Goal: Task Accomplishment & Management: Use online tool/utility

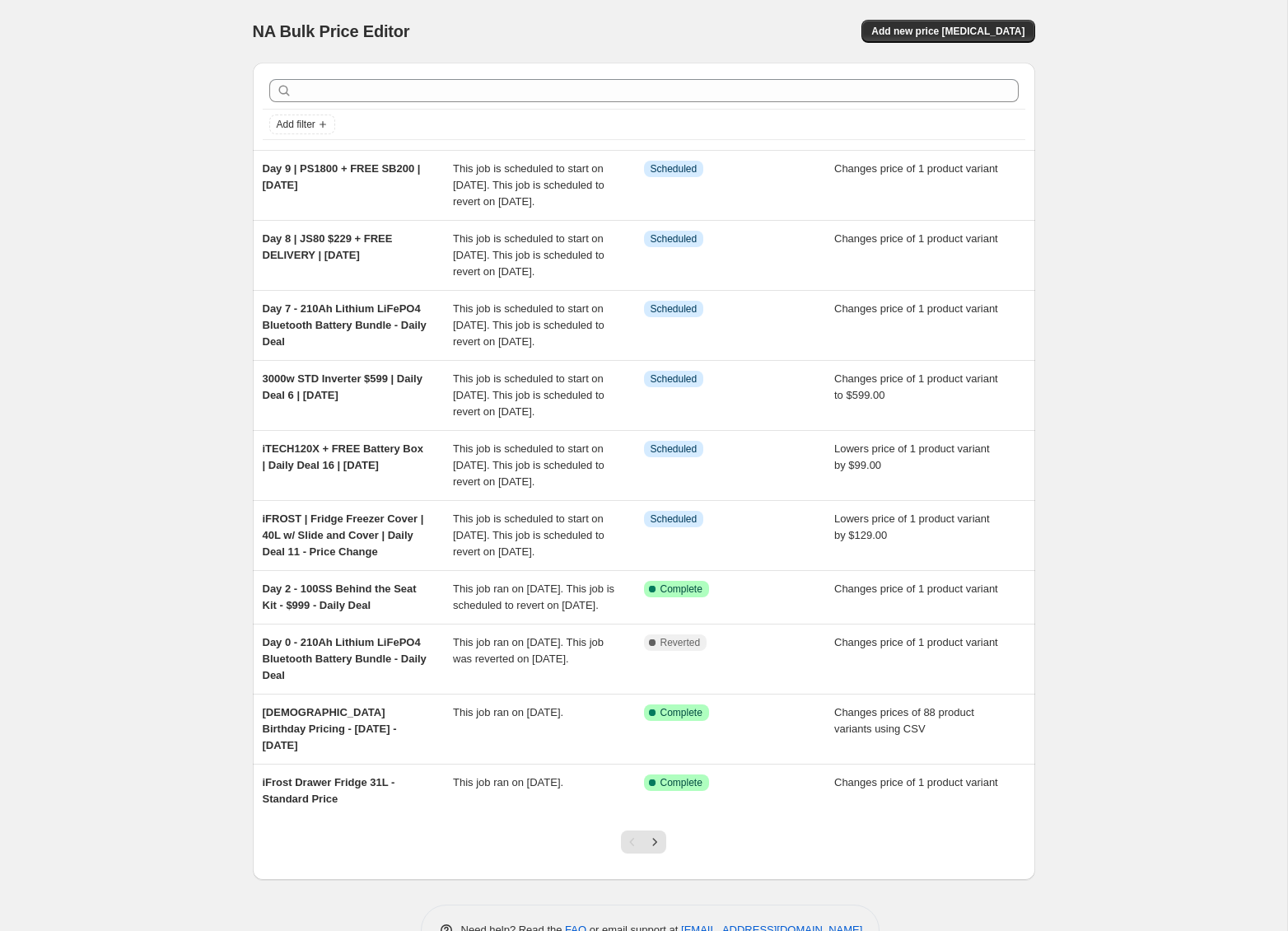
click at [135, 214] on div "NA Bulk Price Editor. This page is ready NA Bulk Price Editor Add new price [ME…" at bounding box center [644, 490] width 1287 height 980
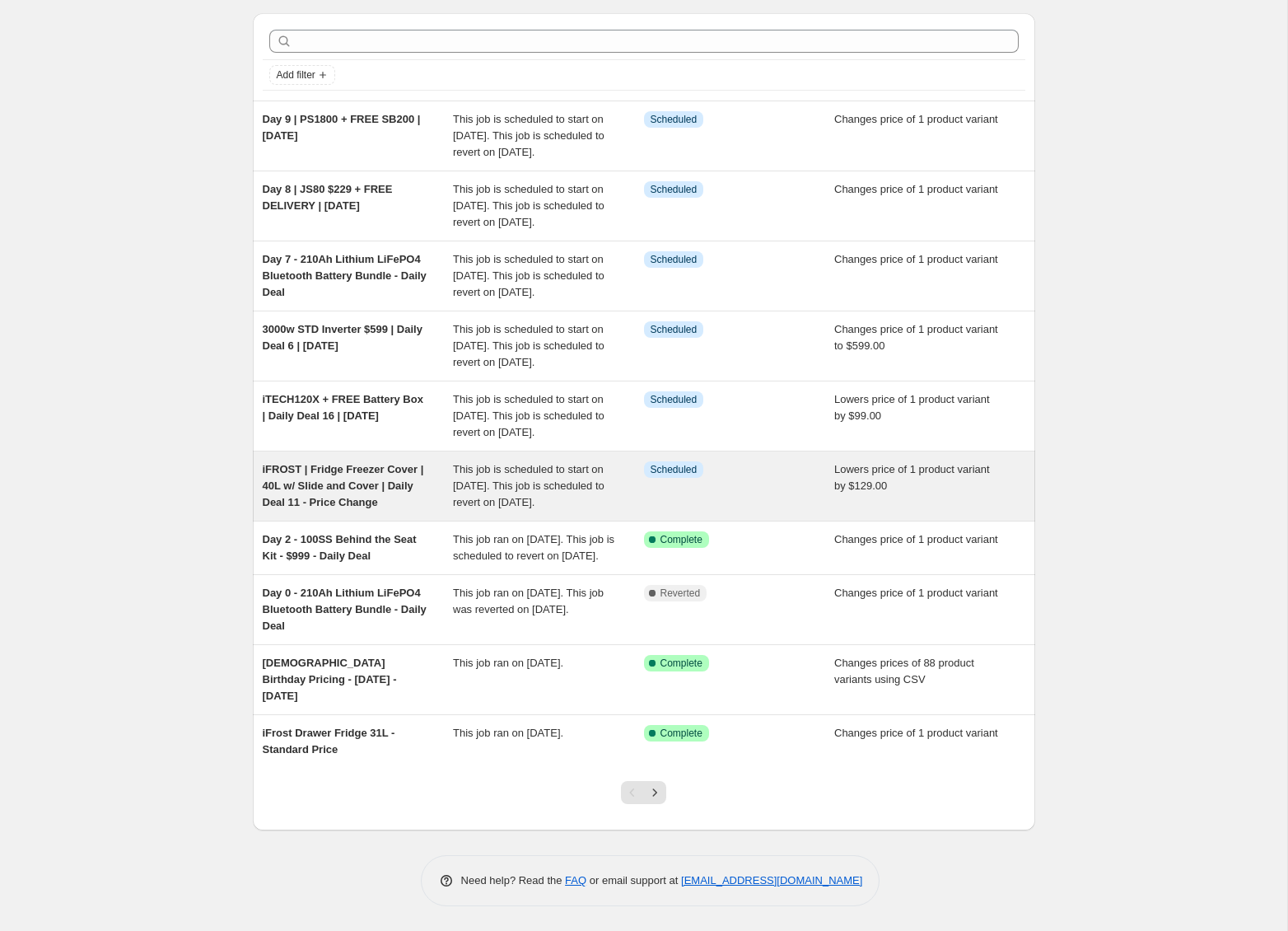
scroll to position [149, 0]
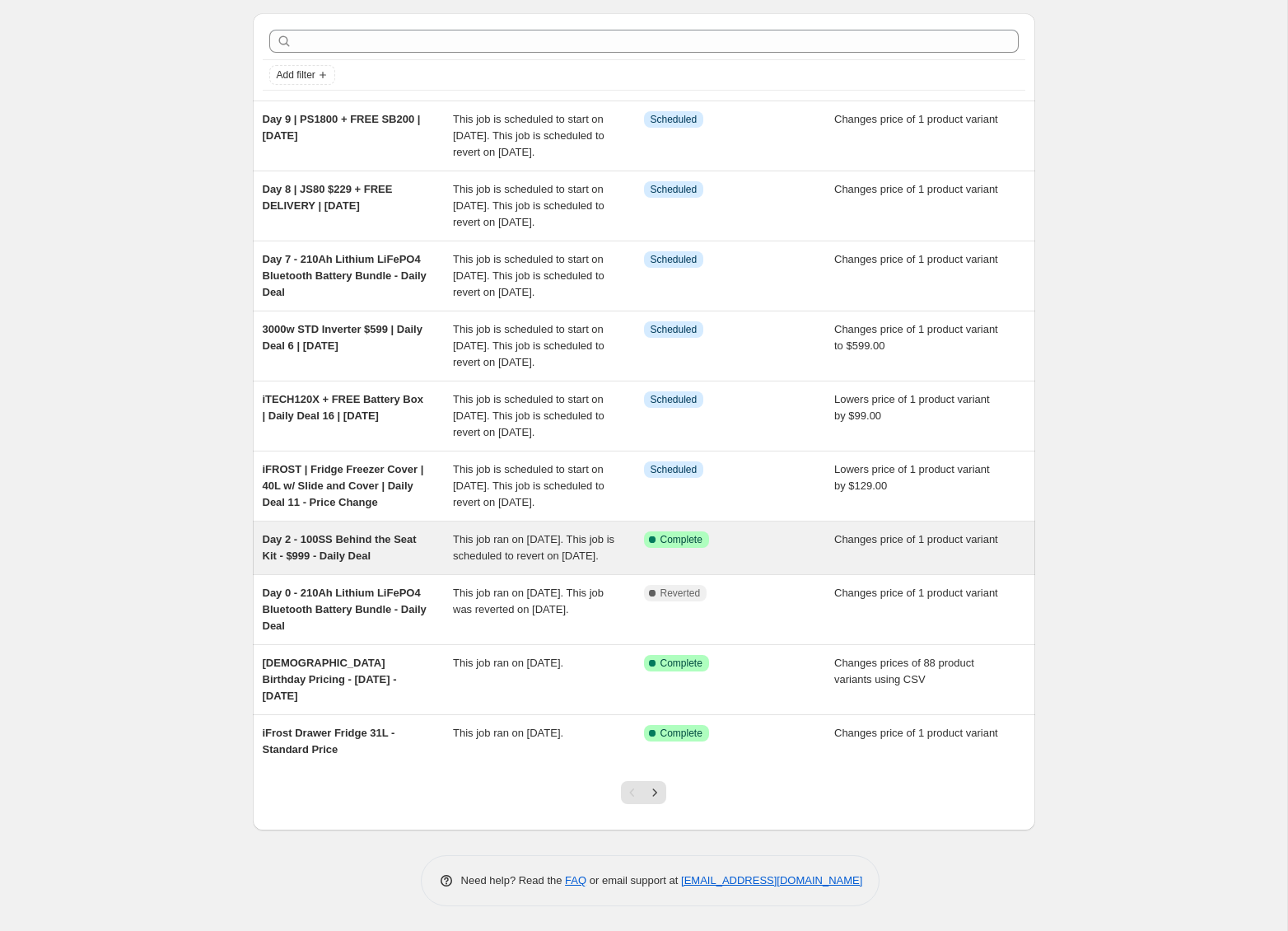
click at [399, 565] on div "Day 2 - 100SS Behind the Seat Kit - $999 - Daily Deal" at bounding box center [358, 548] width 192 height 33
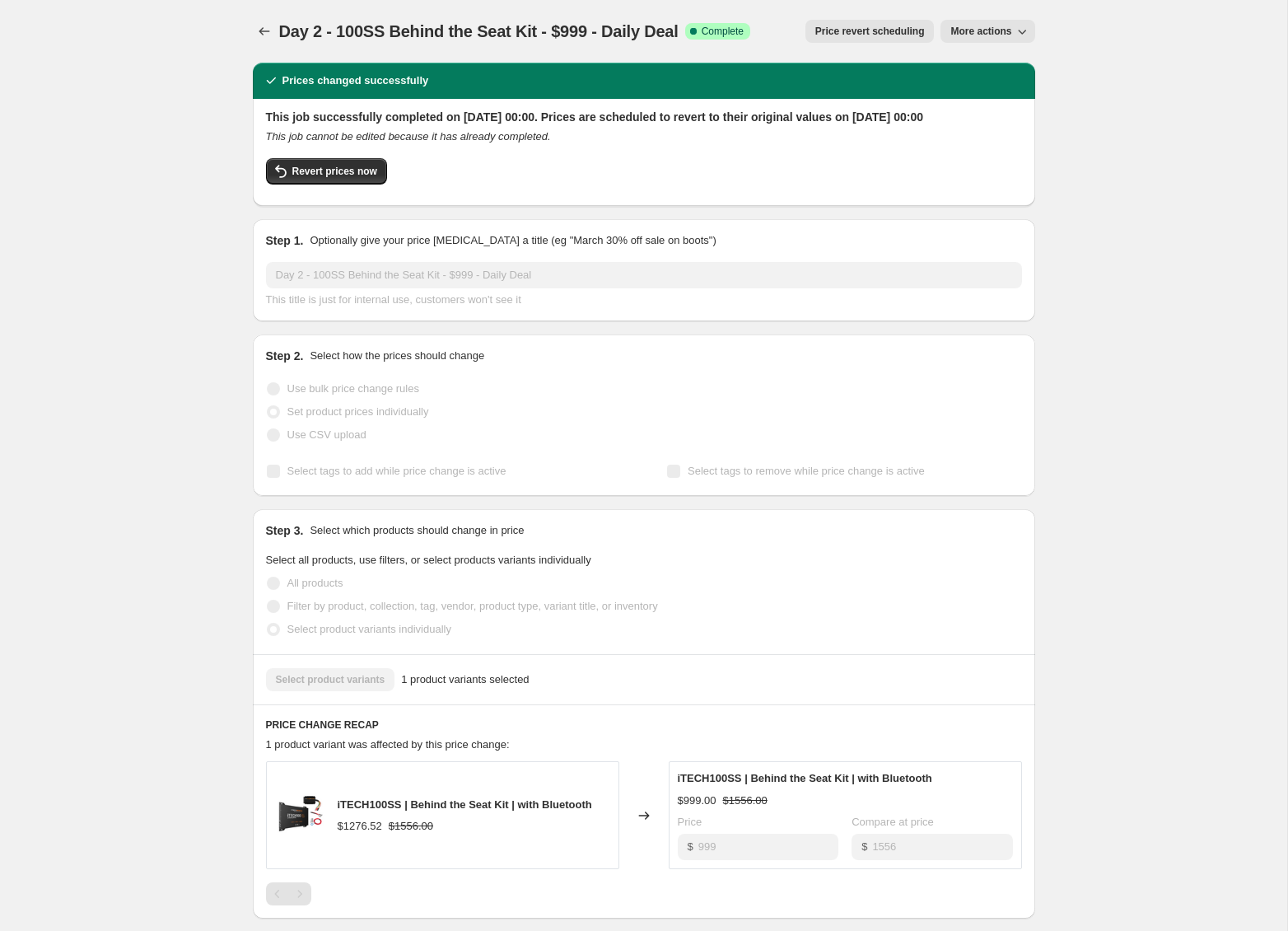
click at [985, 38] on button "More actions" at bounding box center [988, 31] width 94 height 23
click at [985, 66] on span "Copy to new job" at bounding box center [989, 65] width 77 height 12
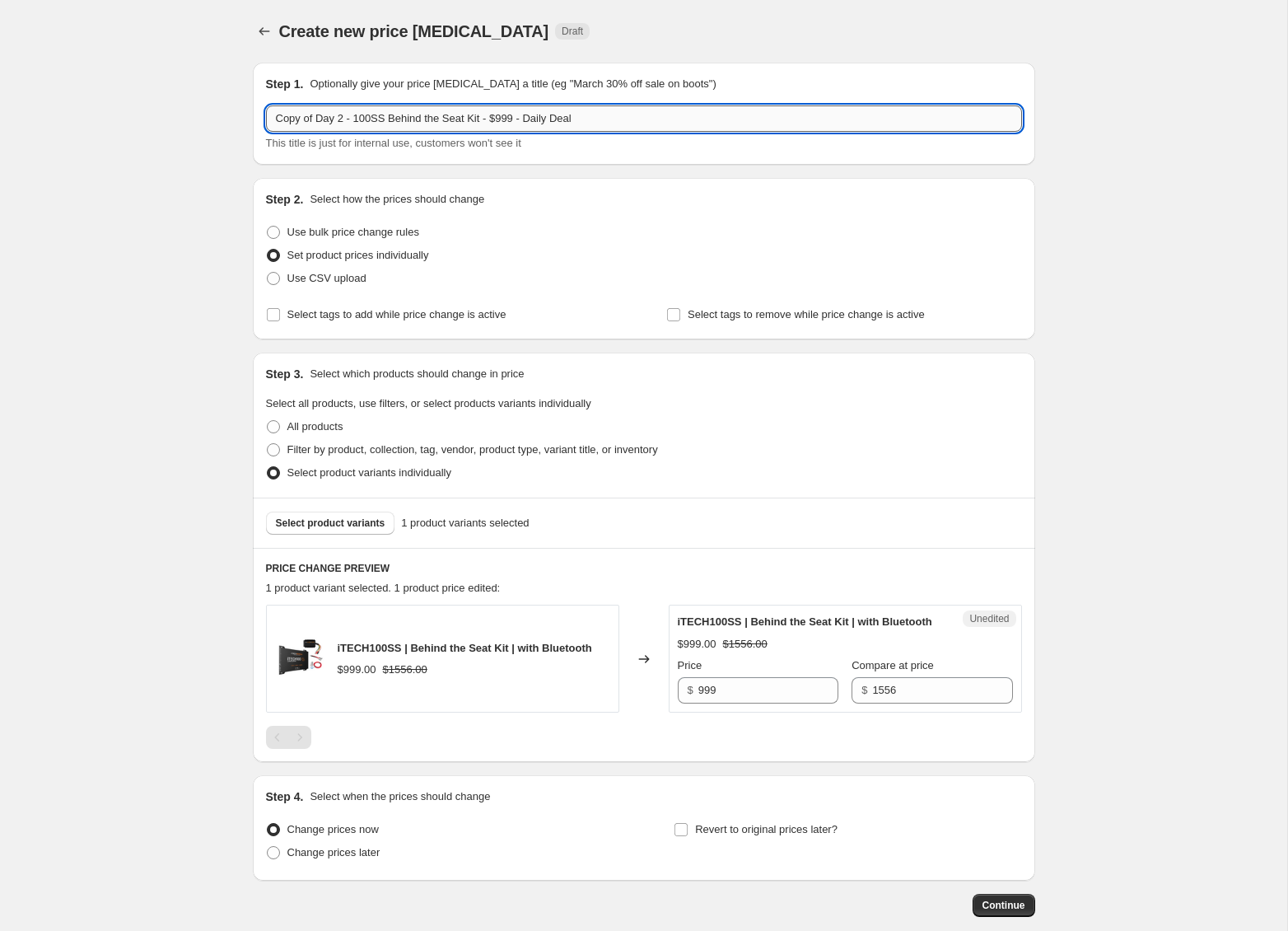
click at [347, 122] on input "Copy of Day 2 - 100SS Behind the Seat Kit - $999 - Daily Deal" at bounding box center [644, 119] width 756 height 26
drag, startPoint x: 304, startPoint y: 120, endPoint x: 201, endPoint y: 116, distance: 103.1
click at [201, 116] on div "Create new price [MEDICAL_DATA]. This page is ready Create new price [MEDICAL_D…" at bounding box center [644, 509] width 1287 height 1018
type input "Day 13 - 100SS Behind the Seat Kit - $999 - Daily Deal"
click at [365, 858] on span "Change prices later" at bounding box center [333, 852] width 93 height 12
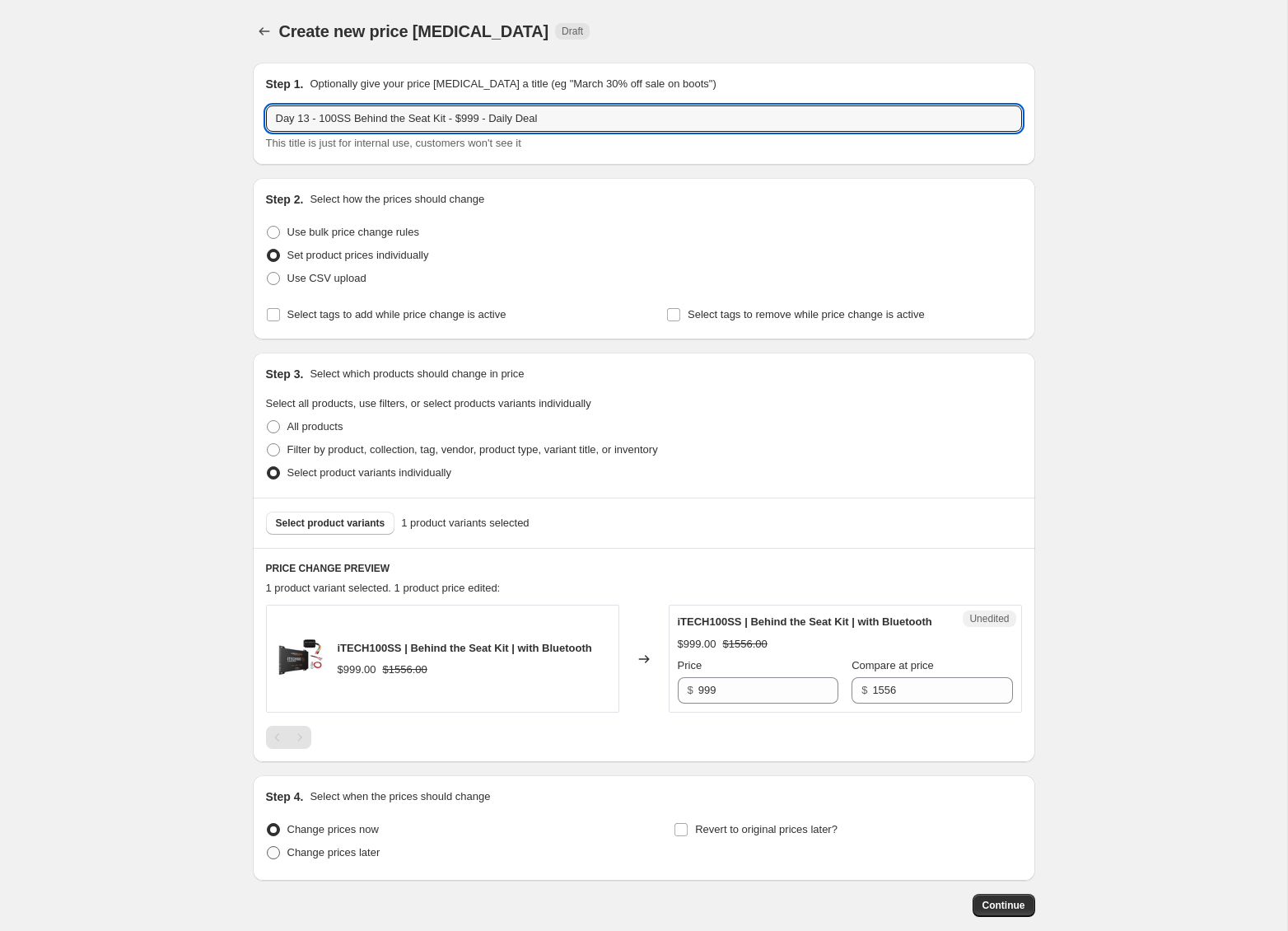
click at [267, 847] on input "Change prices later" at bounding box center [266, 846] width 1 height 1
radio input "true"
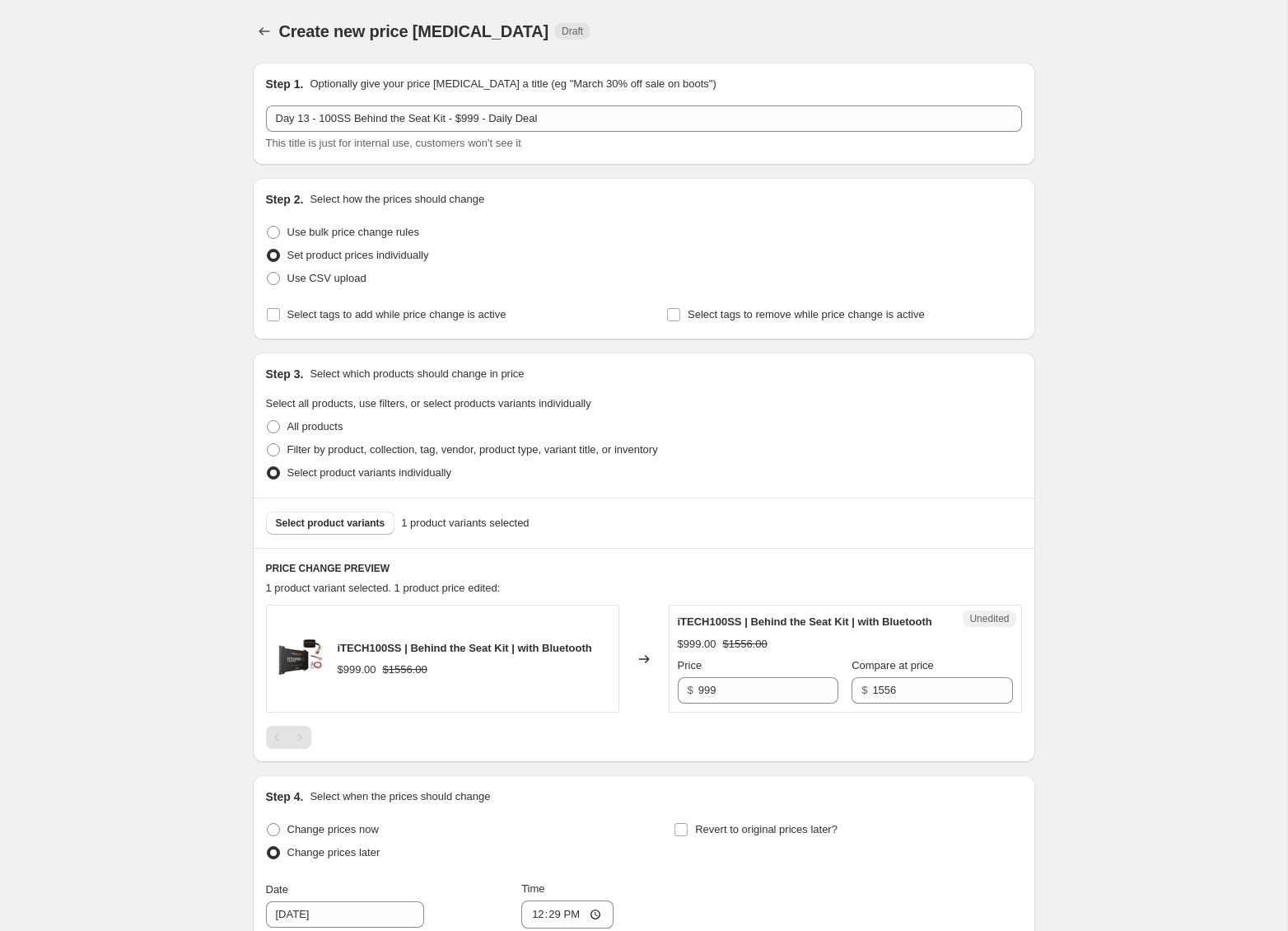
scroll to position [385, 0]
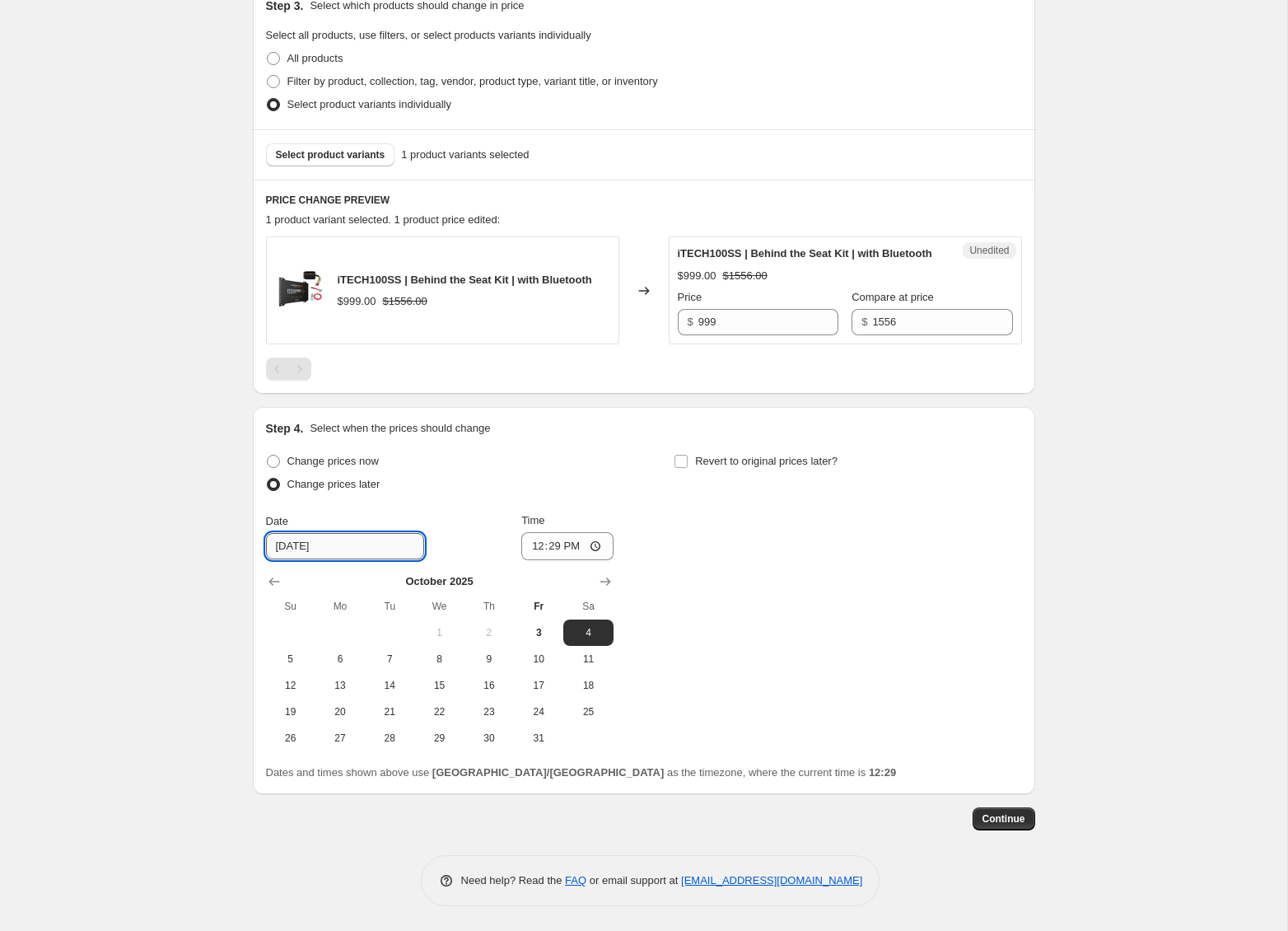
click at [329, 547] on input "[DATE]" at bounding box center [345, 546] width 159 height 26
click at [384, 688] on span "14" at bounding box center [389, 685] width 36 height 13
type input "[DATE]"
click at [565, 545] on input "12:29" at bounding box center [568, 546] width 92 height 28
click at [558, 546] on input "00:29" at bounding box center [568, 546] width 92 height 28
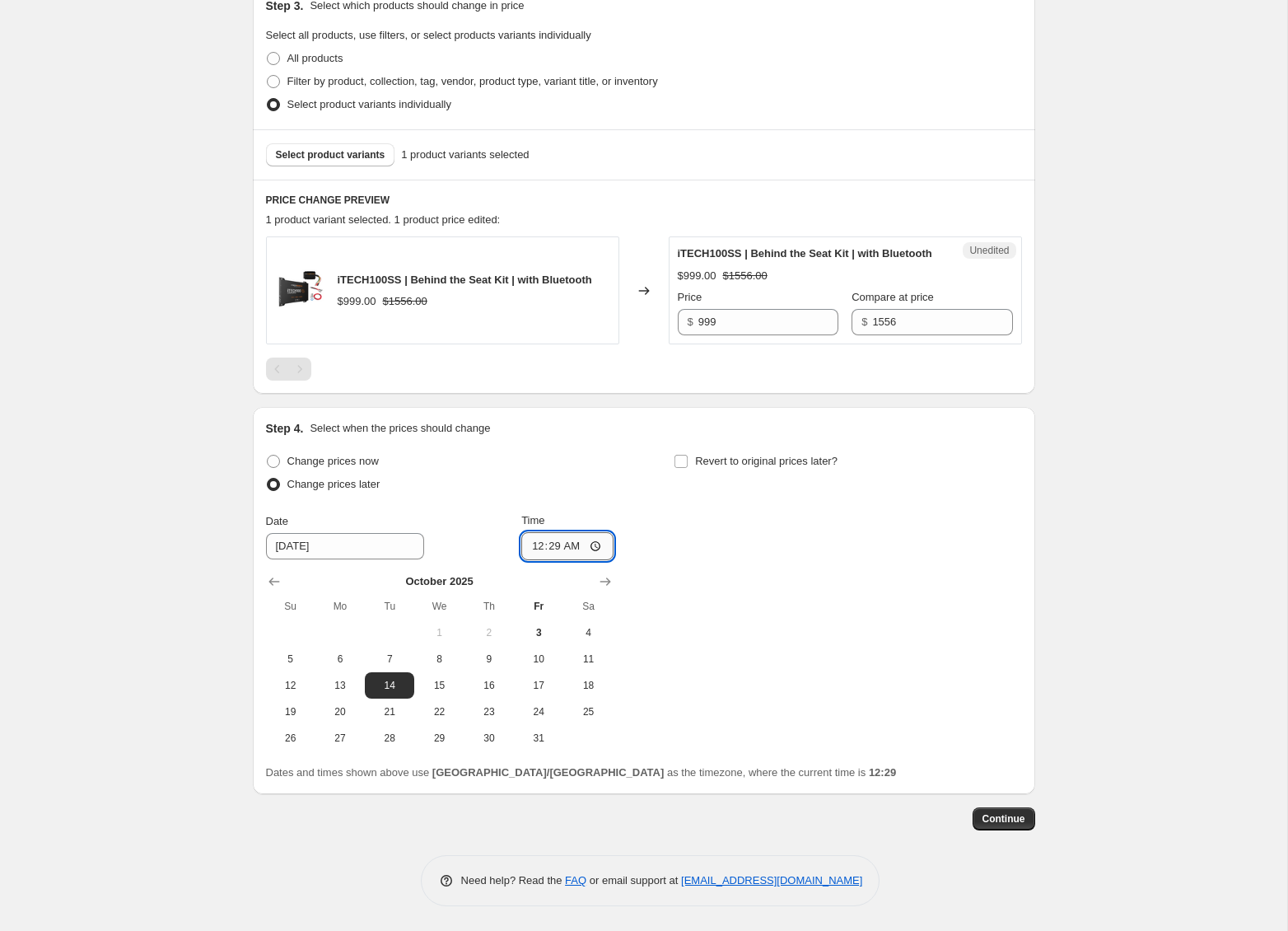
type input "00:00"
click at [825, 536] on div "Change prices now Change prices later Date [DATE] Time 00:00 [DATE] Su Mo Tu We…" at bounding box center [644, 601] width 756 height 301
click at [690, 461] on label "Revert to original prices later?" at bounding box center [755, 461] width 164 height 23
click at [687, 461] on input "Revert to original prices later?" at bounding box center [680, 461] width 13 height 13
checkbox input "true"
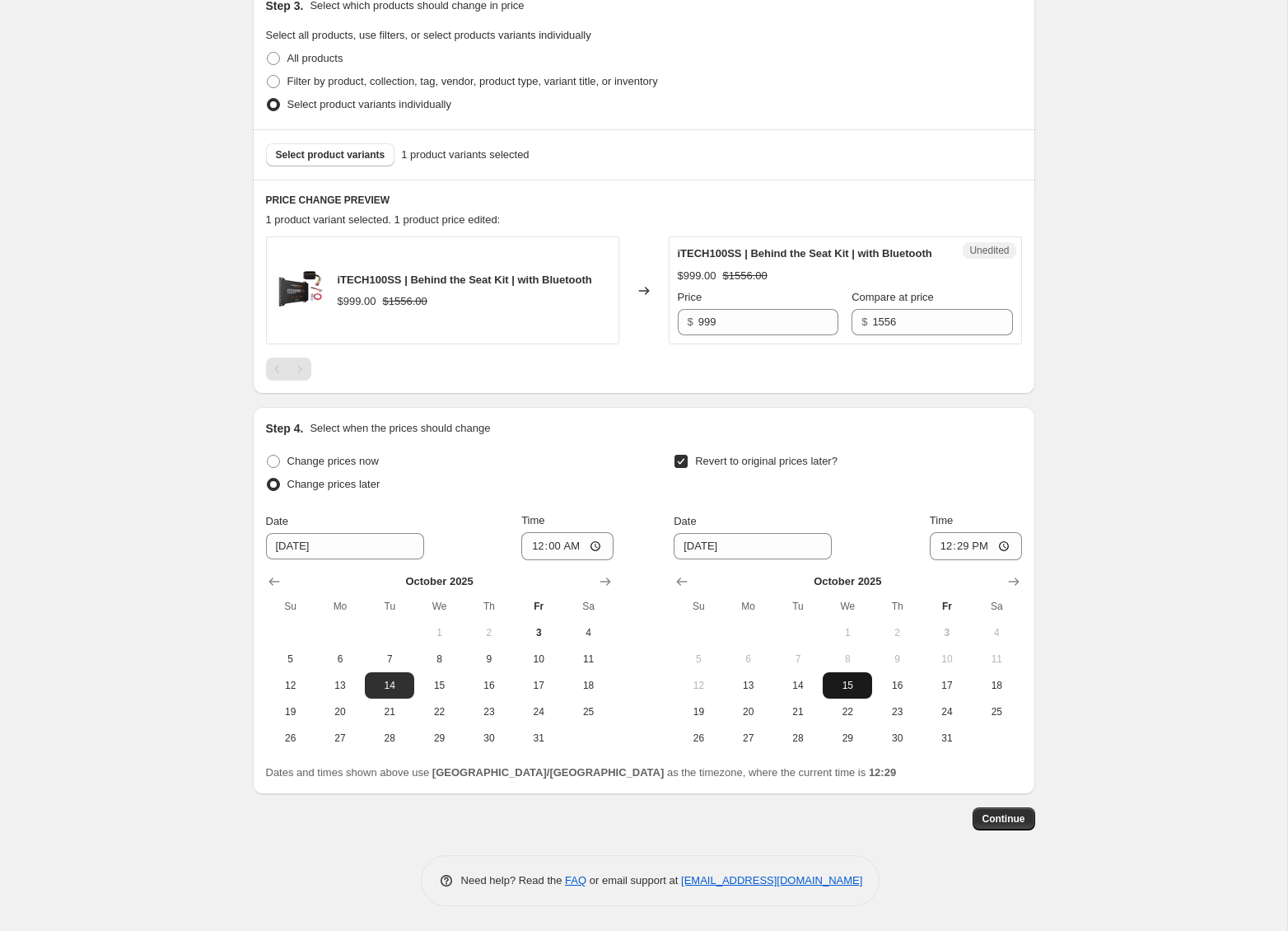
click at [844, 686] on span "15" at bounding box center [847, 685] width 36 height 13
type input "[DATE]"
click at [943, 547] on input "12:29" at bounding box center [976, 546] width 92 height 28
type input "00:00"
click at [1136, 662] on div "Create new price [MEDICAL_DATA]. This page is ready Create new price [MEDICAL_D…" at bounding box center [644, 281] width 1287 height 1299
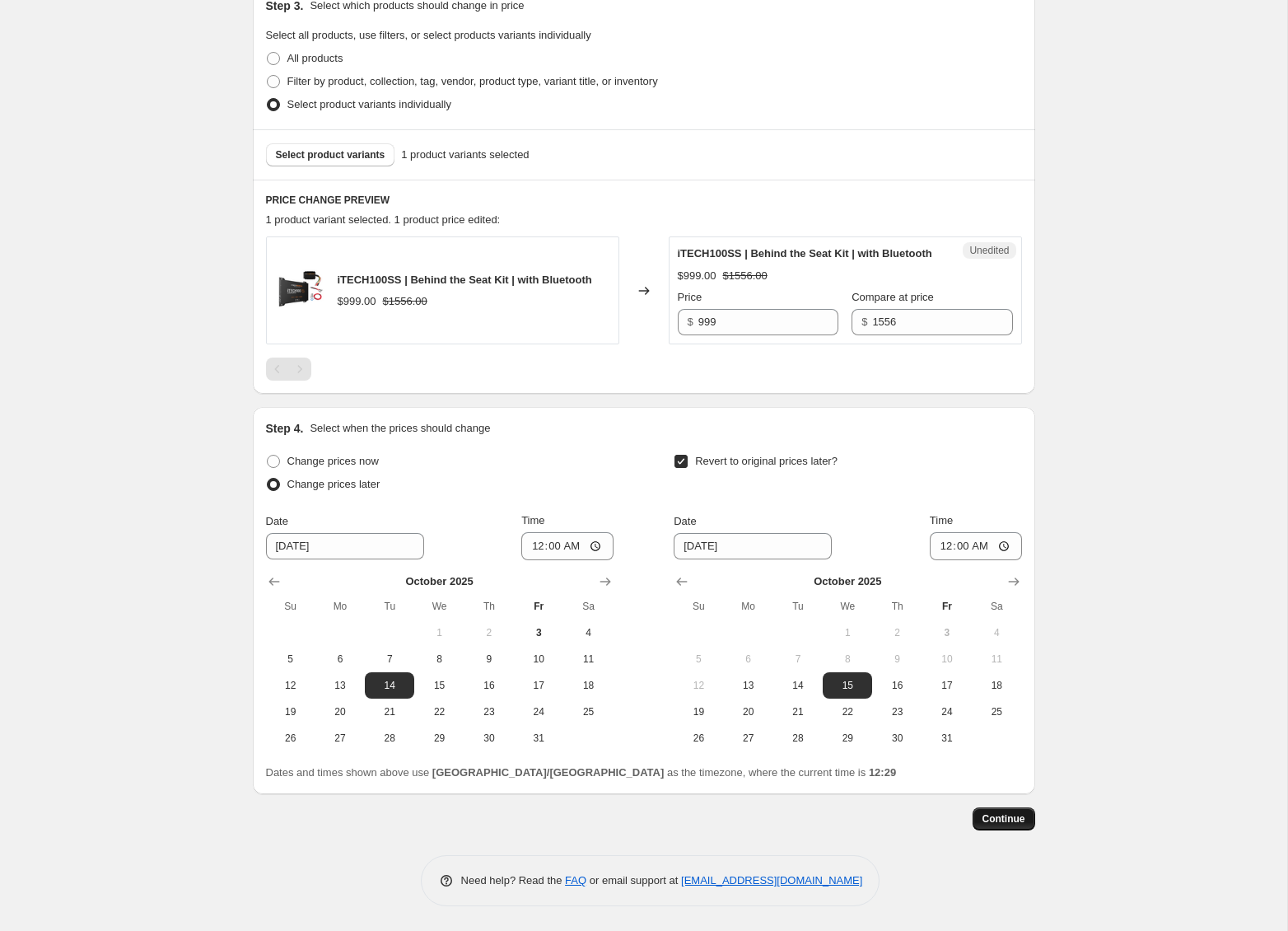
click at [1024, 824] on span "Continue" at bounding box center [1004, 818] width 43 height 13
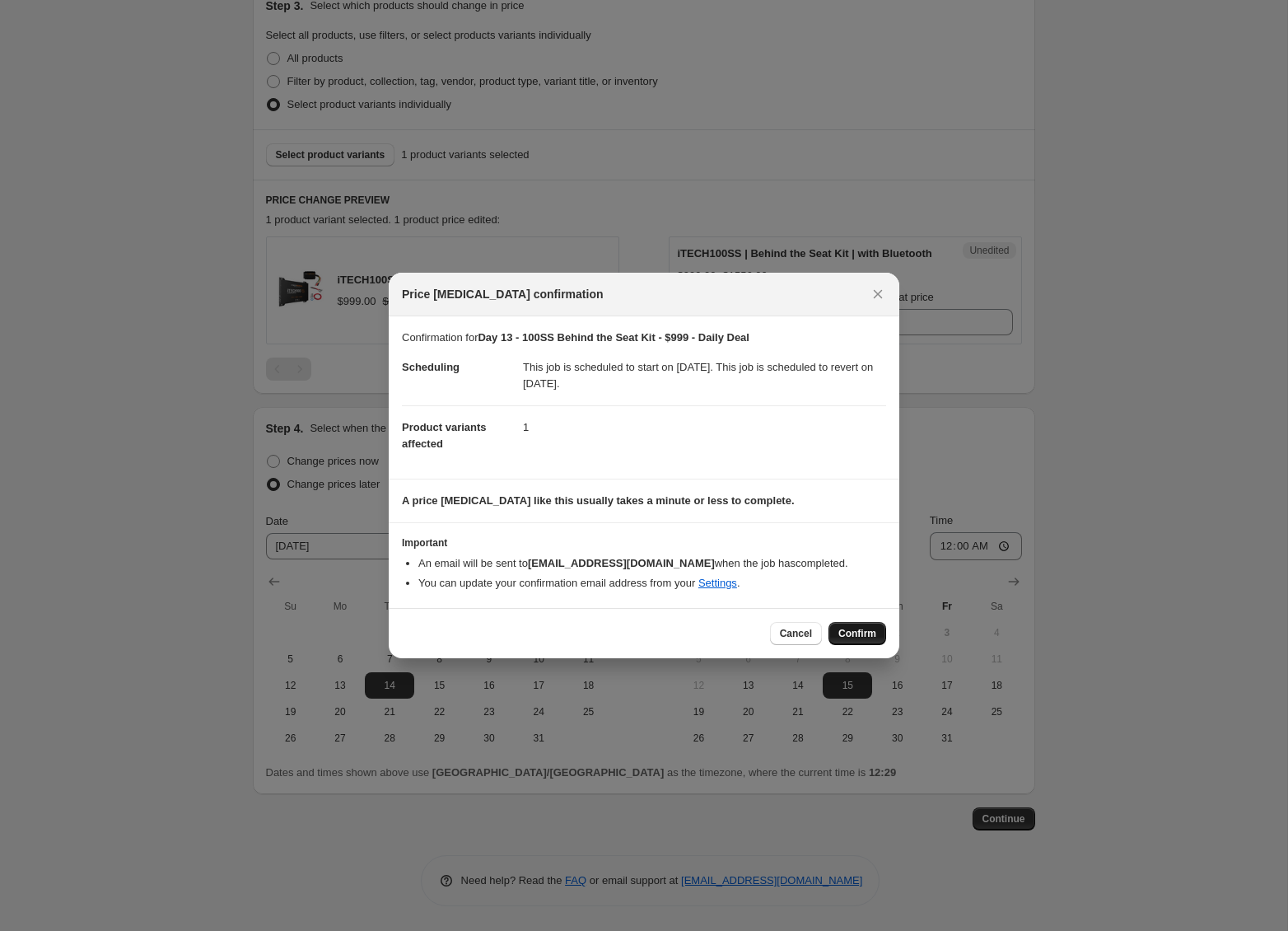
click at [877, 631] on button "Confirm" at bounding box center [858, 633] width 58 height 23
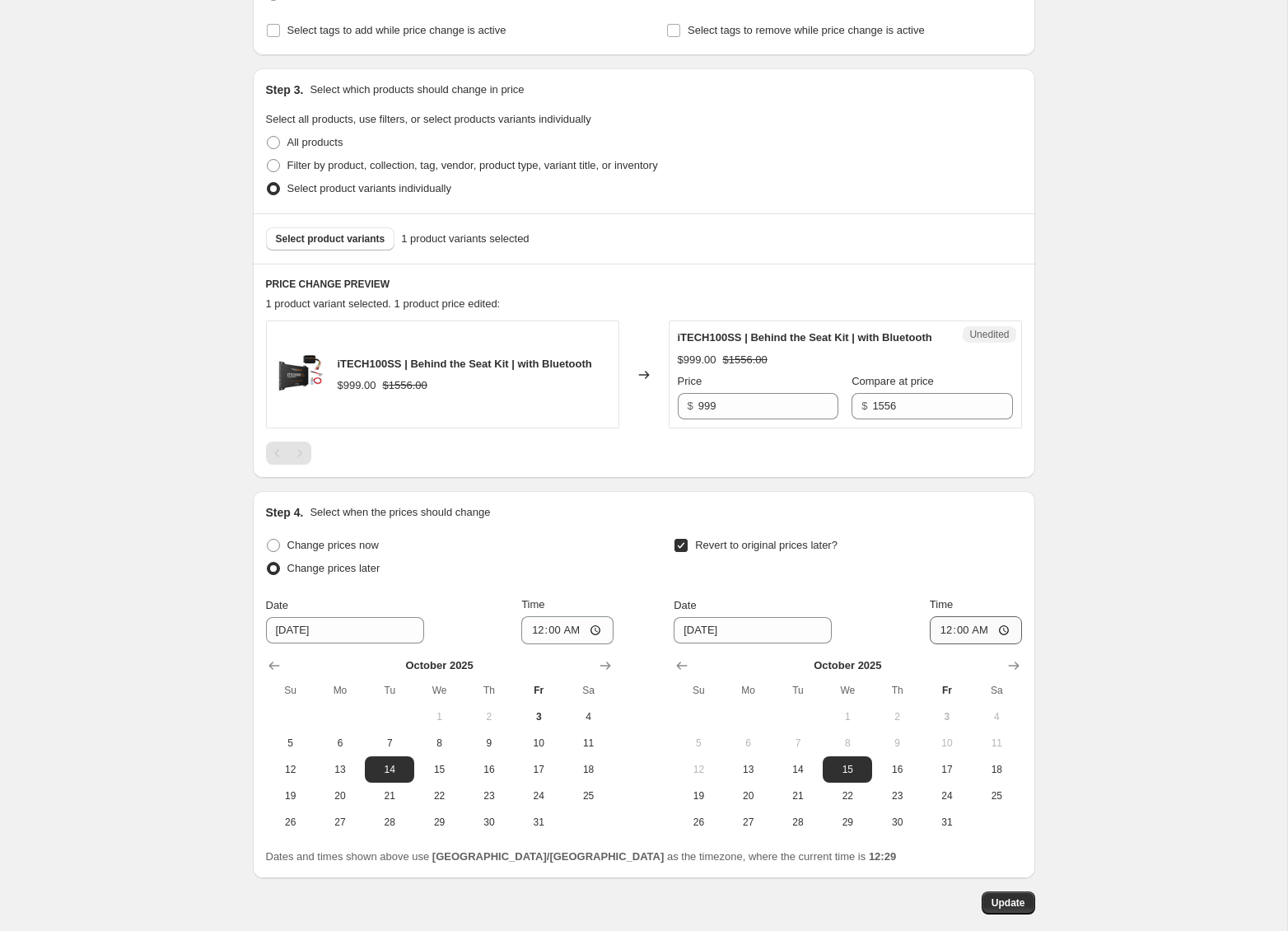
scroll to position [384, 0]
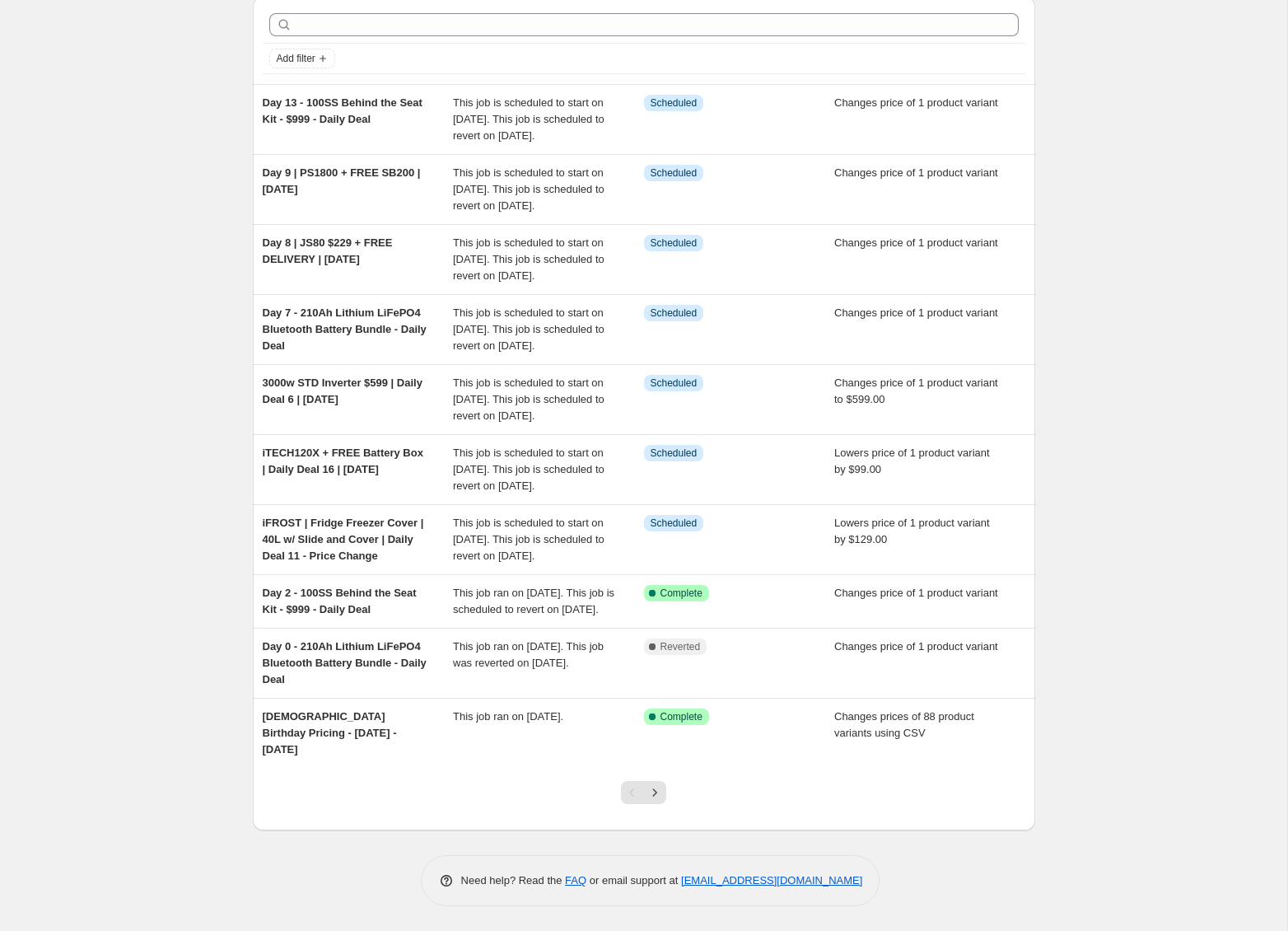
scroll to position [50, 0]
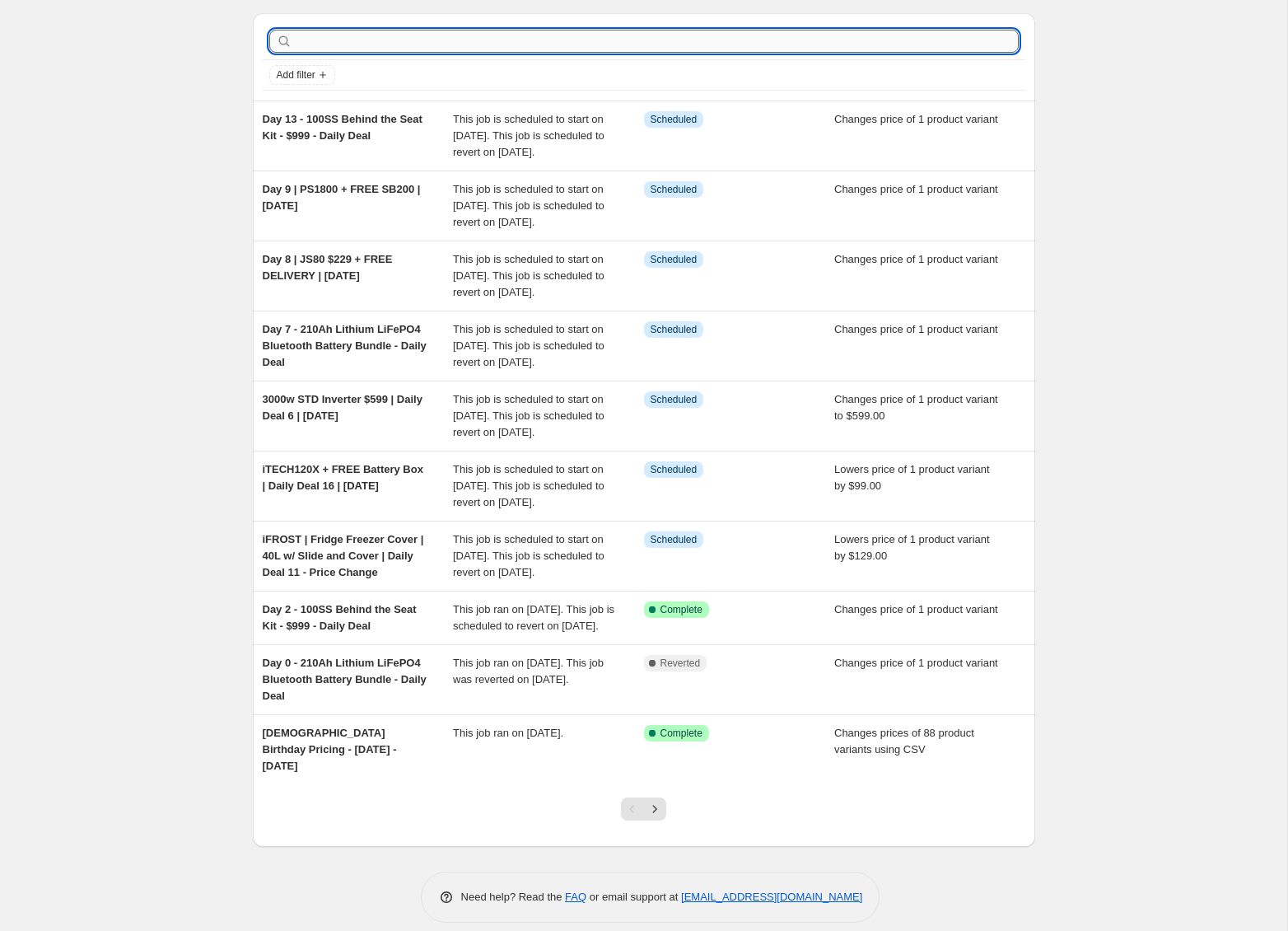
click at [395, 43] on input "text" at bounding box center [656, 41] width 723 height 23
type input "parall"
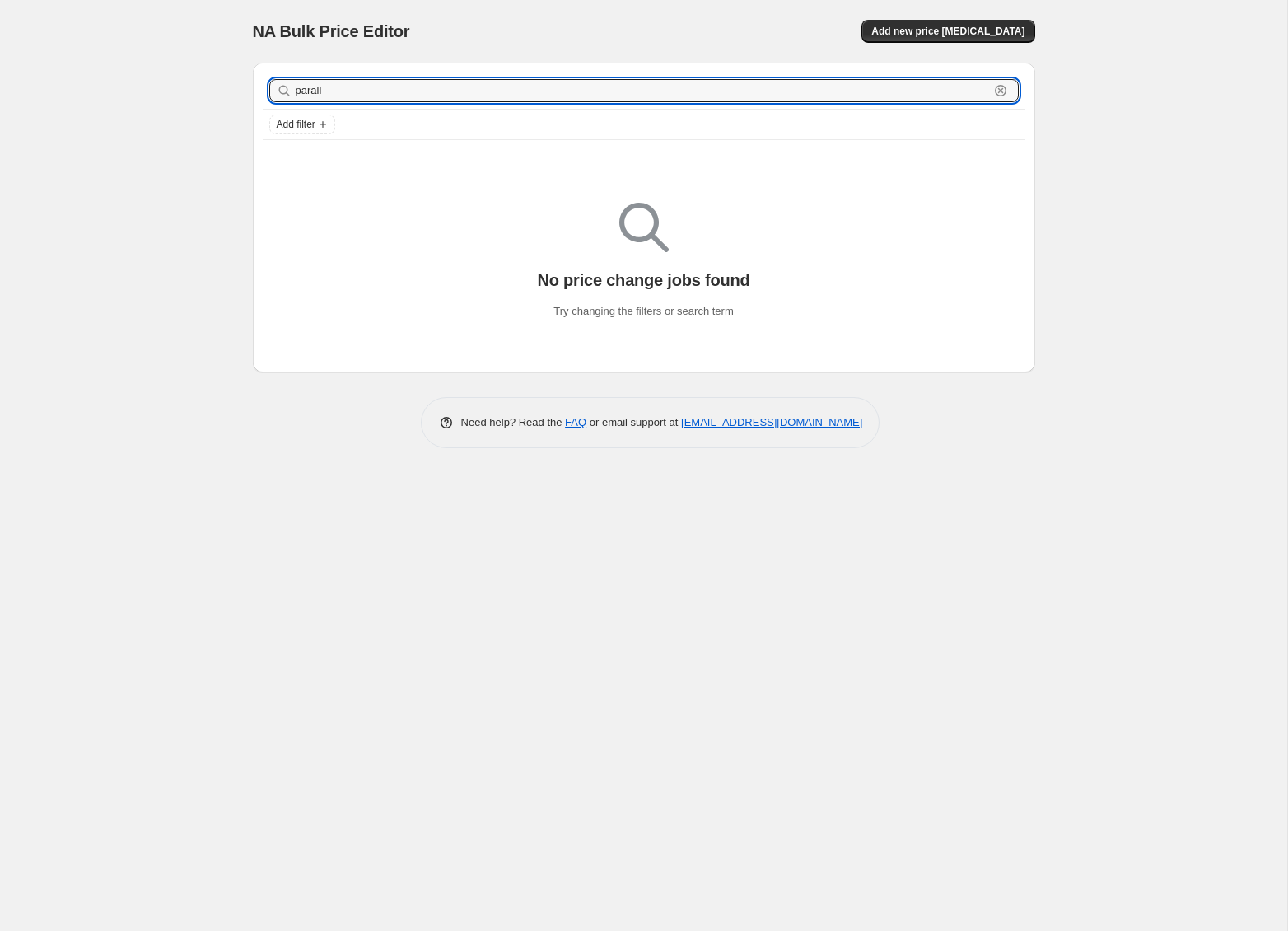
drag, startPoint x: 342, startPoint y: 88, endPoint x: 232, endPoint y: 74, distance: 110.9
click at [233, 74] on div "NA Bulk Price Editor. This page is ready NA Bulk Price Editor Add new price [ME…" at bounding box center [644, 236] width 822 height 473
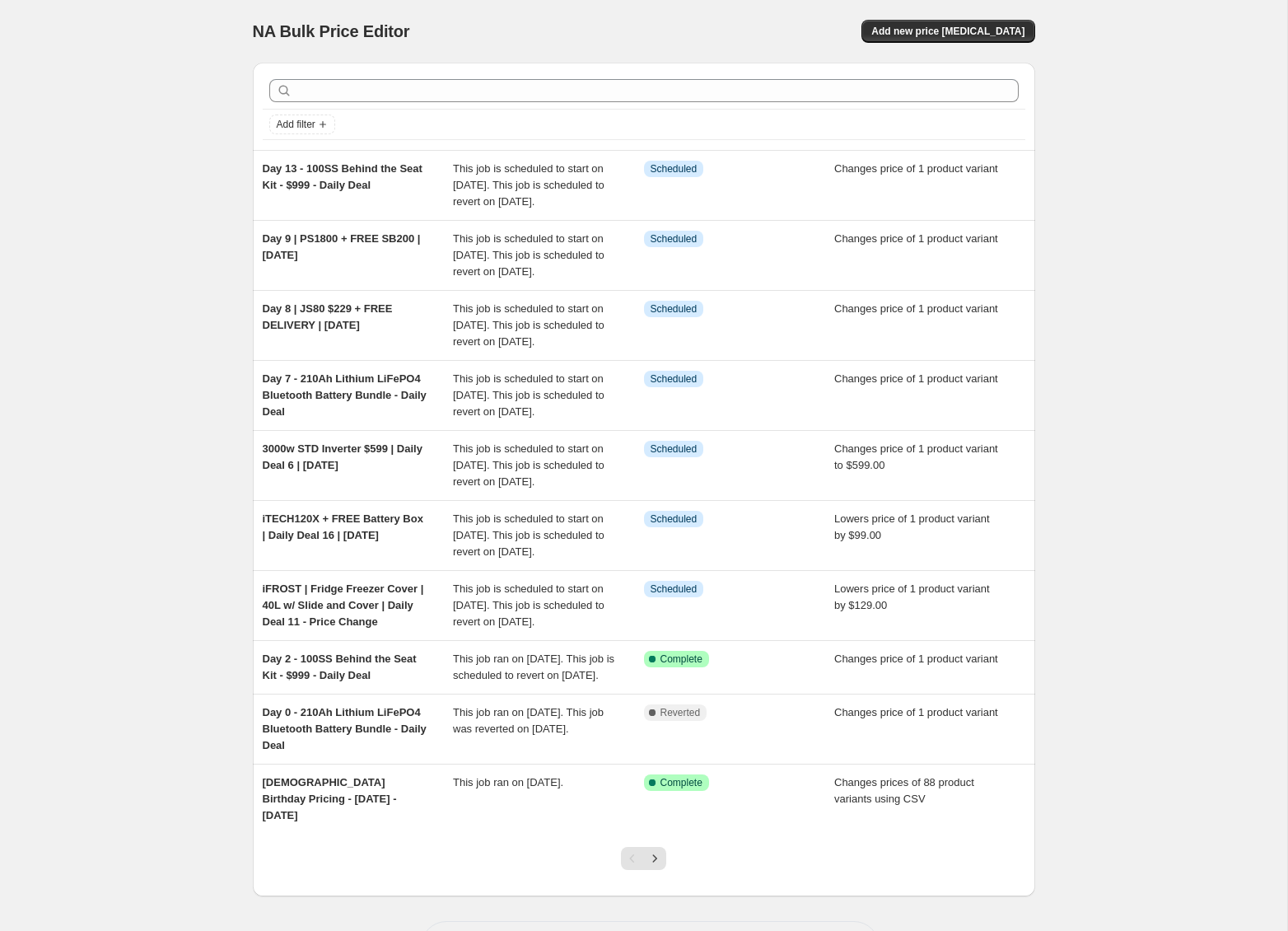
scroll to position [182, 0]
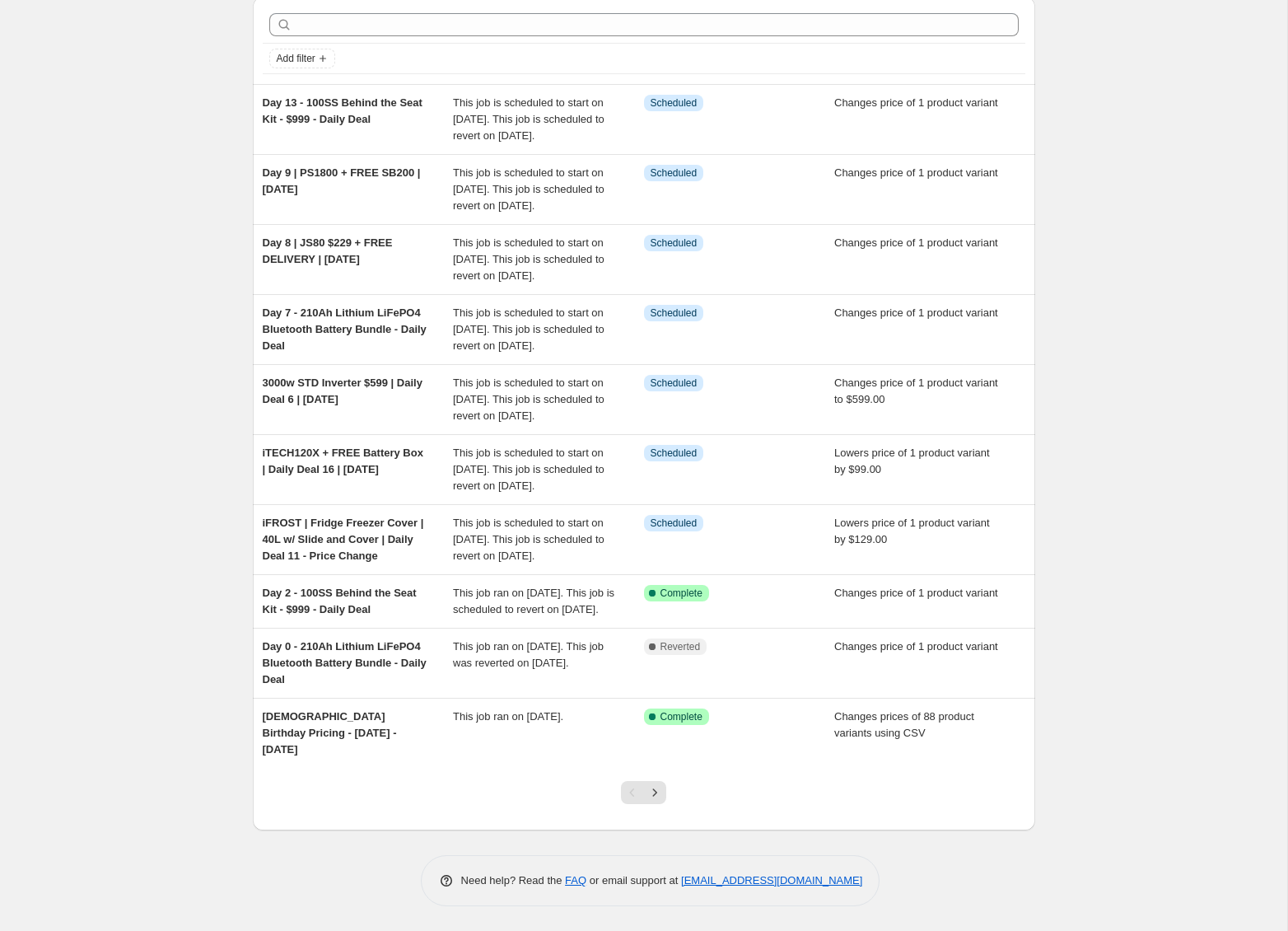
click at [668, 794] on div at bounding box center [644, 798] width 67 height 63
click at [664, 793] on button "Next" at bounding box center [654, 792] width 23 height 23
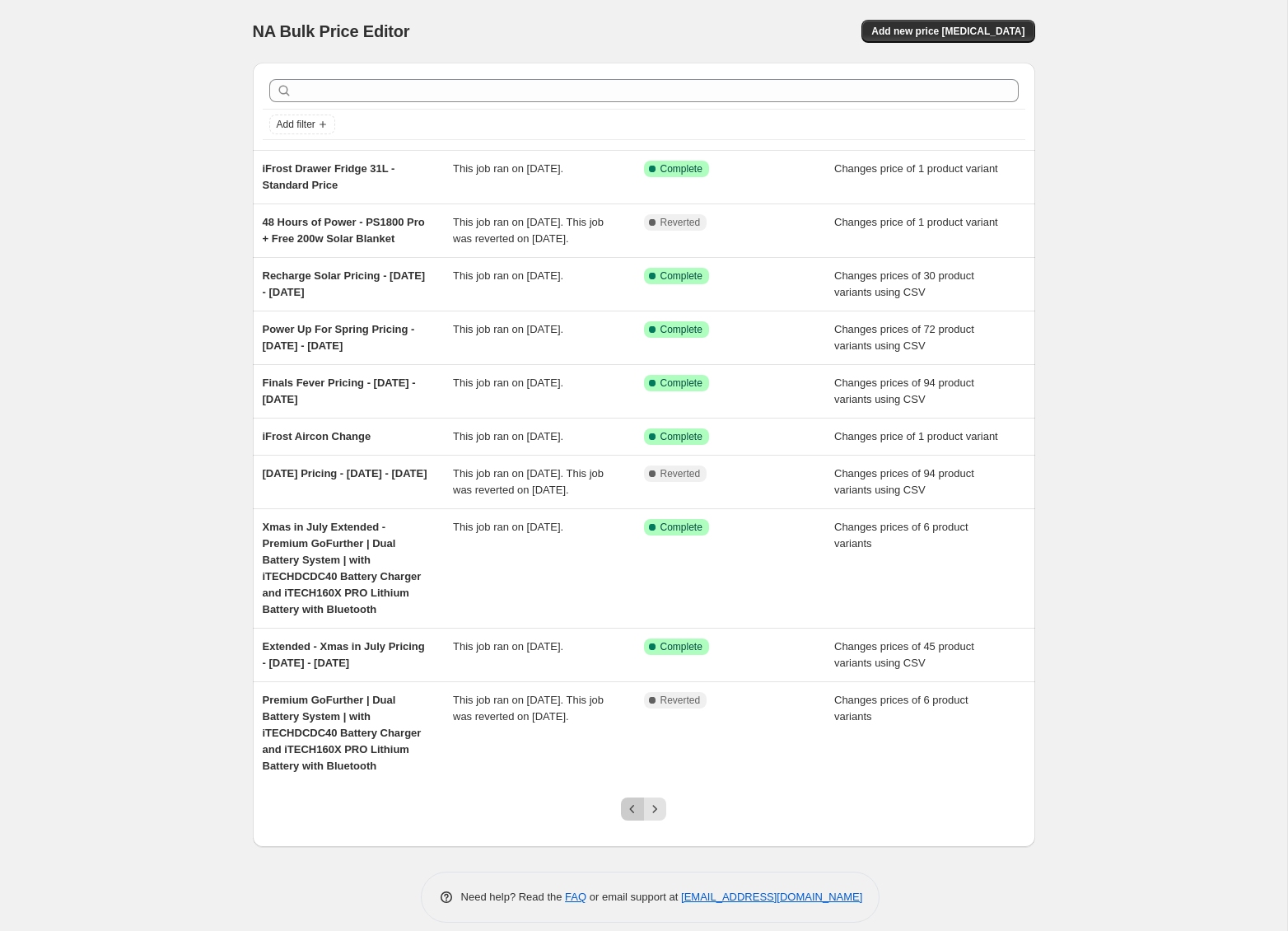
click at [631, 817] on icon "Previous" at bounding box center [633, 808] width 17 height 17
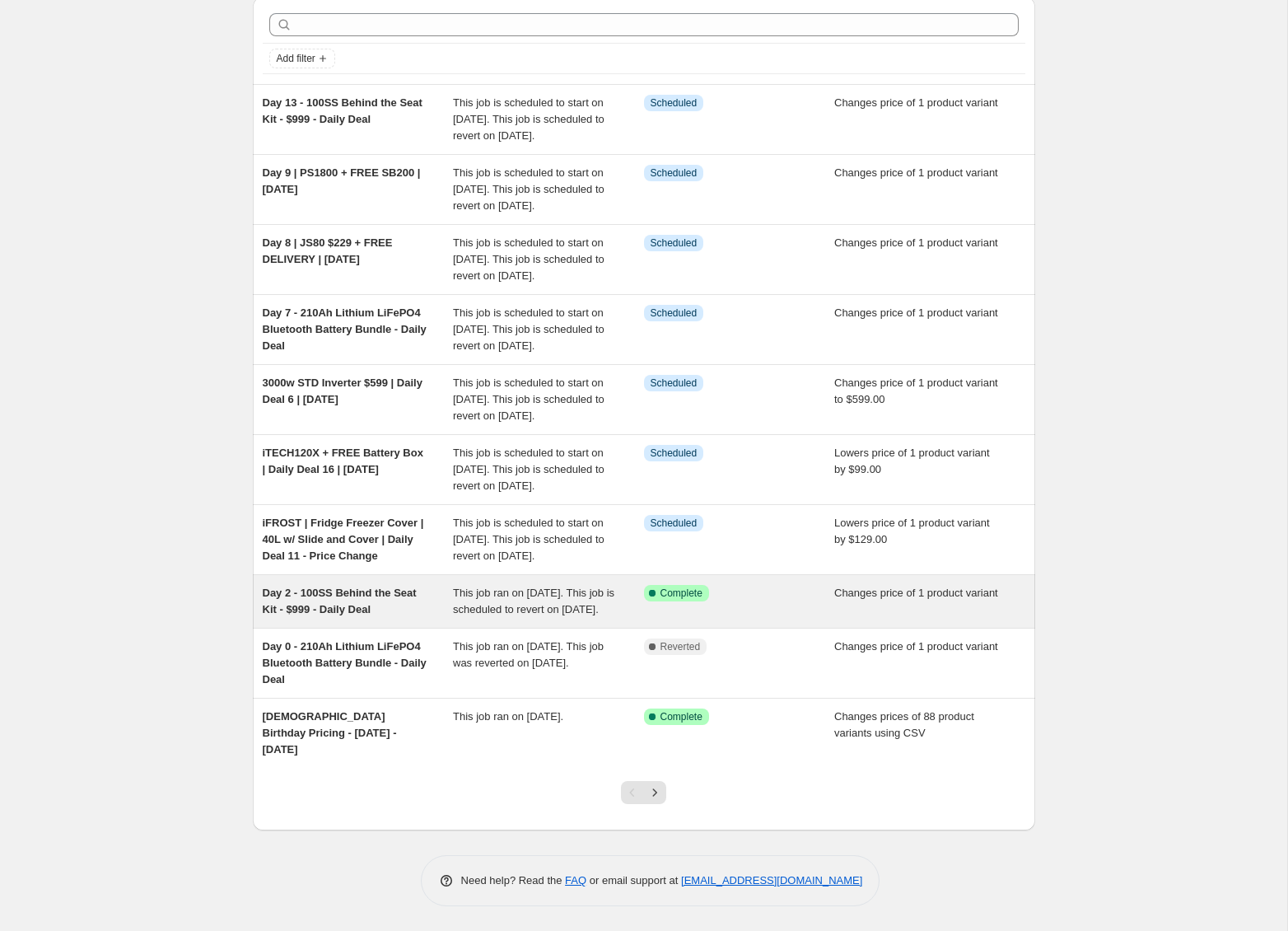
scroll to position [174, 0]
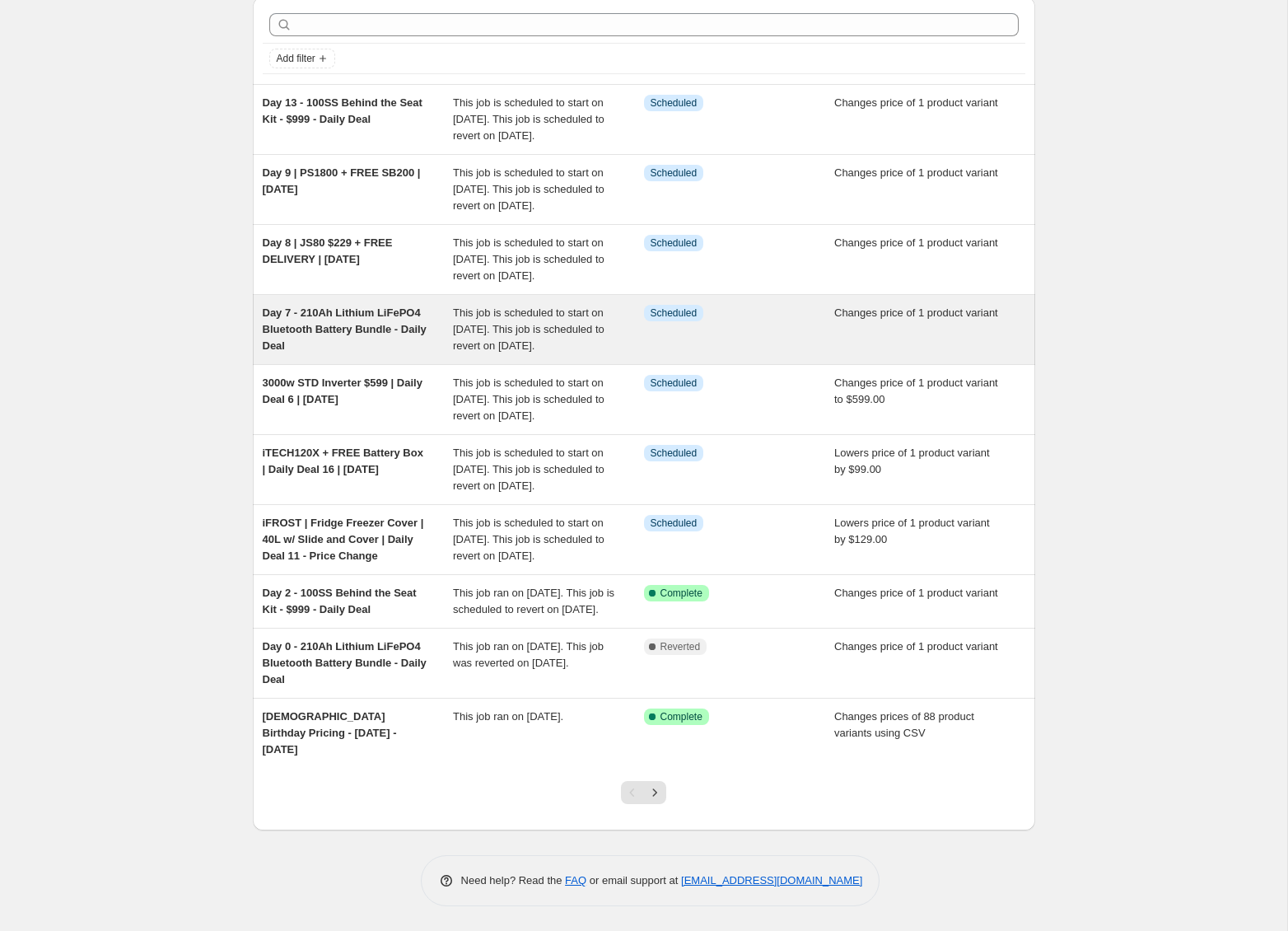
click at [407, 304] on div "Day 7 - 210Ah Lithium LiFePO4 Bluetooth Battery Bundle - Daily Deal" at bounding box center [358, 329] width 192 height 50
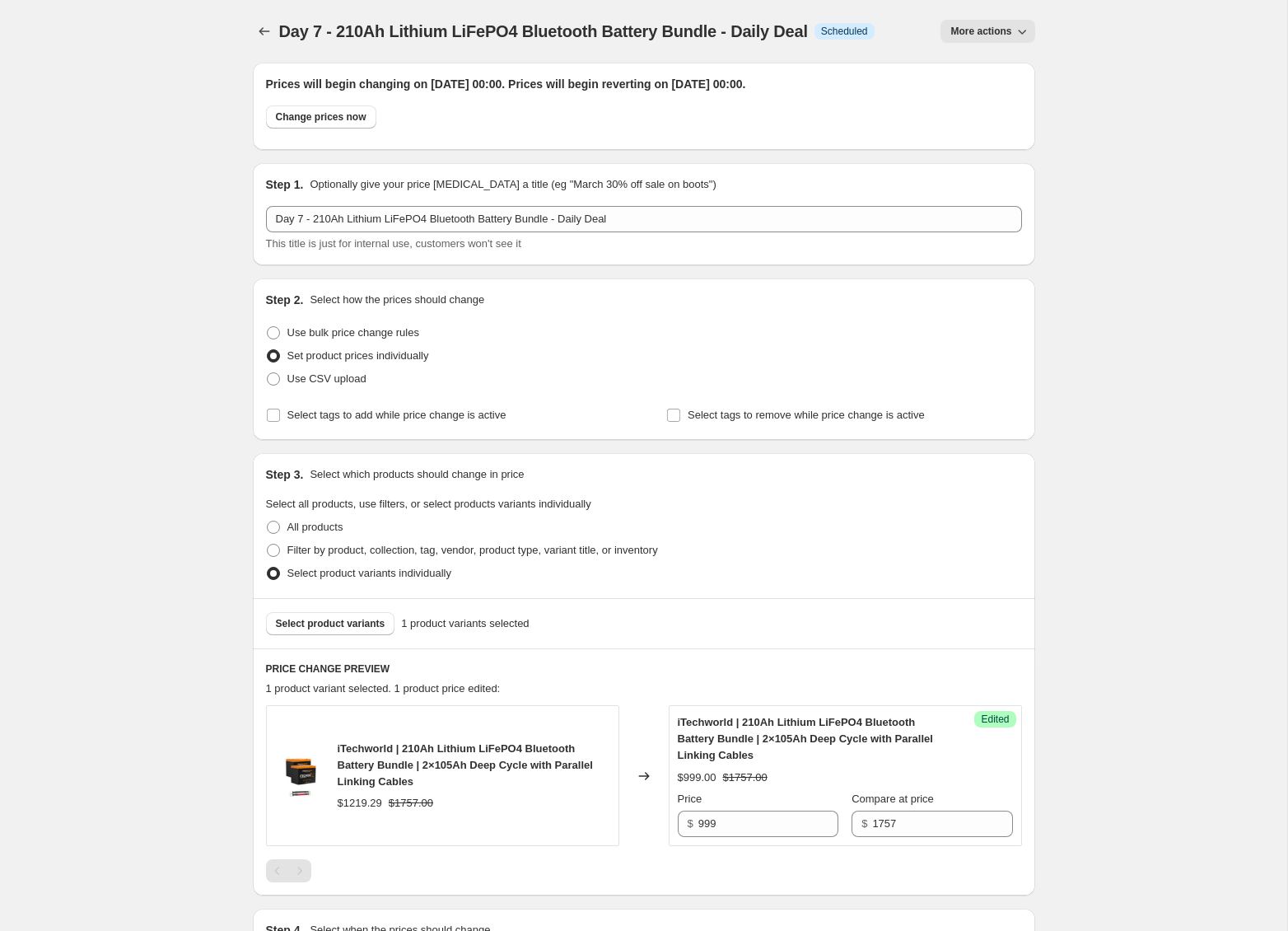
click at [1025, 27] on icon "button" at bounding box center [1022, 31] width 17 height 17
click at [1015, 54] on button "Copy to new job" at bounding box center [989, 65] width 87 height 26
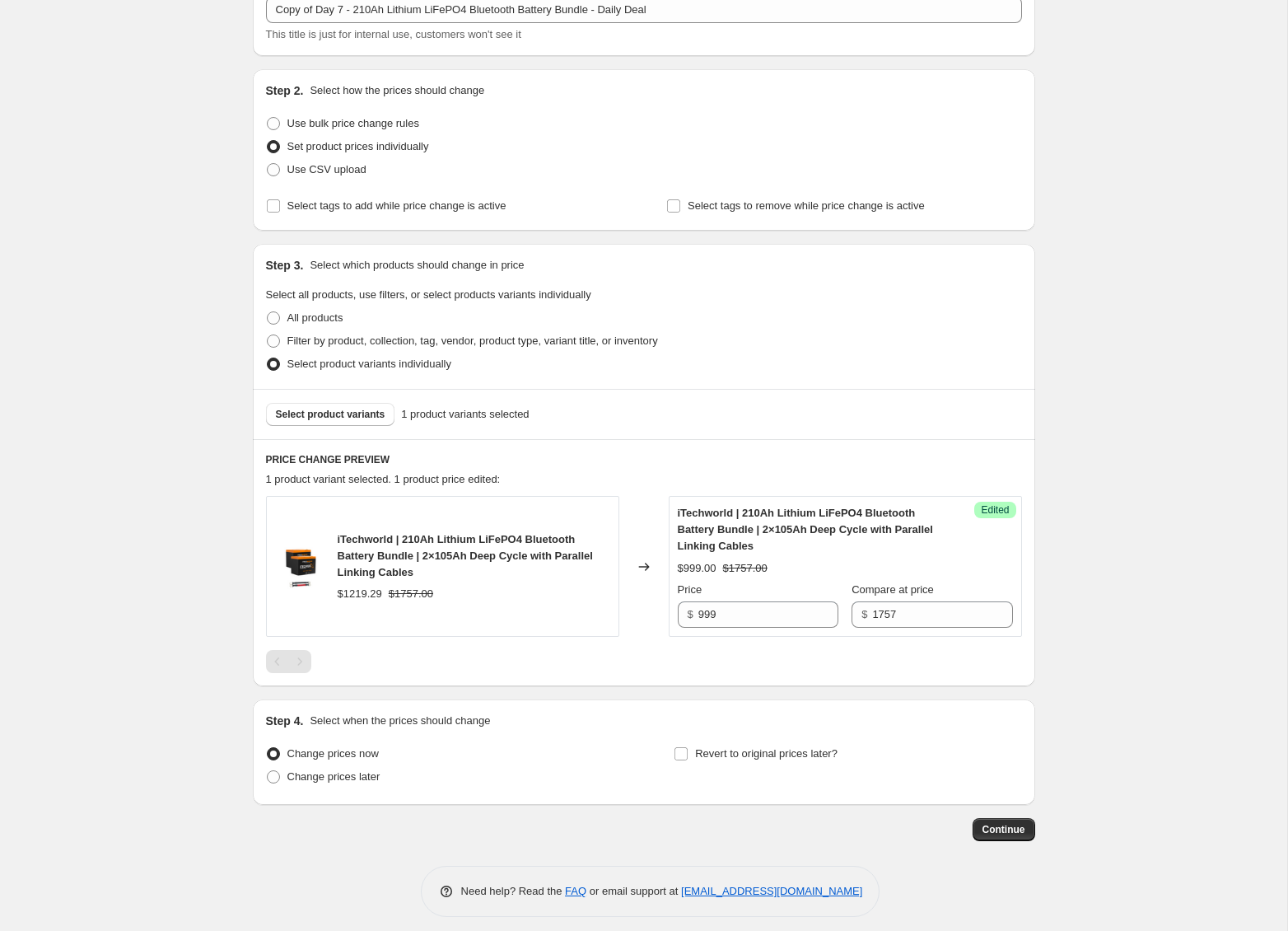
scroll to position [120, 0]
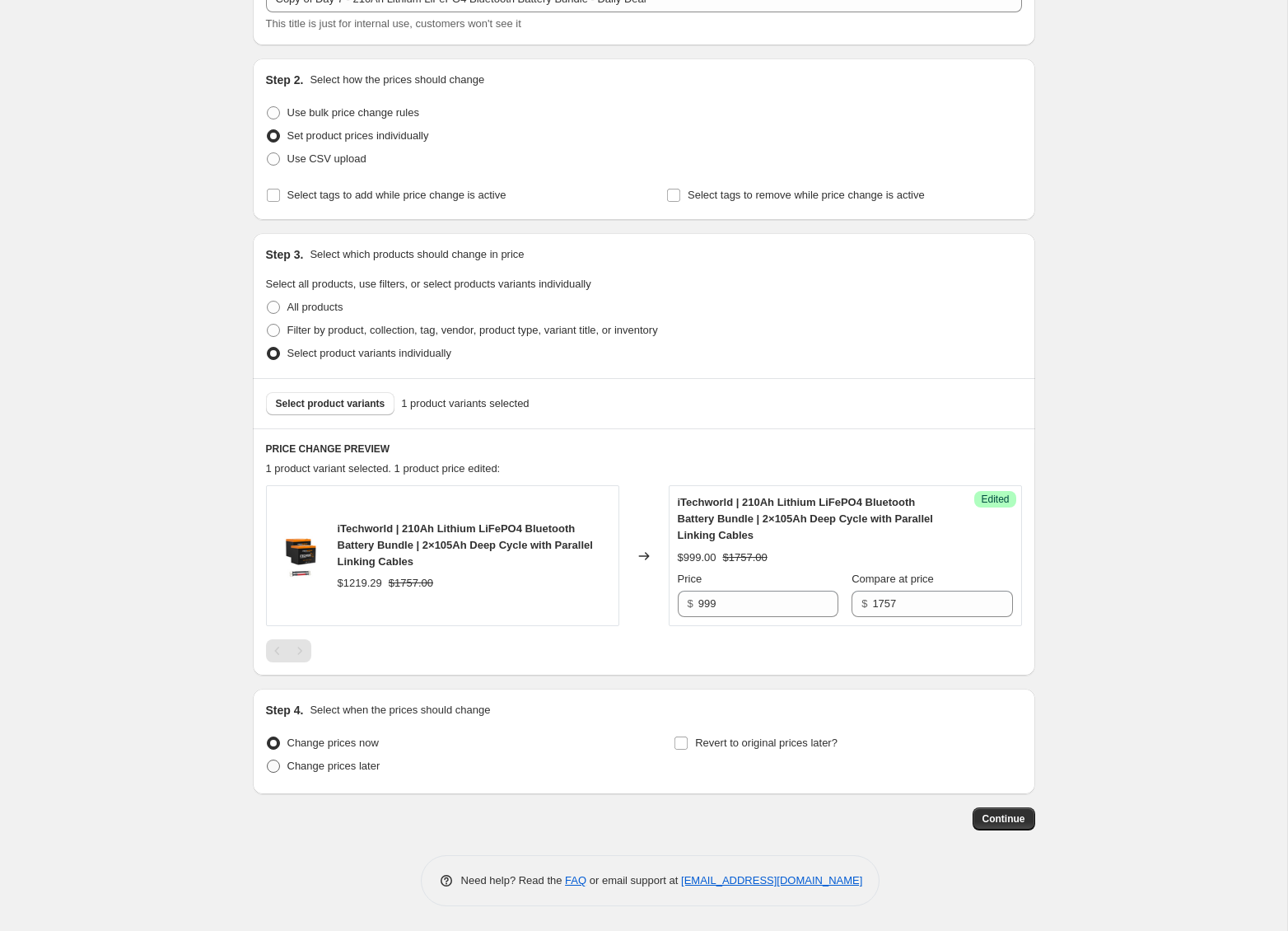
click at [329, 774] on span "Change prices later" at bounding box center [333, 766] width 93 height 17
click at [267, 760] on input "Change prices later" at bounding box center [266, 759] width 1 height 1
radio input "true"
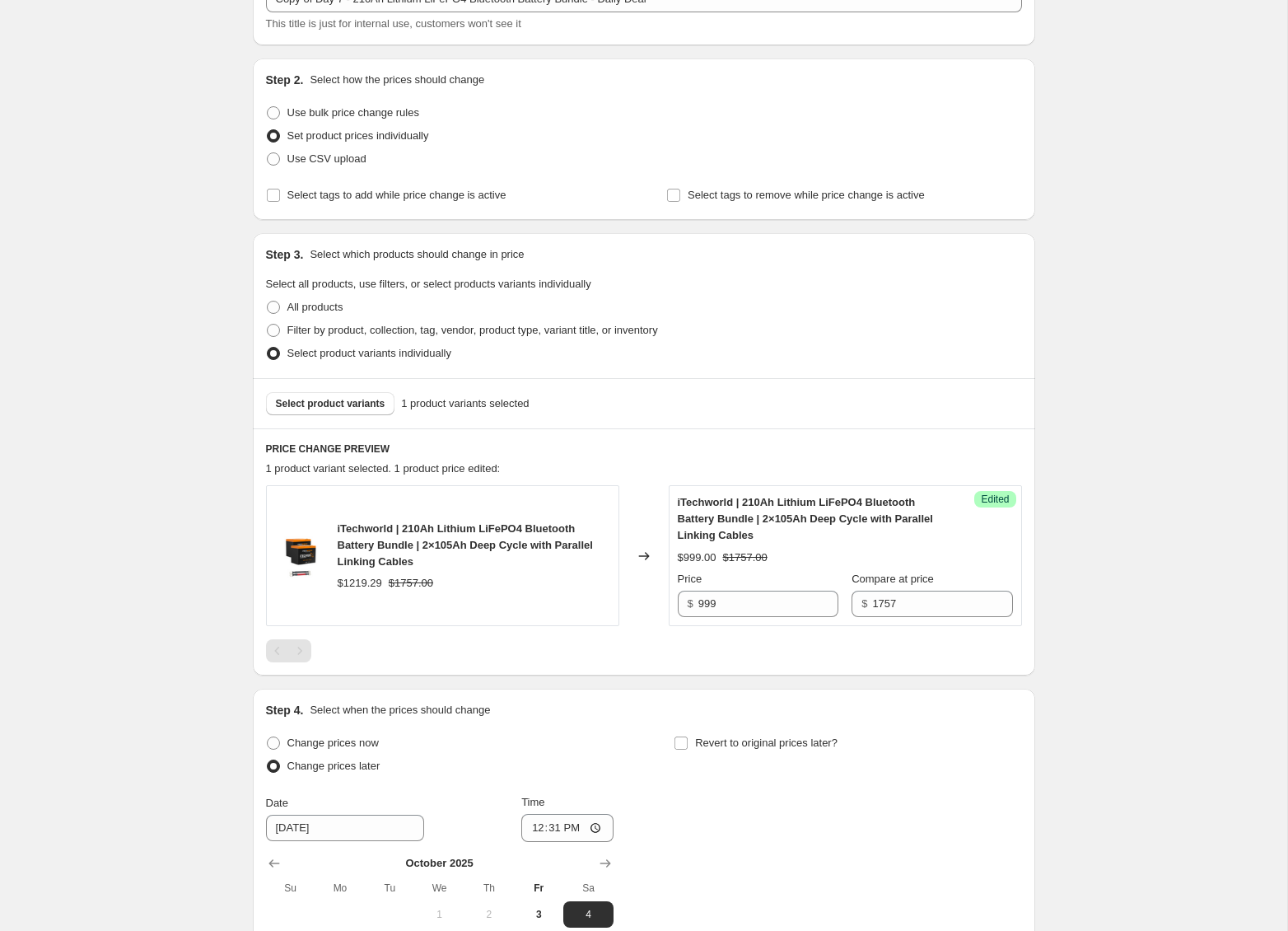
scroll to position [0, 0]
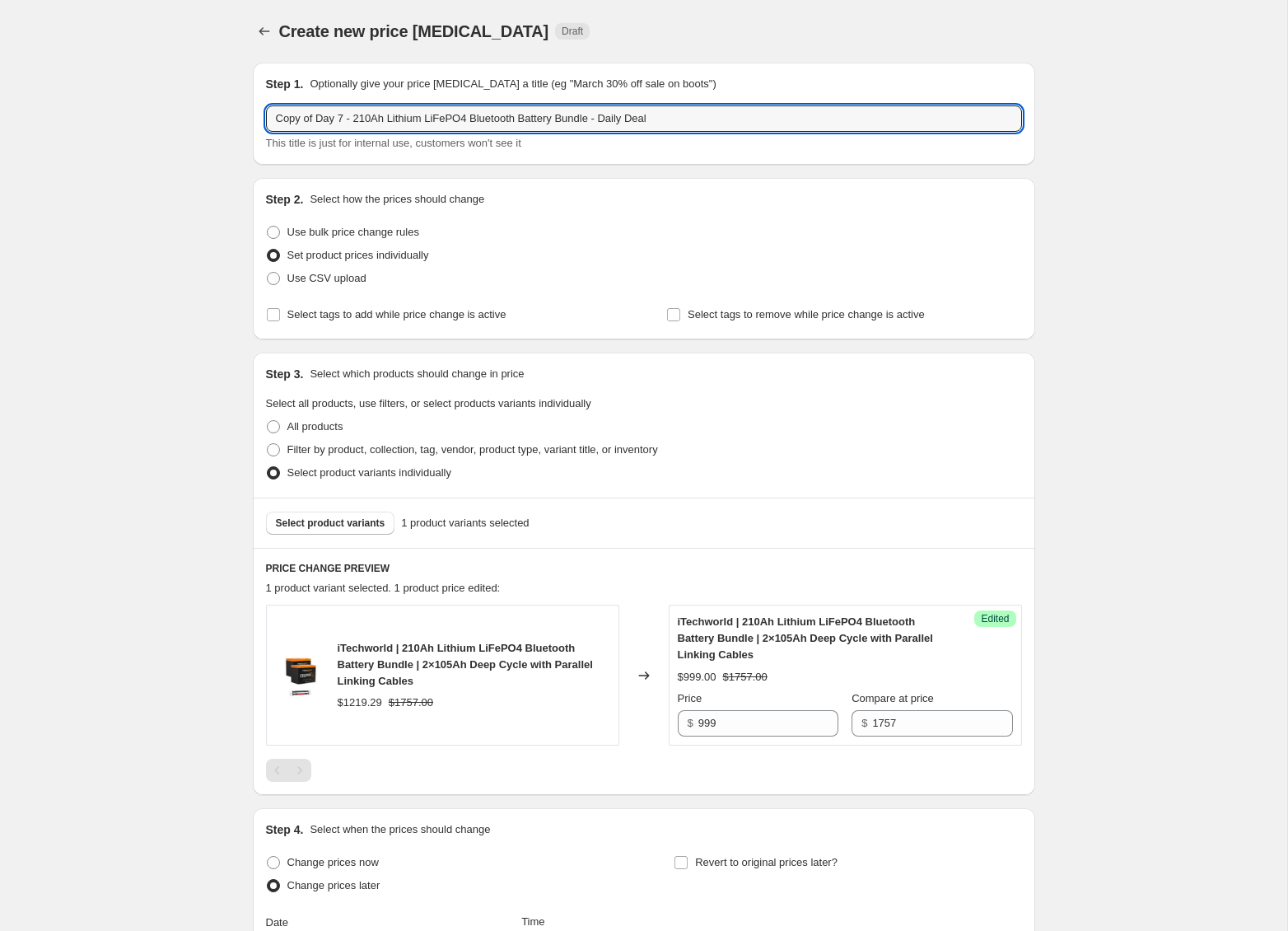
drag, startPoint x: 315, startPoint y: 121, endPoint x: 168, endPoint y: 117, distance: 147.1
click at [168, 117] on div "Create new price [MEDICAL_DATA]. This page is ready Create new price [MEDICAL_D…" at bounding box center [644, 666] width 1287 height 1332
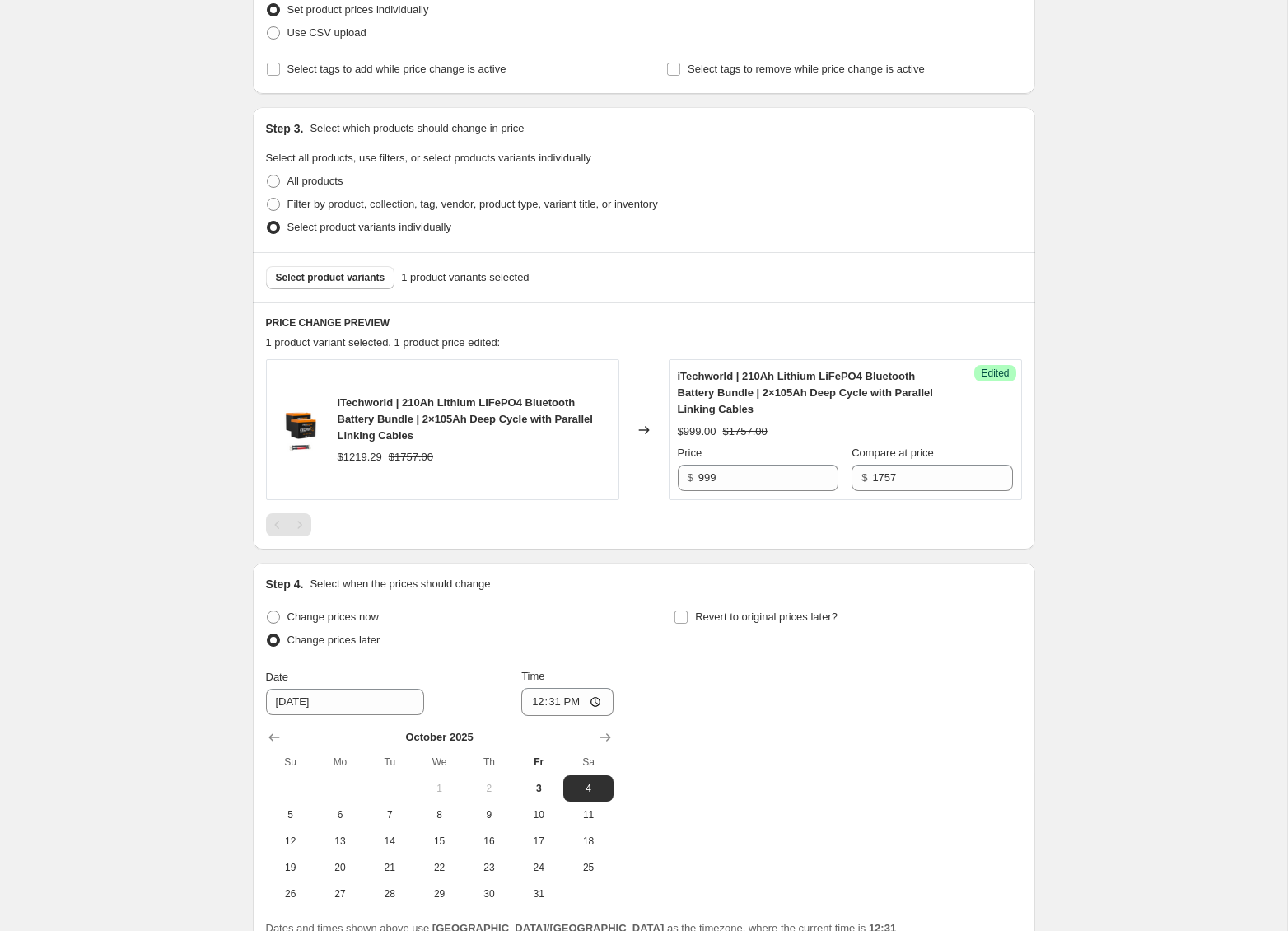
scroll to position [247, 0]
type input "Day 15 - 210Ah Lithium LiFePO4 Bluetooth Battery Bundle - Daily Deal"
click at [361, 703] on input "[DATE]" at bounding box center [345, 700] width 159 height 26
click at [490, 845] on span "16" at bounding box center [489, 839] width 36 height 13
type input "[DATE]"
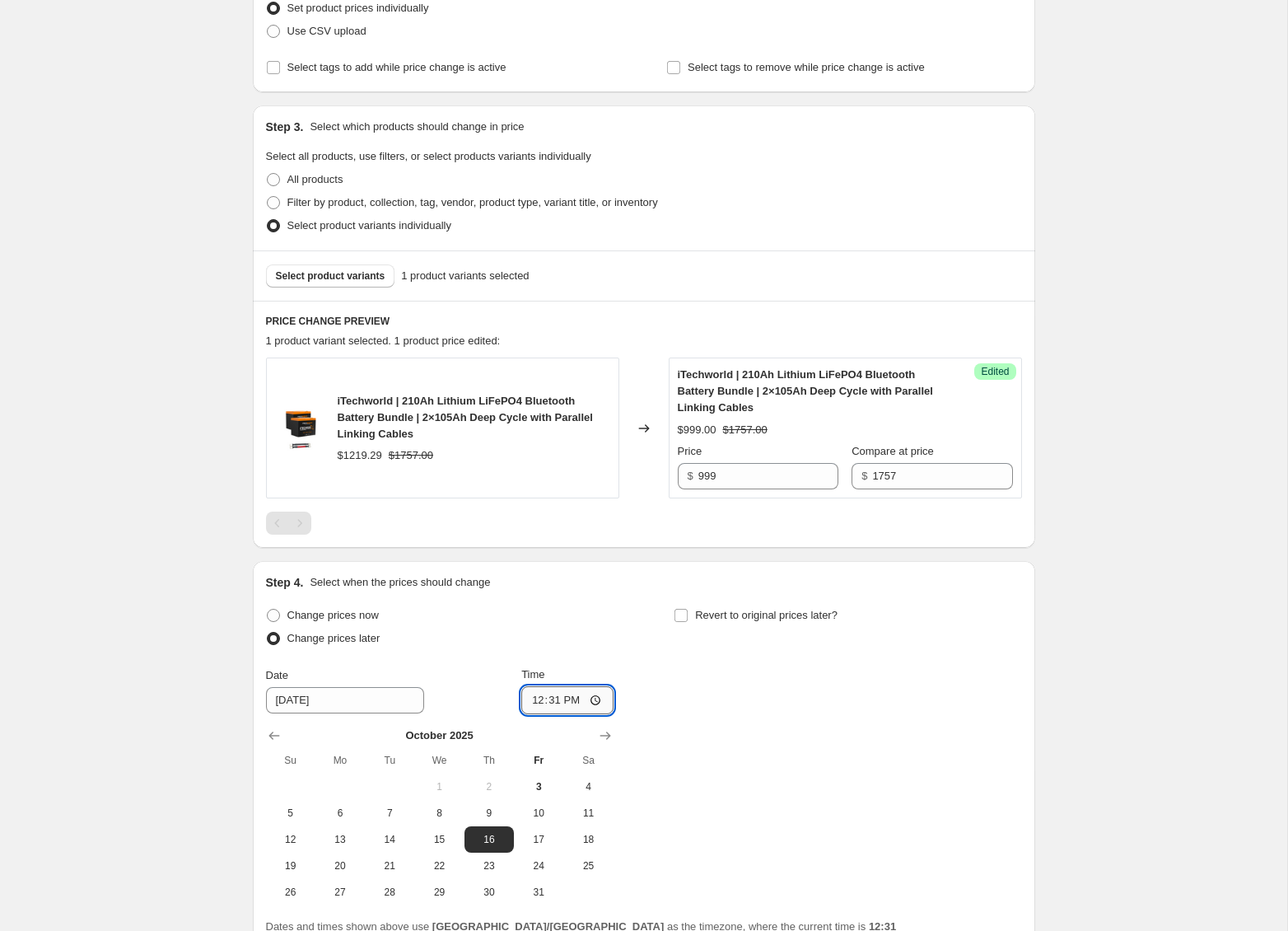
click at [566, 704] on input "12:31" at bounding box center [568, 700] width 92 height 28
click at [555, 705] on input "00:31" at bounding box center [568, 700] width 92 height 28
type input "00:00"
click at [753, 706] on div "Change prices now Change prices later Date [DATE] Time 00:00 [DATE] Su Mo Tu We…" at bounding box center [644, 754] width 756 height 301
click at [688, 617] on label "Revert to original prices later?" at bounding box center [755, 615] width 164 height 23
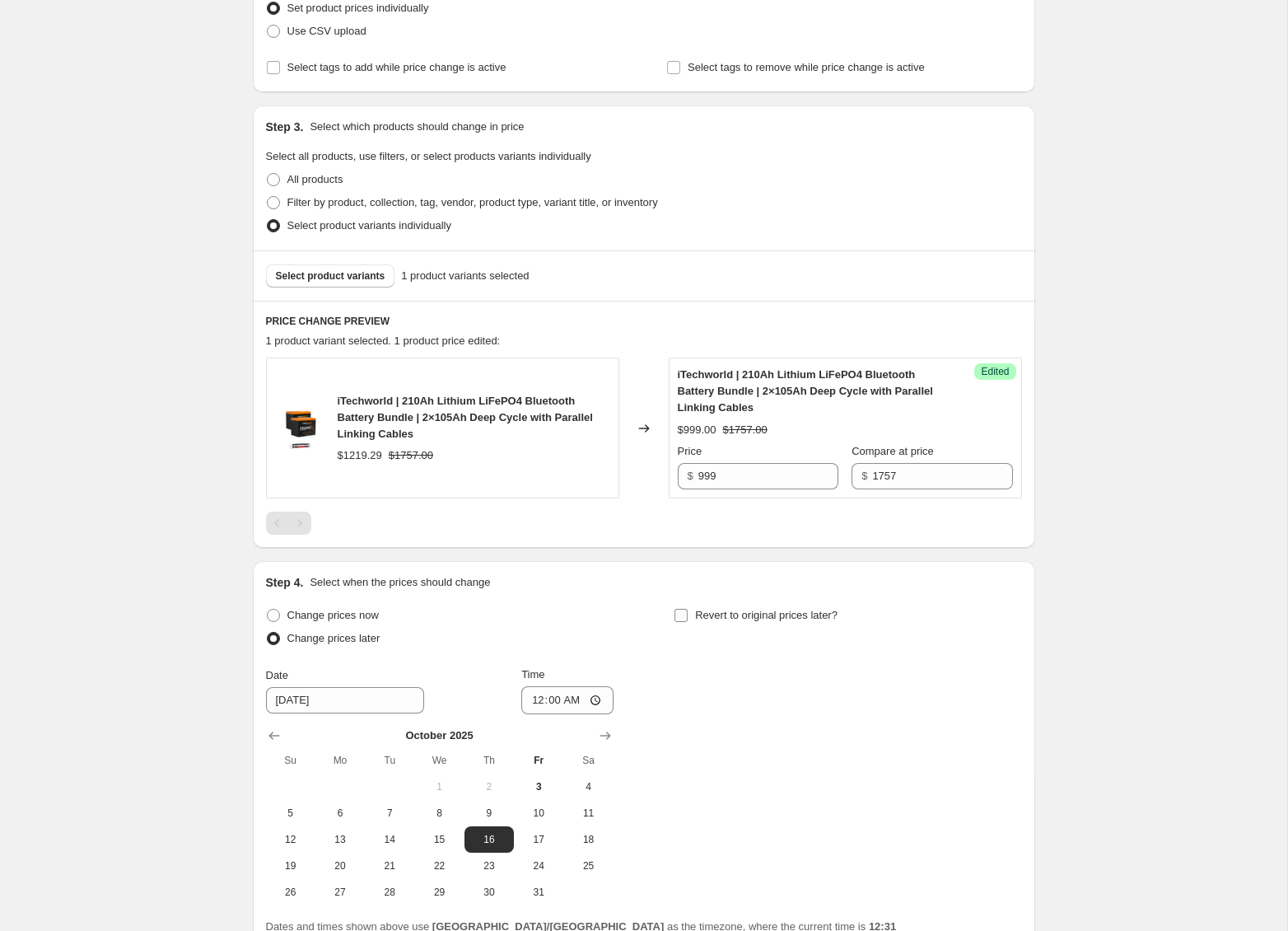
click at [687, 617] on input "Revert to original prices later?" at bounding box center [680, 615] width 13 height 13
checkbox input "true"
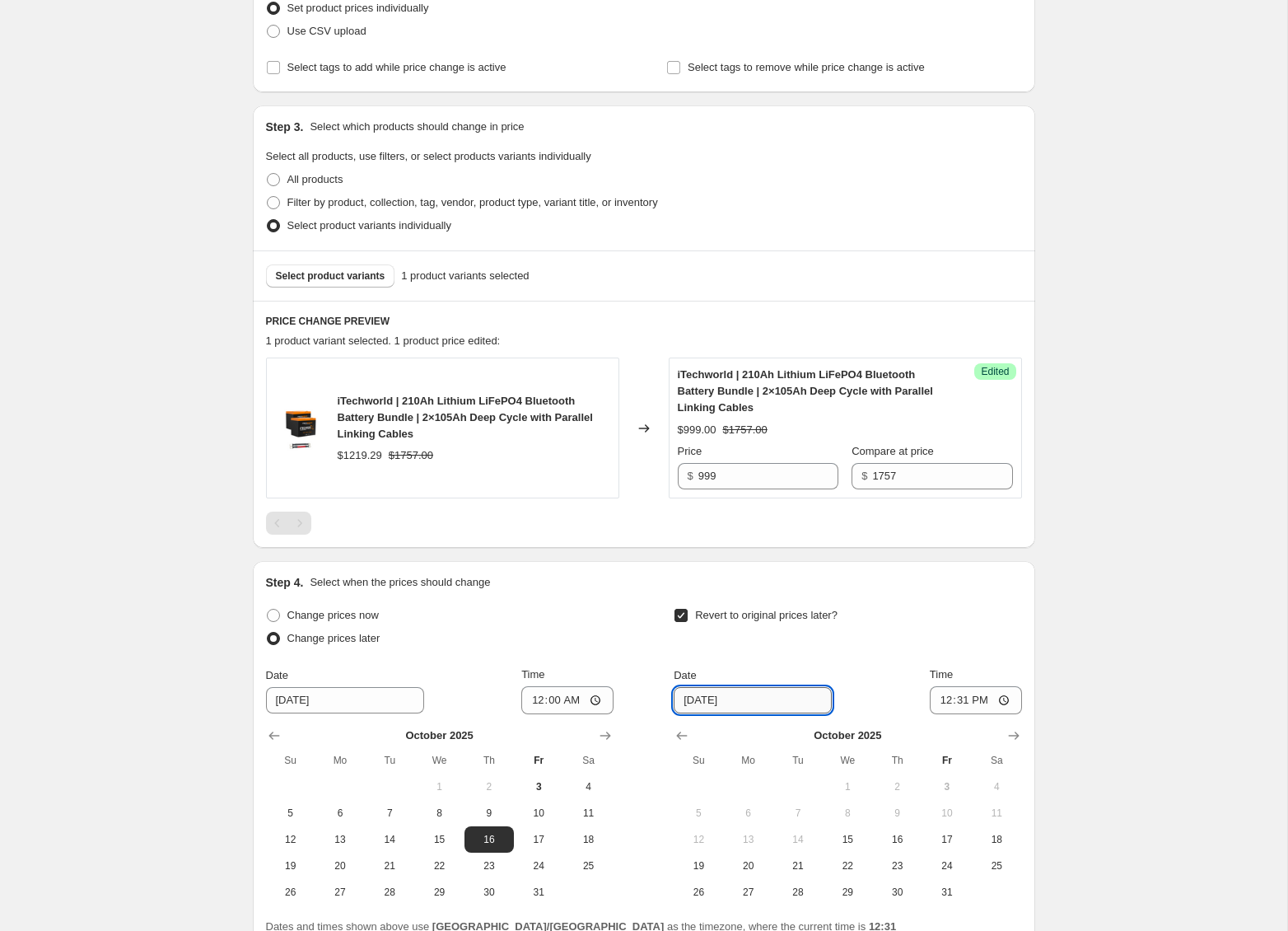
click at [710, 700] on input "[DATE]" at bounding box center [752, 700] width 159 height 26
type input "[DATE]"
click at [961, 701] on input "12:31" at bounding box center [976, 700] width 92 height 28
click at [979, 705] on input "12:00" at bounding box center [976, 700] width 92 height 28
type input "00:00"
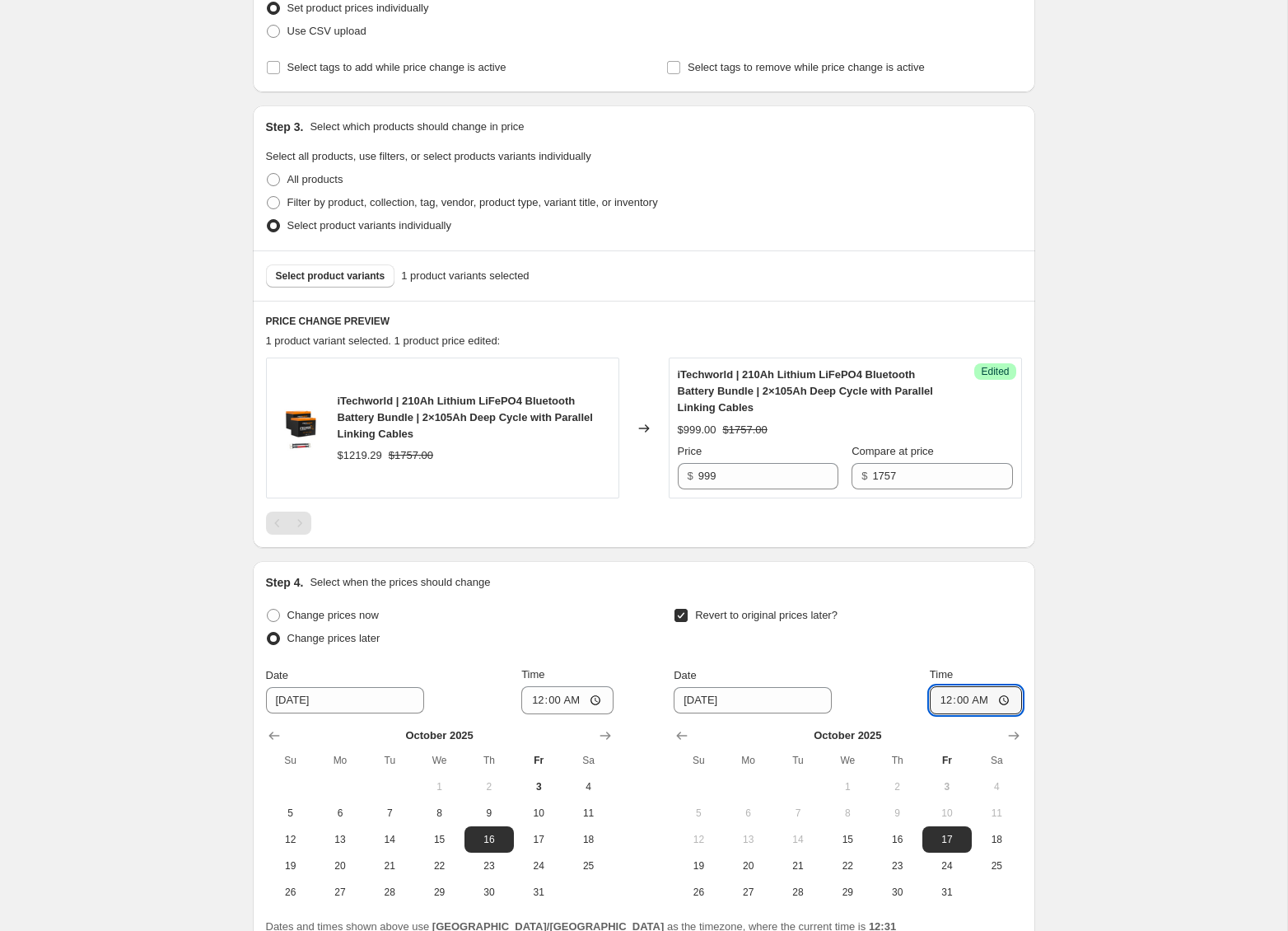
click at [1089, 705] on div "Create new price [MEDICAL_DATA]. This page is ready Create new price [MEDICAL_D…" at bounding box center [644, 418] width 1287 height 1332
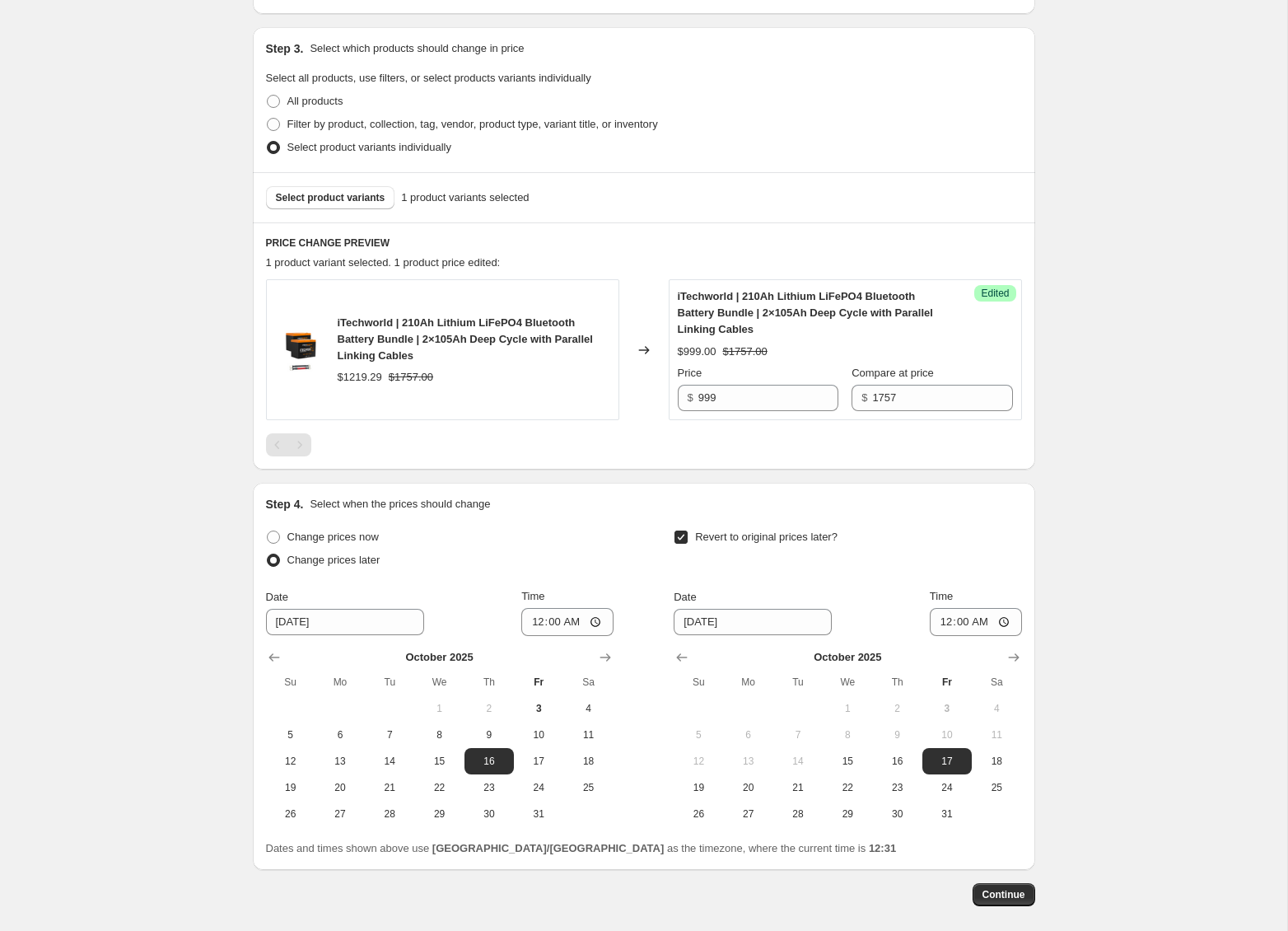
scroll to position [401, 0]
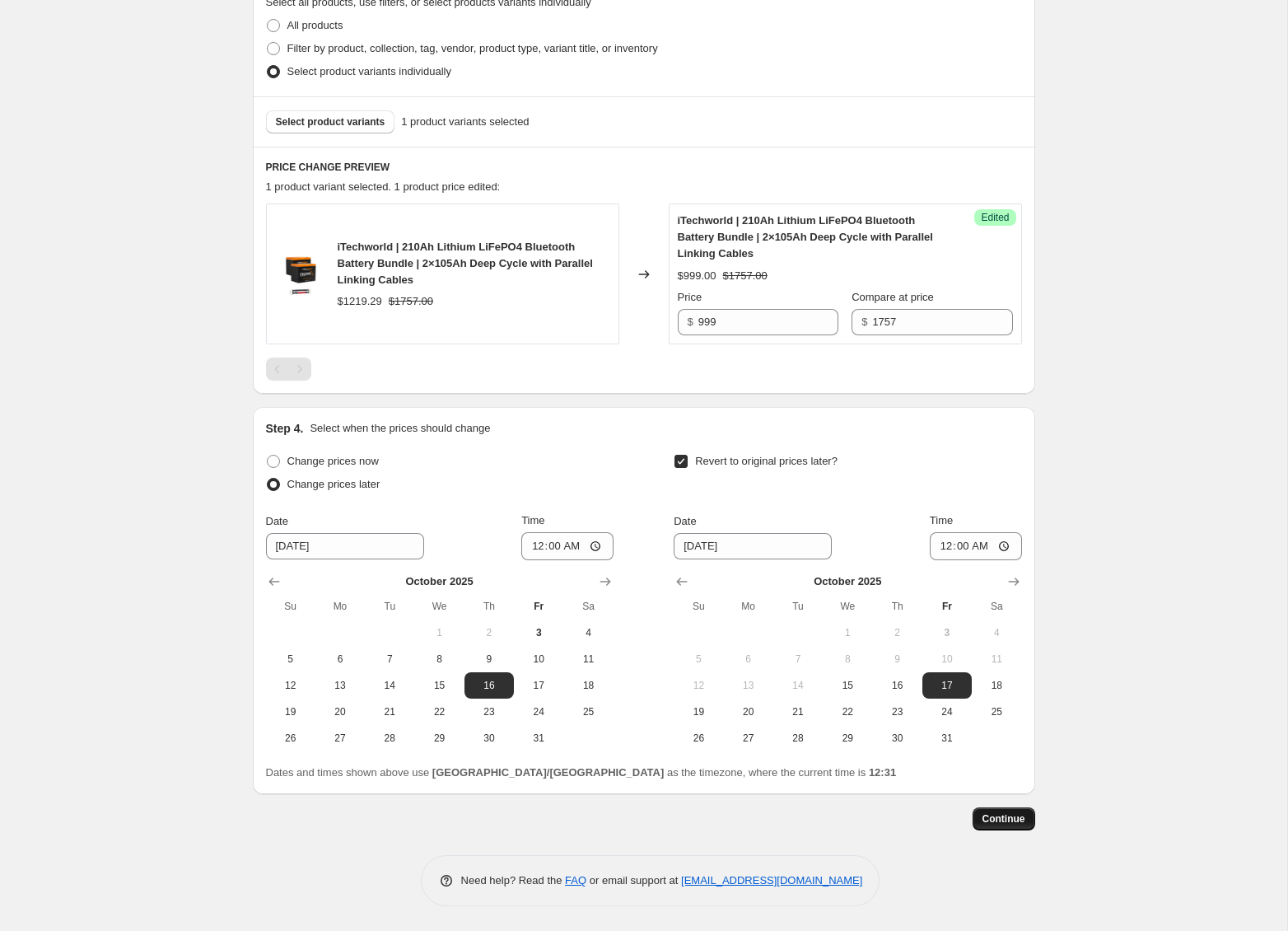
click at [1016, 816] on span "Continue" at bounding box center [1004, 818] width 43 height 13
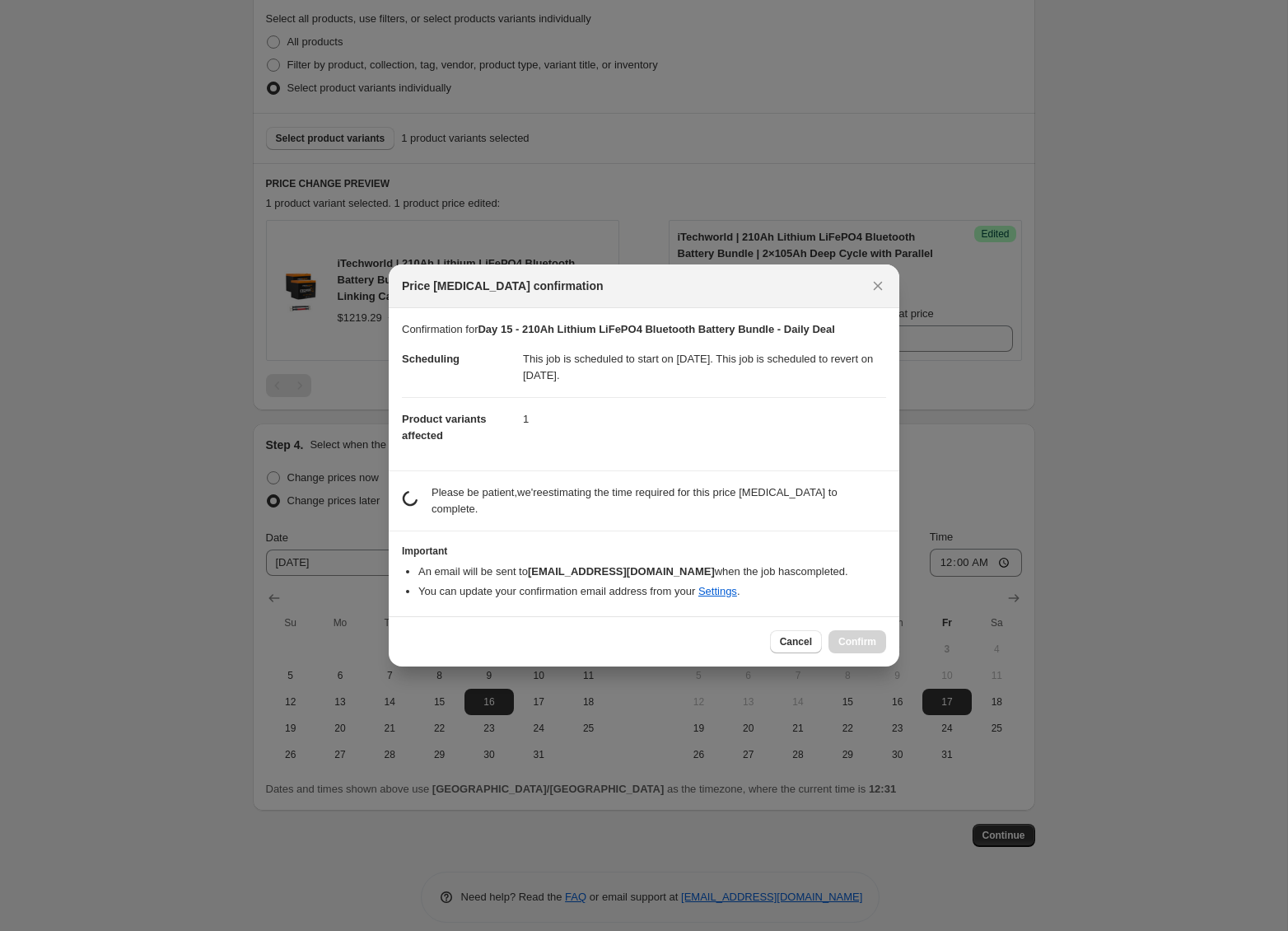
scroll to position [0, 0]
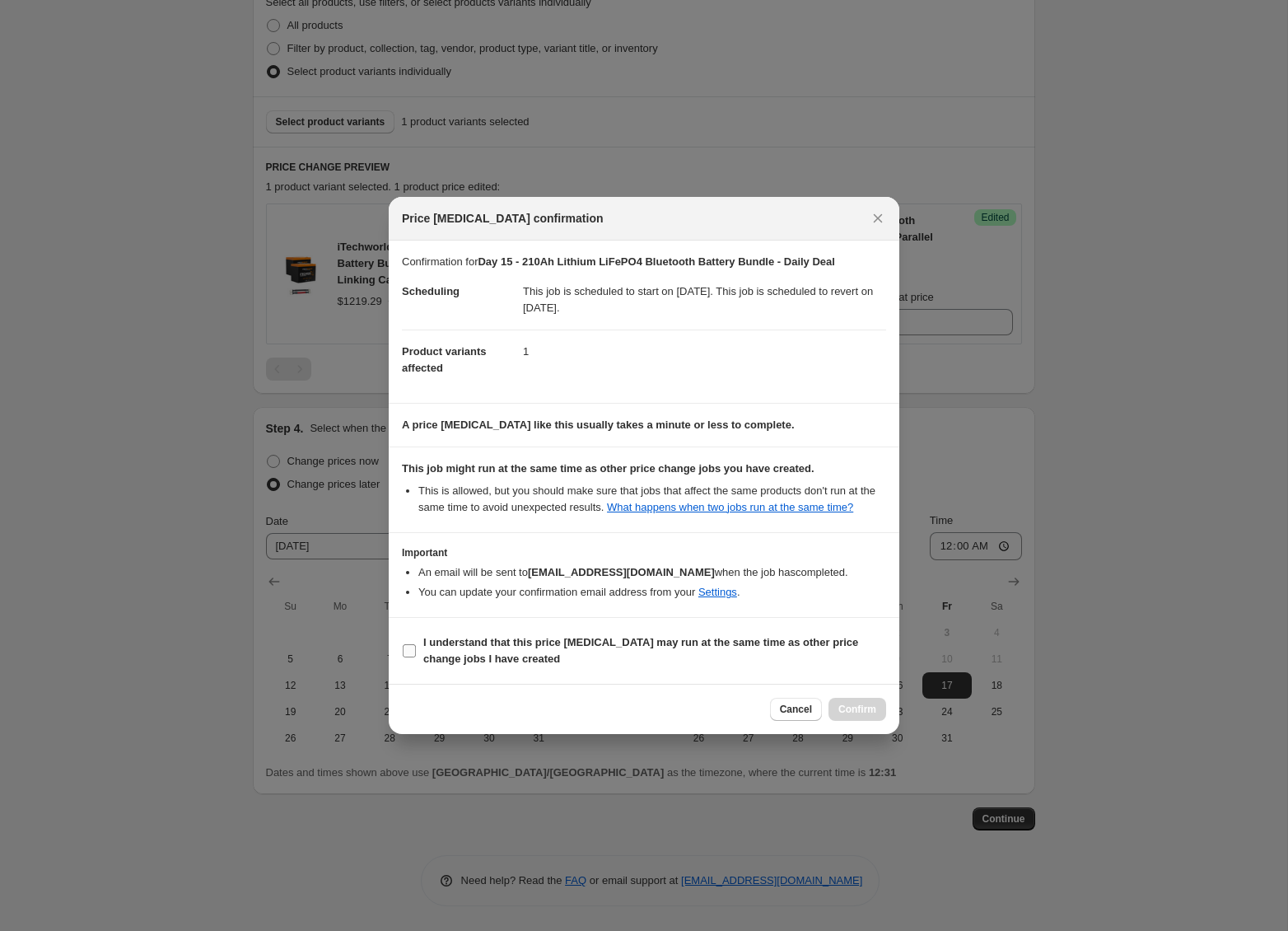
click at [505, 661] on b "I understand that this price [MEDICAL_DATA] may run at the same time as other p…" at bounding box center [641, 650] width 435 height 29
click at [416, 658] on input "I understand that this price [MEDICAL_DATA] may run at the same time as other p…" at bounding box center [409, 651] width 13 height 13
checkbox input "true"
click at [851, 710] on span "Confirm" at bounding box center [857, 708] width 38 height 13
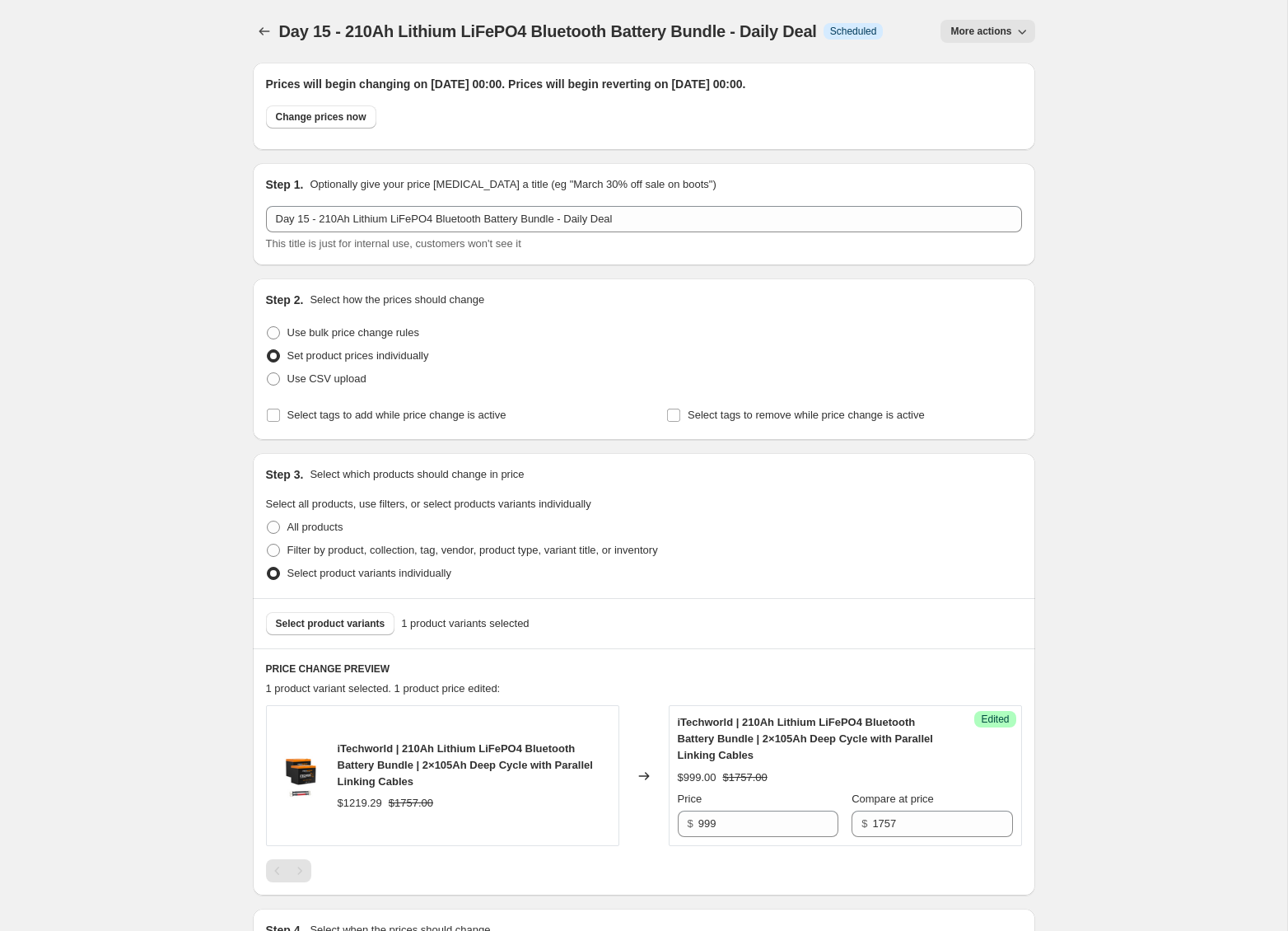
click at [1130, 530] on div "Day 15 - 210Ah Lithium LiFePO4 Bluetooth Battery Bundle - Daily Deal. This page…" at bounding box center [644, 716] width 1287 height 1433
click at [269, 35] on icon "Price change jobs" at bounding box center [264, 31] width 17 height 17
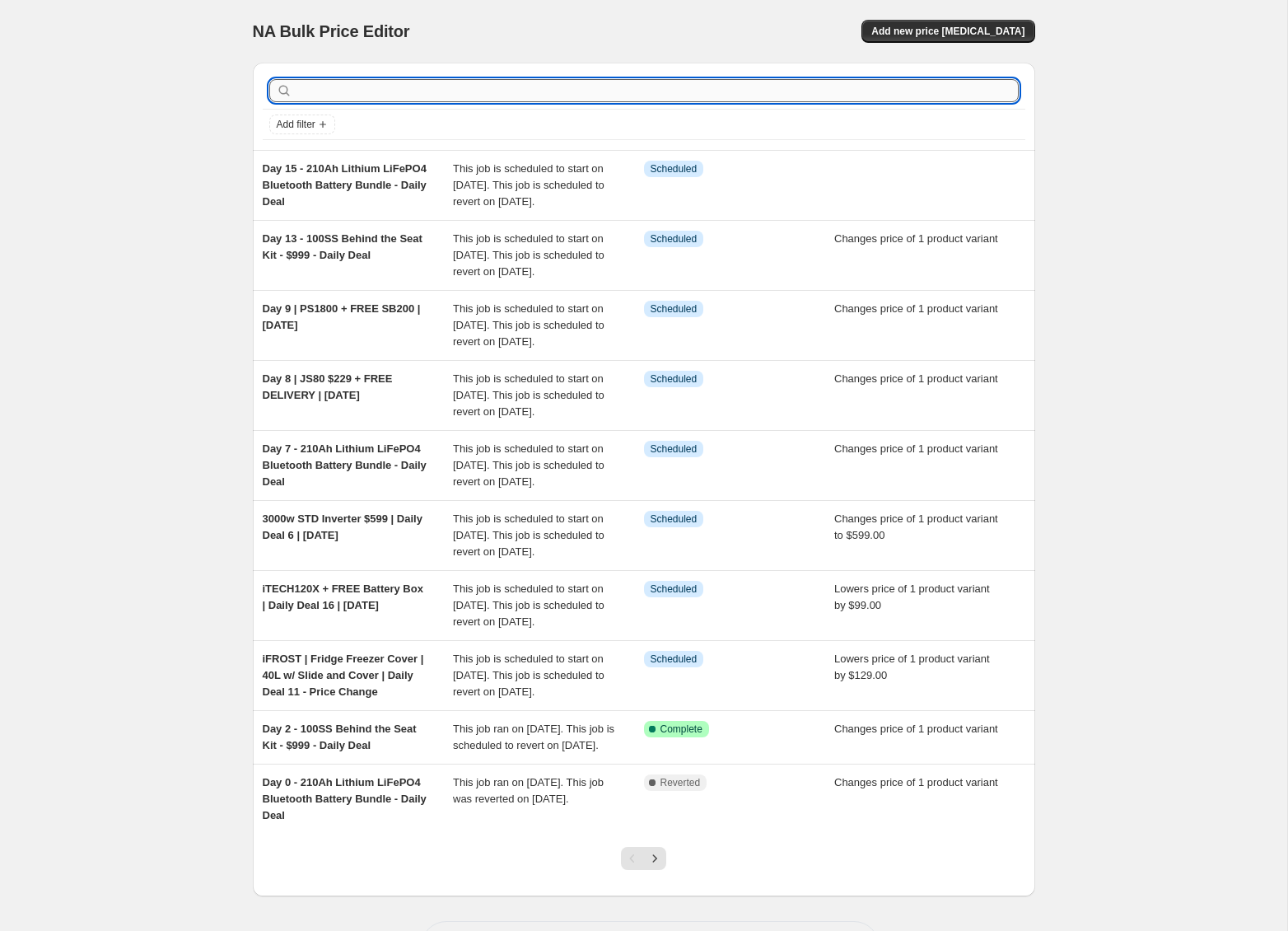
click at [407, 92] on input "text" at bounding box center [656, 90] width 723 height 23
type input "JS80"
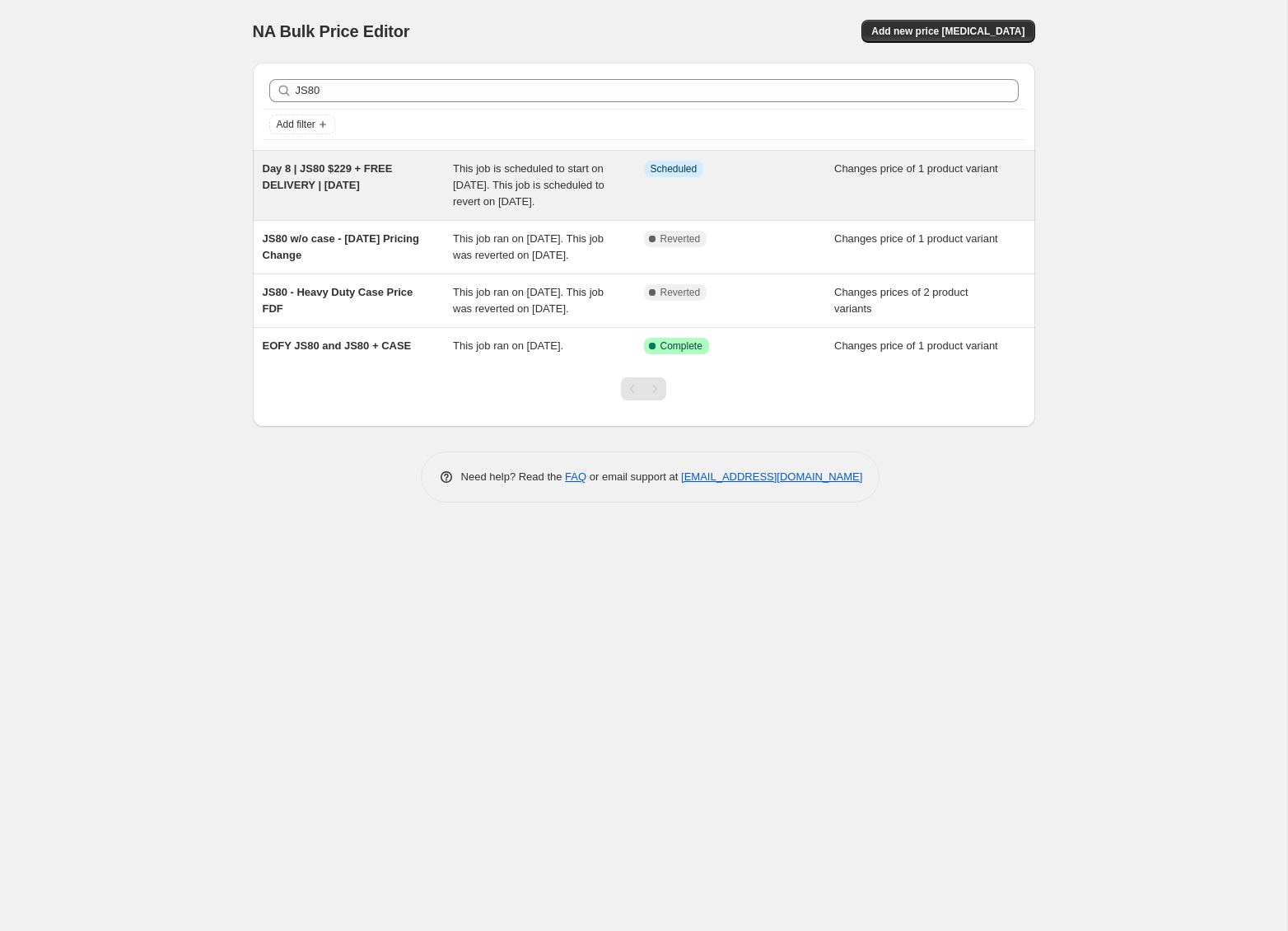
click at [429, 192] on div "Day 8 | JS80 $229 + FREE DELIVERY | [DATE]" at bounding box center [358, 186] width 192 height 50
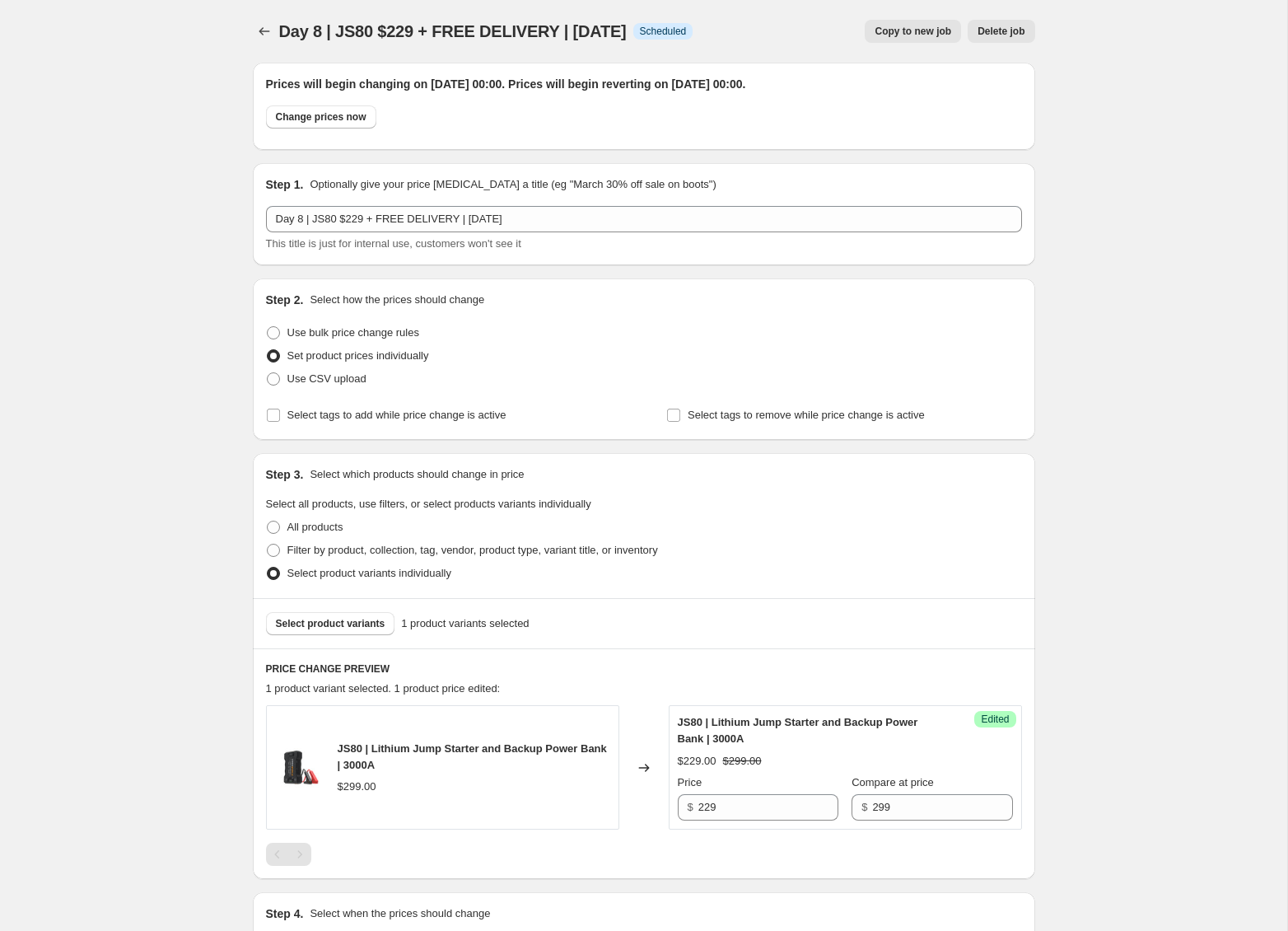
click at [904, 35] on span "Copy to new job" at bounding box center [913, 31] width 77 height 13
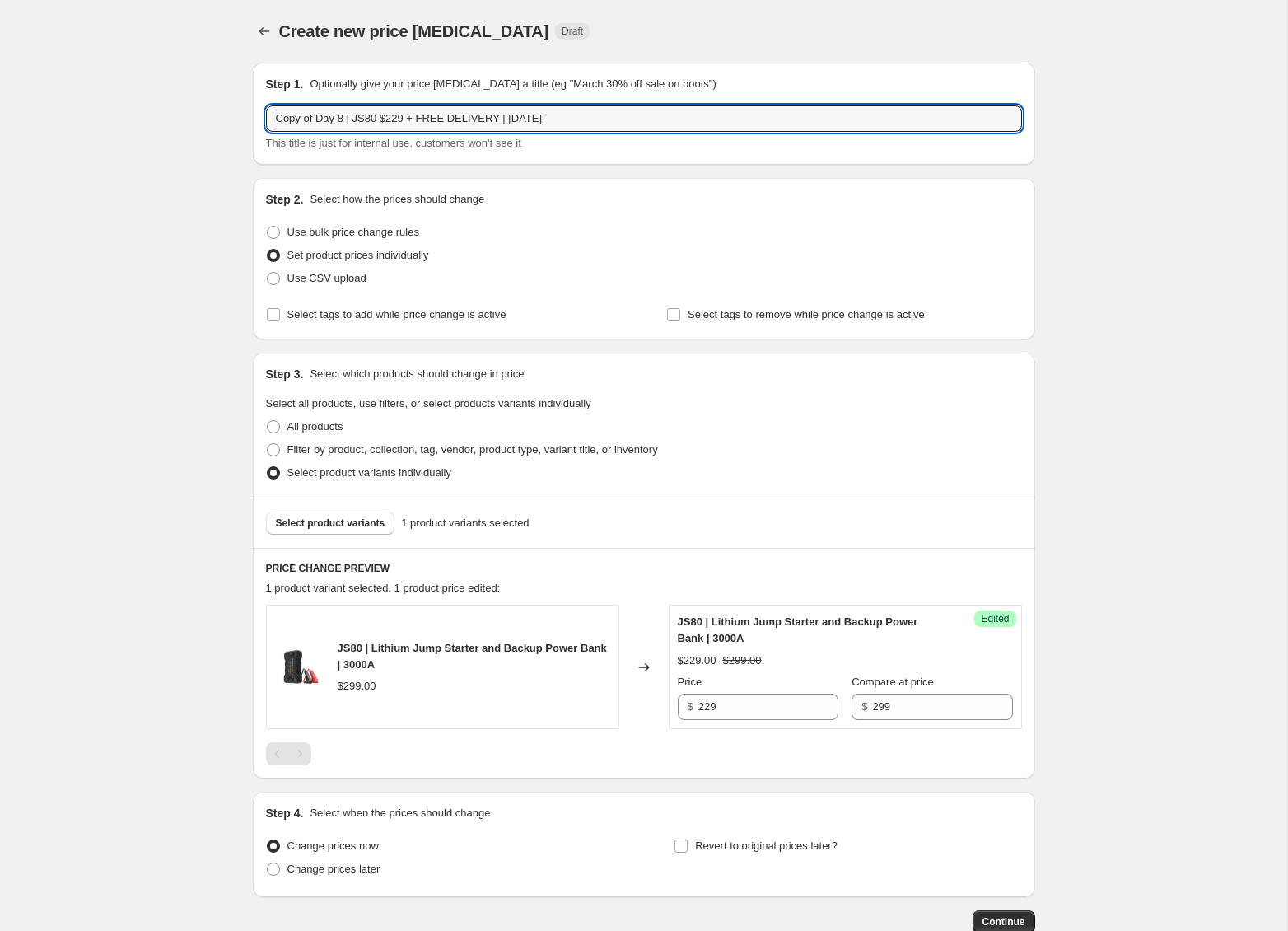
drag, startPoint x: 317, startPoint y: 121, endPoint x: 124, endPoint y: 97, distance: 194.5
click at [137, 99] on div "Create new price [MEDICAL_DATA]. This page is ready Create new price [MEDICAL_D…" at bounding box center [644, 517] width 1287 height 1034
type input "Day 17 | JS80 $229 + FREE DELIVERY | [DATE]"
click at [111, 337] on div "Create new price [MEDICAL_DATA]. This page is ready Create new price [MEDICAL_D…" at bounding box center [644, 517] width 1287 height 1034
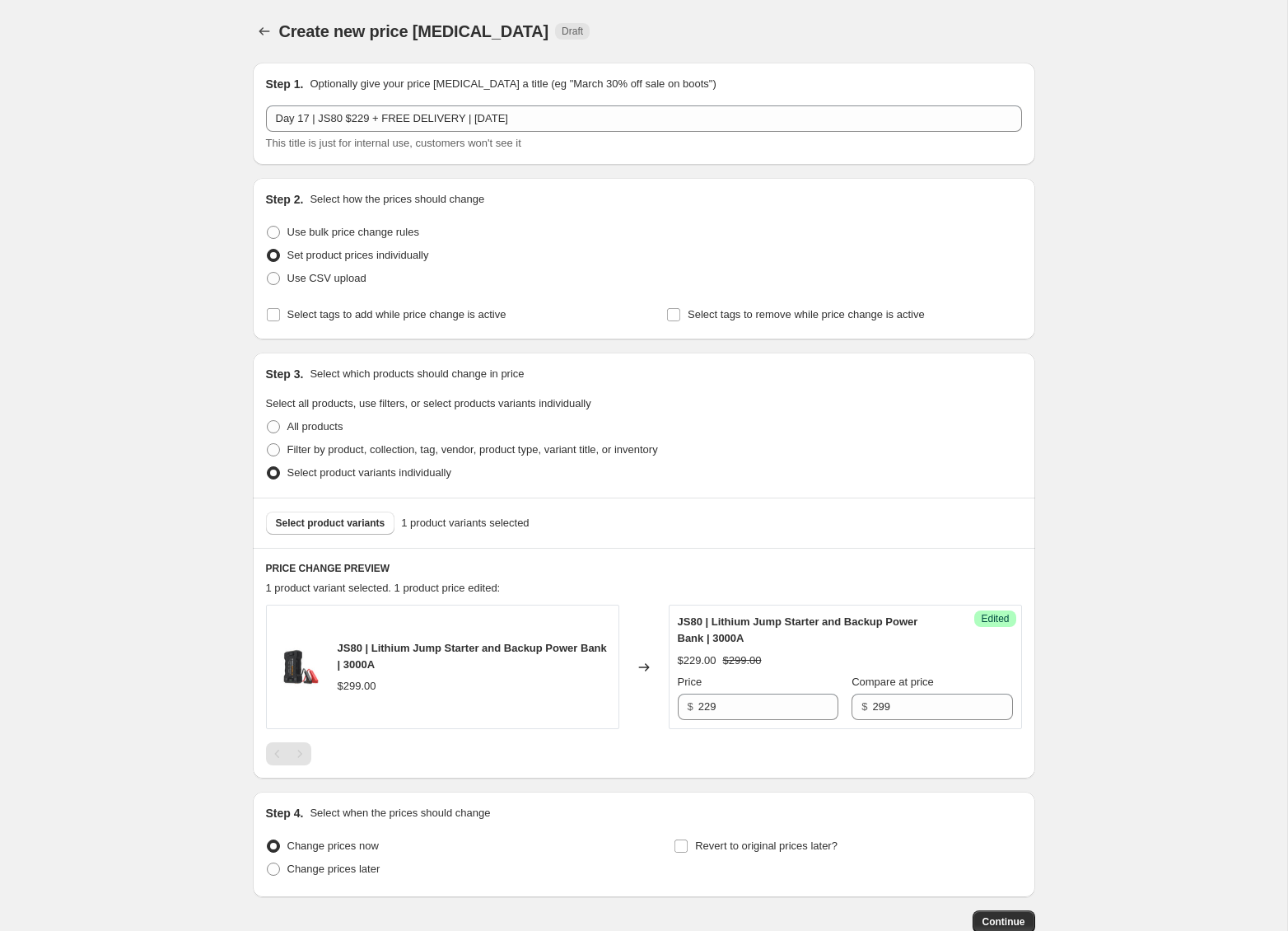
scroll to position [103, 0]
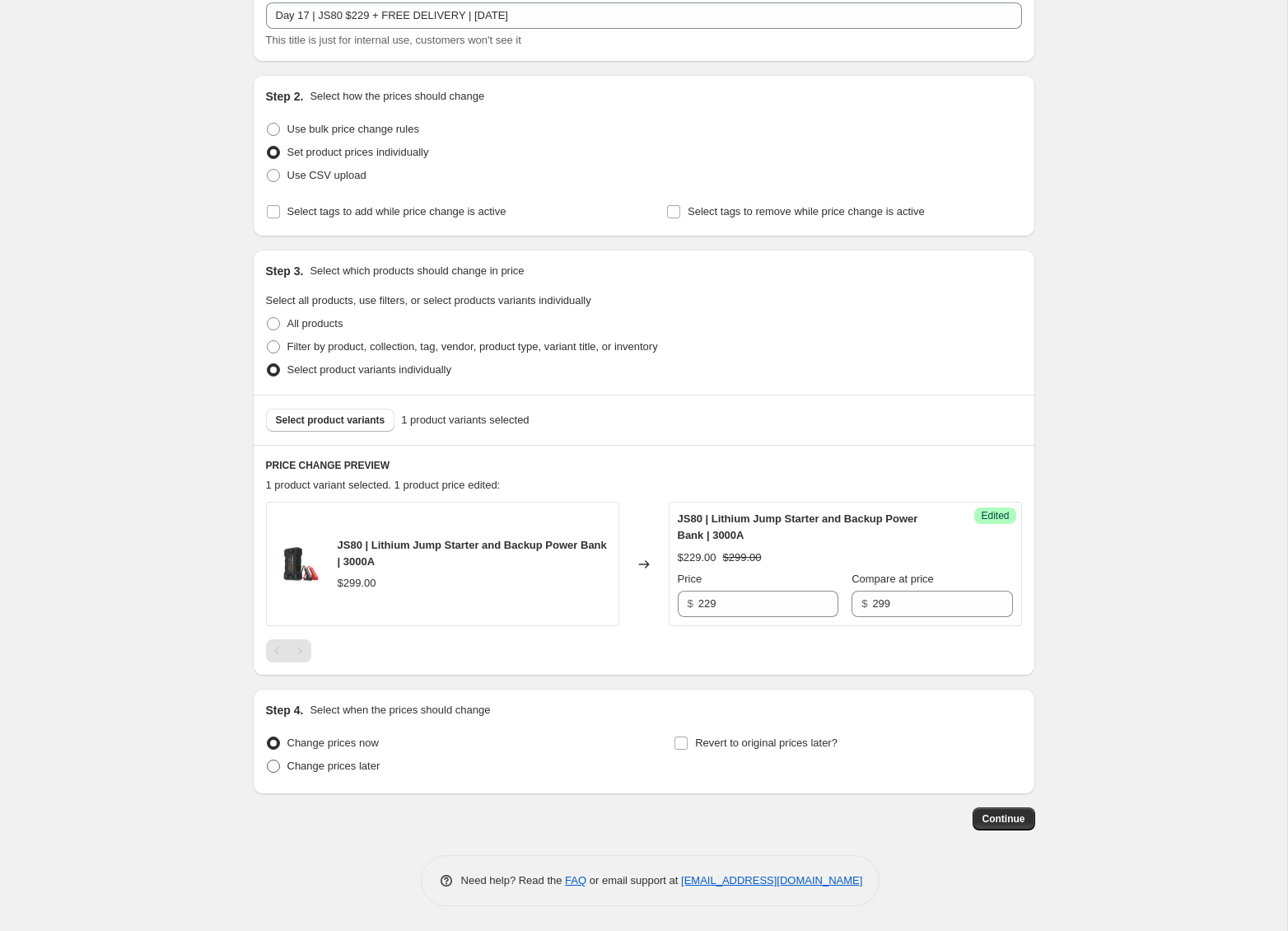
click at [346, 770] on span "Change prices later" at bounding box center [333, 765] width 93 height 12
click at [267, 760] on input "Change prices later" at bounding box center [266, 759] width 1 height 1
radio input "true"
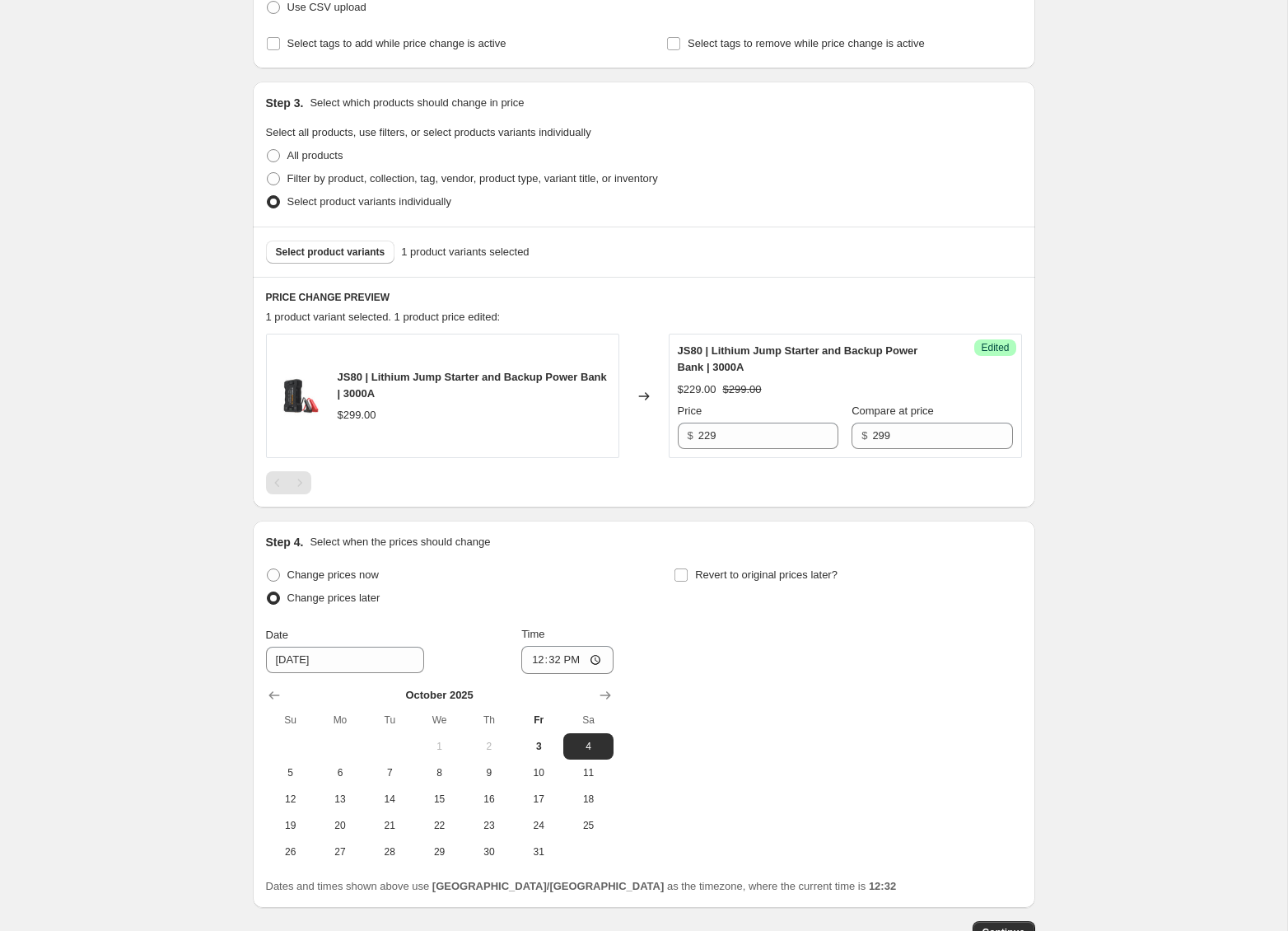
scroll to position [327, 0]
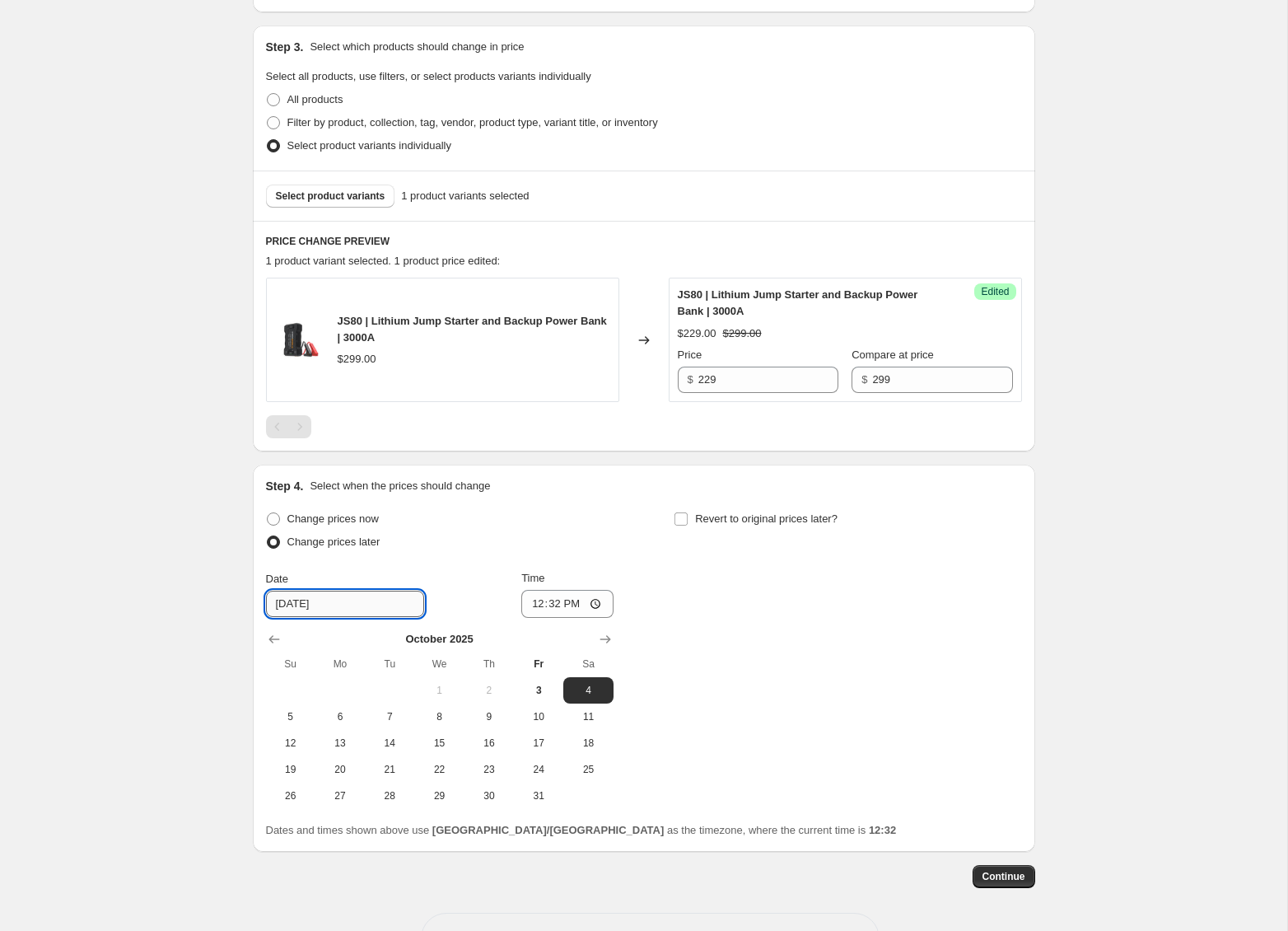
click at [344, 604] on input "[DATE]" at bounding box center [345, 604] width 159 height 26
click at [593, 749] on span "18" at bounding box center [588, 742] width 36 height 13
type input "[DATE]"
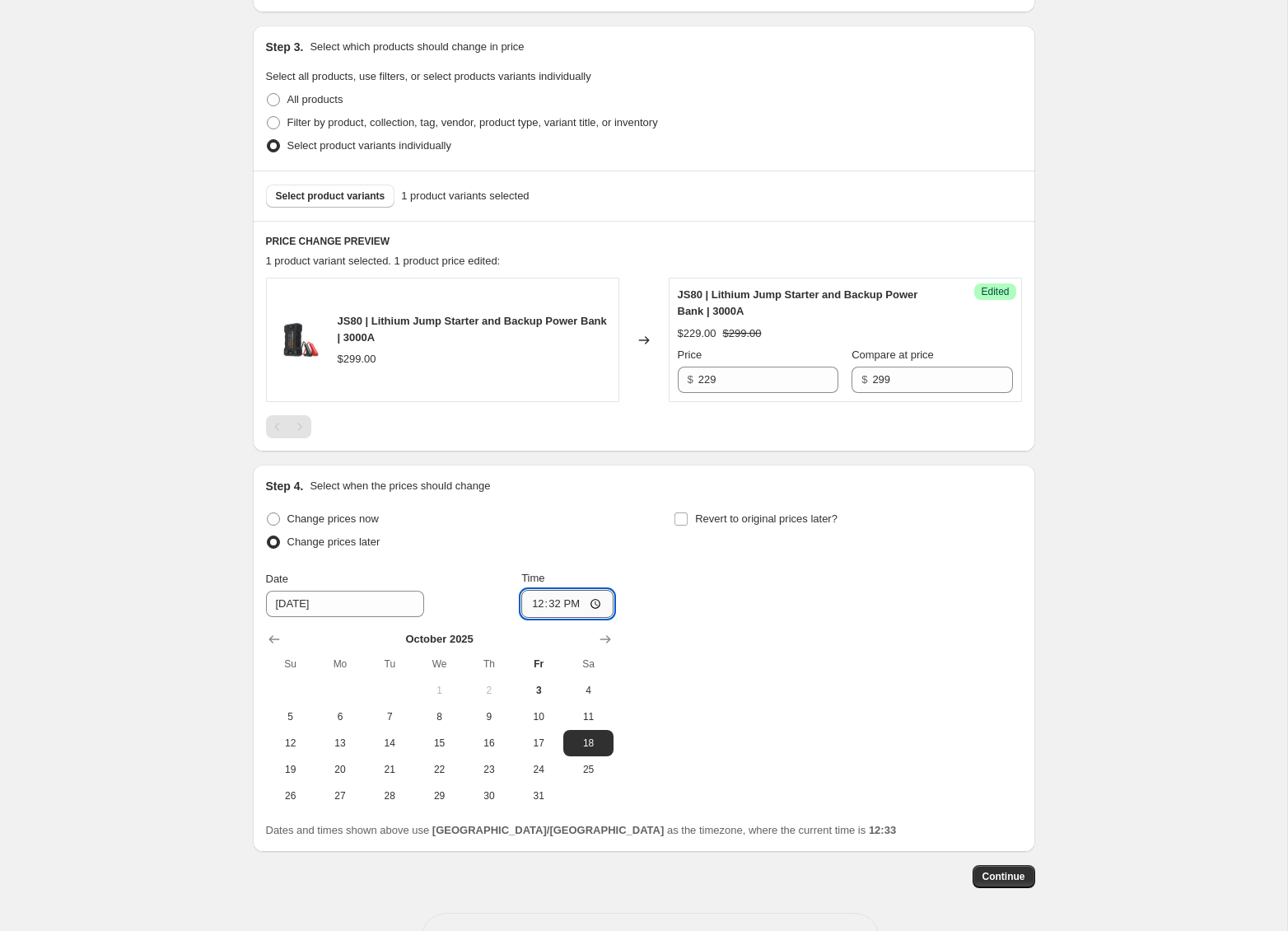
click at [553, 605] on input "12:32" at bounding box center [568, 604] width 92 height 28
click at [568, 603] on input "12:00" at bounding box center [568, 604] width 92 height 28
type input "00:00"
click at [796, 655] on div "Change prices now Change prices later Date [DATE] Time 00:00 [DATE] Su Mo Tu We…" at bounding box center [644, 659] width 756 height 301
click at [676, 515] on input "Revert to original prices later?" at bounding box center [680, 519] width 13 height 13
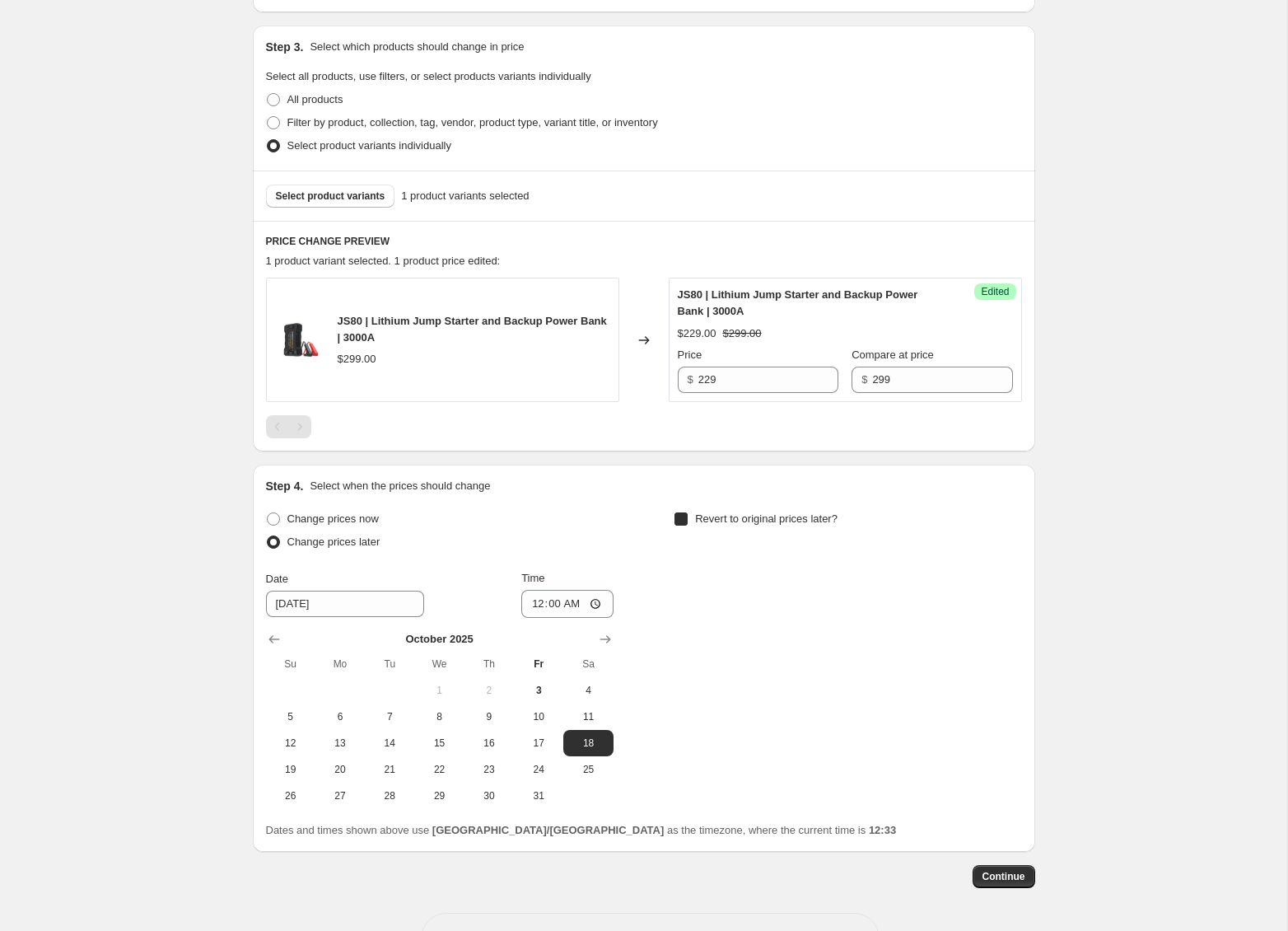
checkbox input "true"
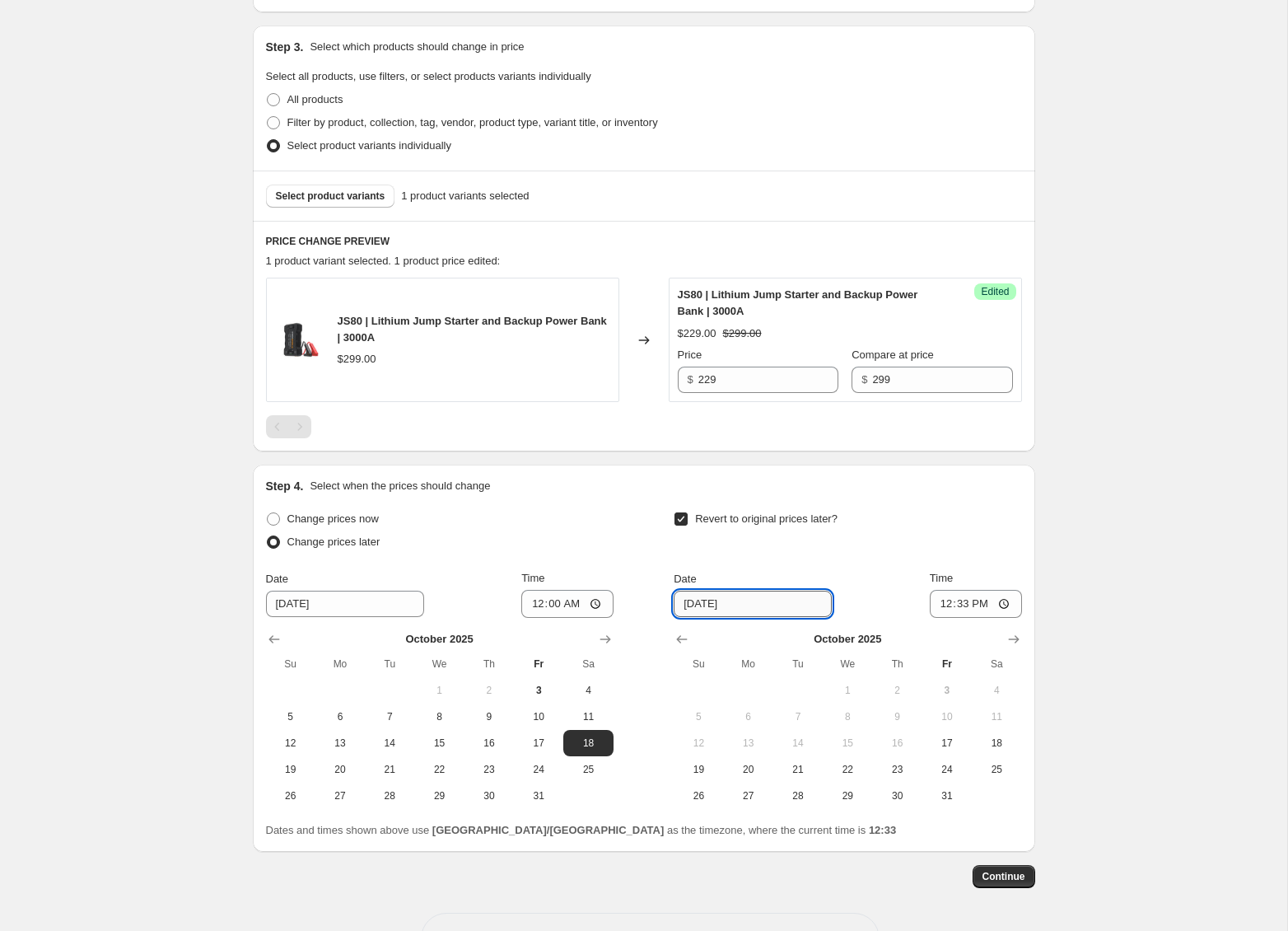
click at [776, 604] on input "[DATE]" at bounding box center [752, 604] width 159 height 26
click at [696, 769] on span "19" at bounding box center [698, 768] width 36 height 13
type input "[DATE]"
click at [973, 603] on input "12:33" at bounding box center [976, 604] width 92 height 28
click at [963, 606] on input "00:33" at bounding box center [976, 604] width 92 height 28
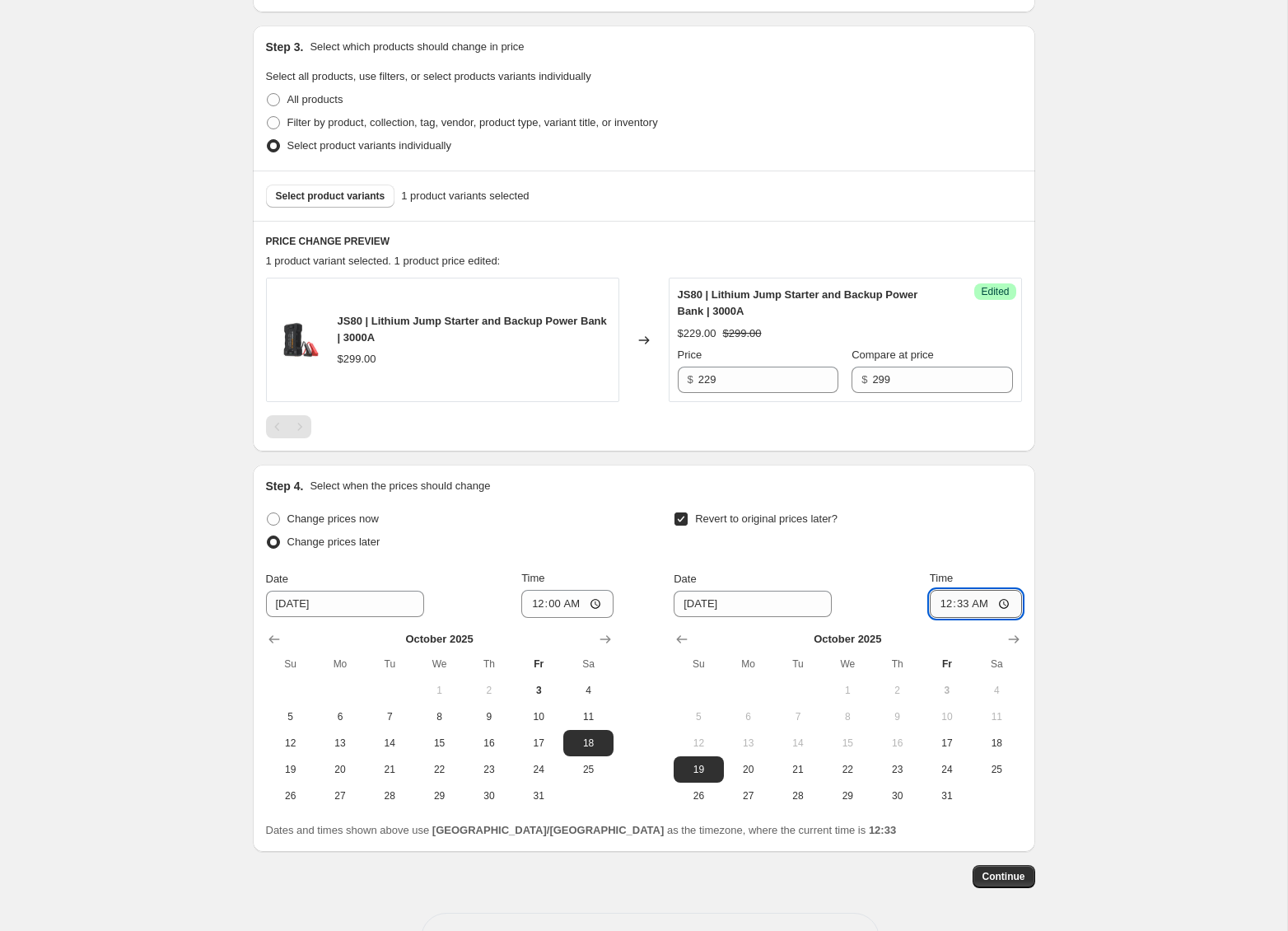
type input "00:00"
click at [1098, 639] on div "Create new price [MEDICAL_DATA]. This page is ready Create new price [MEDICAL_D…" at bounding box center [644, 330] width 1287 height 1315
click at [1011, 867] on button "Continue" at bounding box center [1004, 876] width 63 height 23
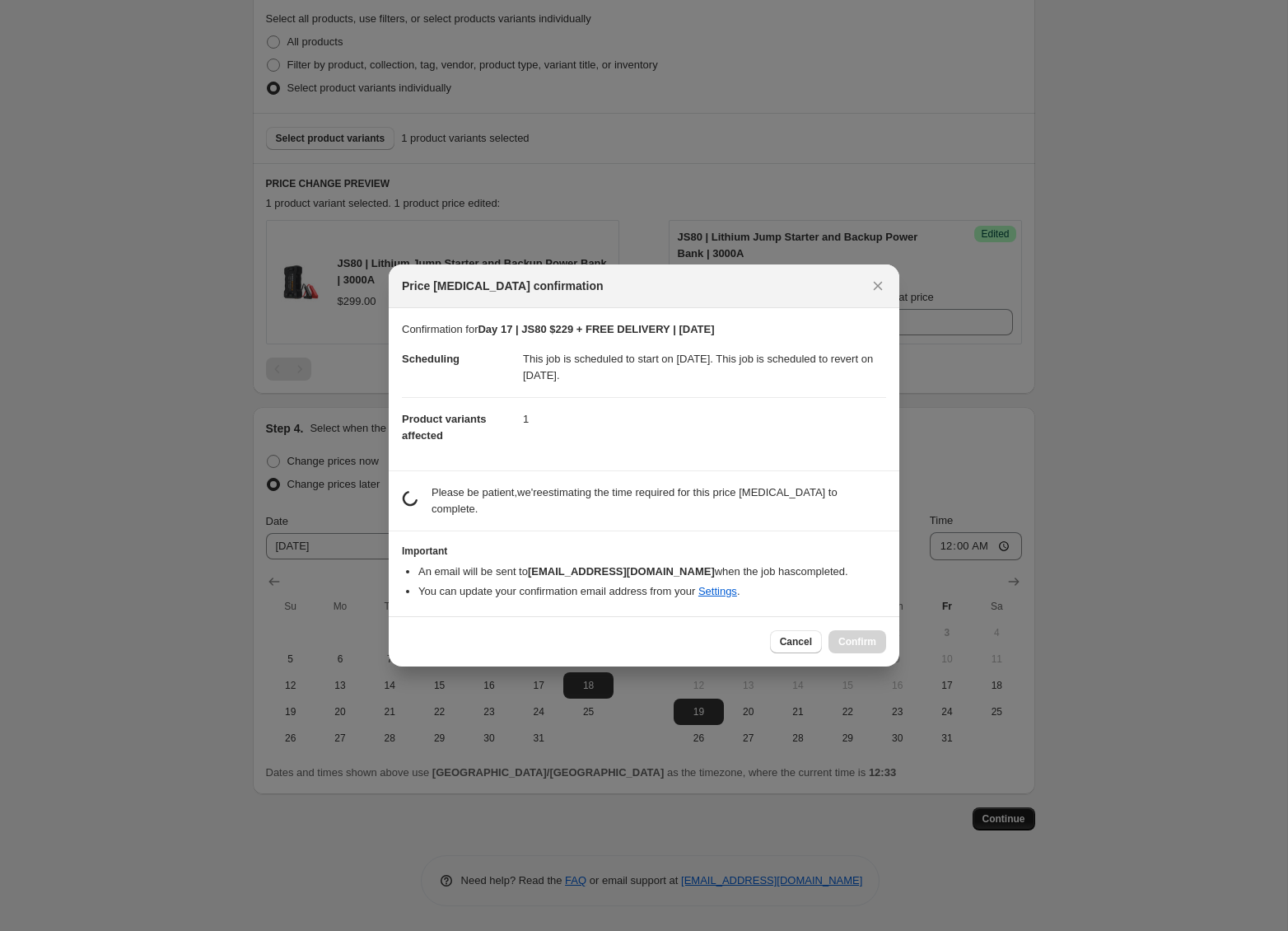
scroll to position [0, 0]
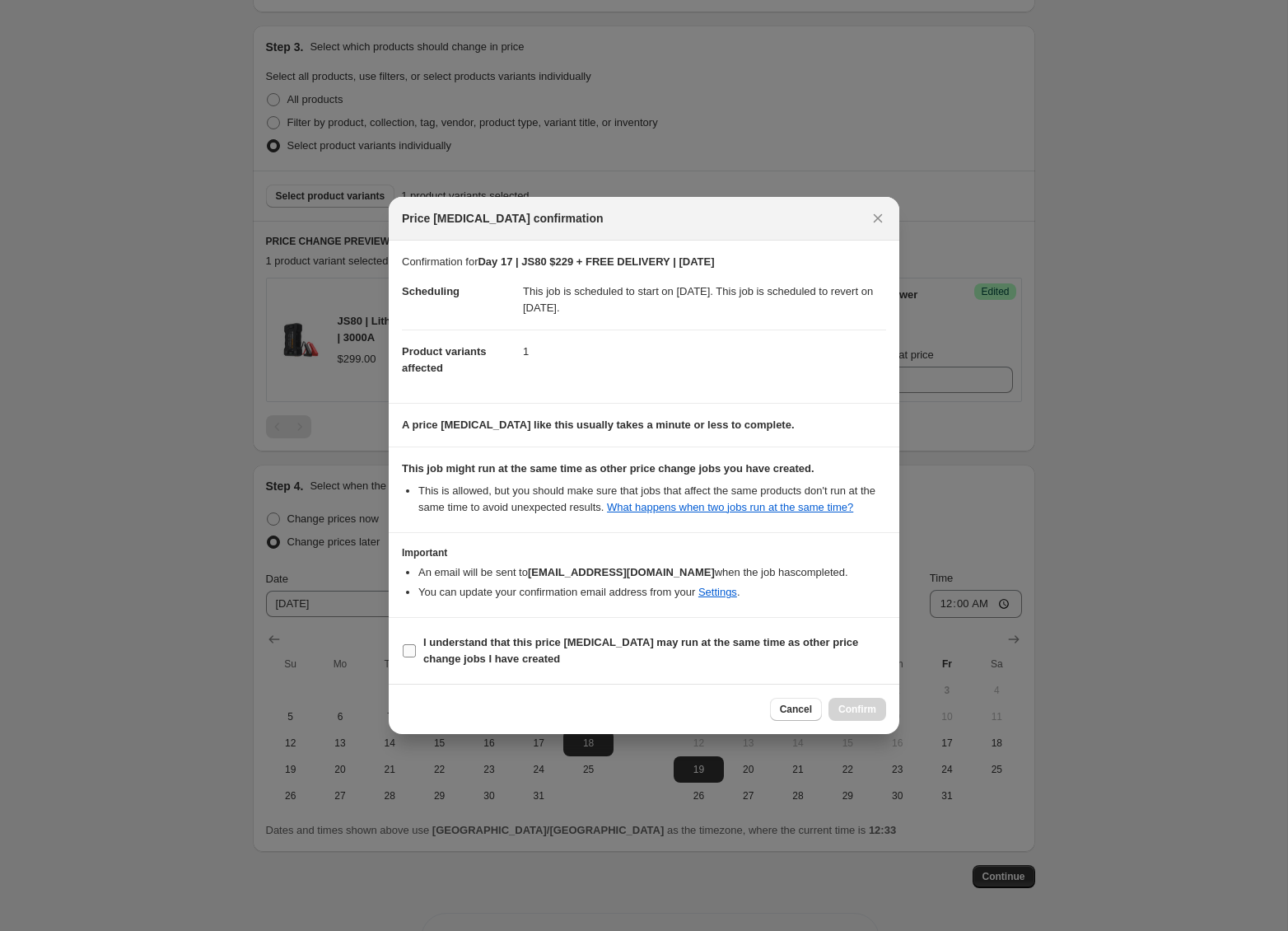
drag, startPoint x: 533, startPoint y: 647, endPoint x: 547, endPoint y: 655, distance: 16.1
click at [535, 650] on b "I understand that this price [MEDICAL_DATA] may run at the same time as other p…" at bounding box center [641, 650] width 435 height 29
click at [416, 650] on input "I understand that this price [MEDICAL_DATA] may run at the same time as other p…" at bounding box center [409, 651] width 13 height 13
checkbox input "true"
click at [861, 715] on span "Confirm" at bounding box center [857, 708] width 38 height 13
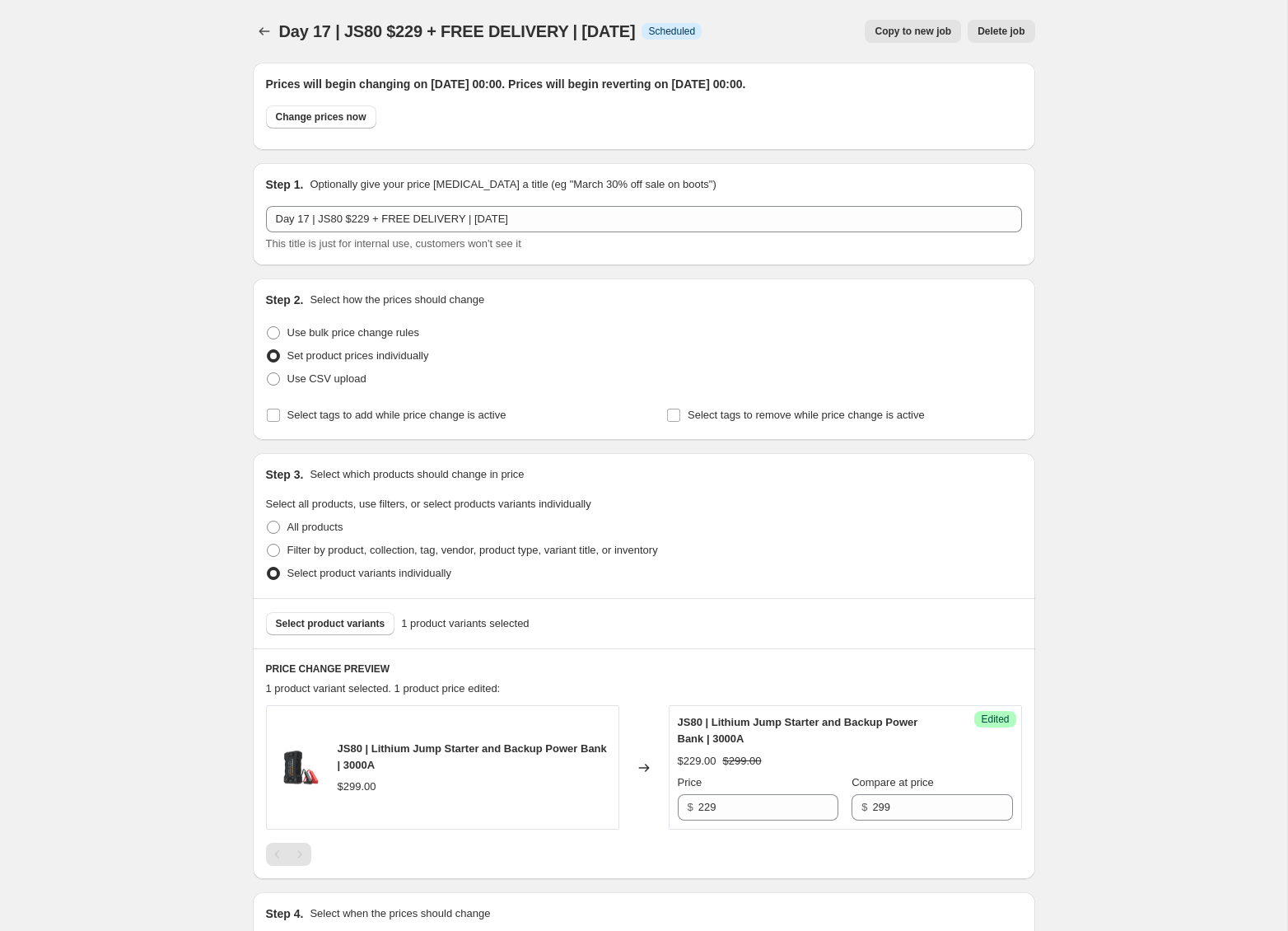
scroll to position [327, 0]
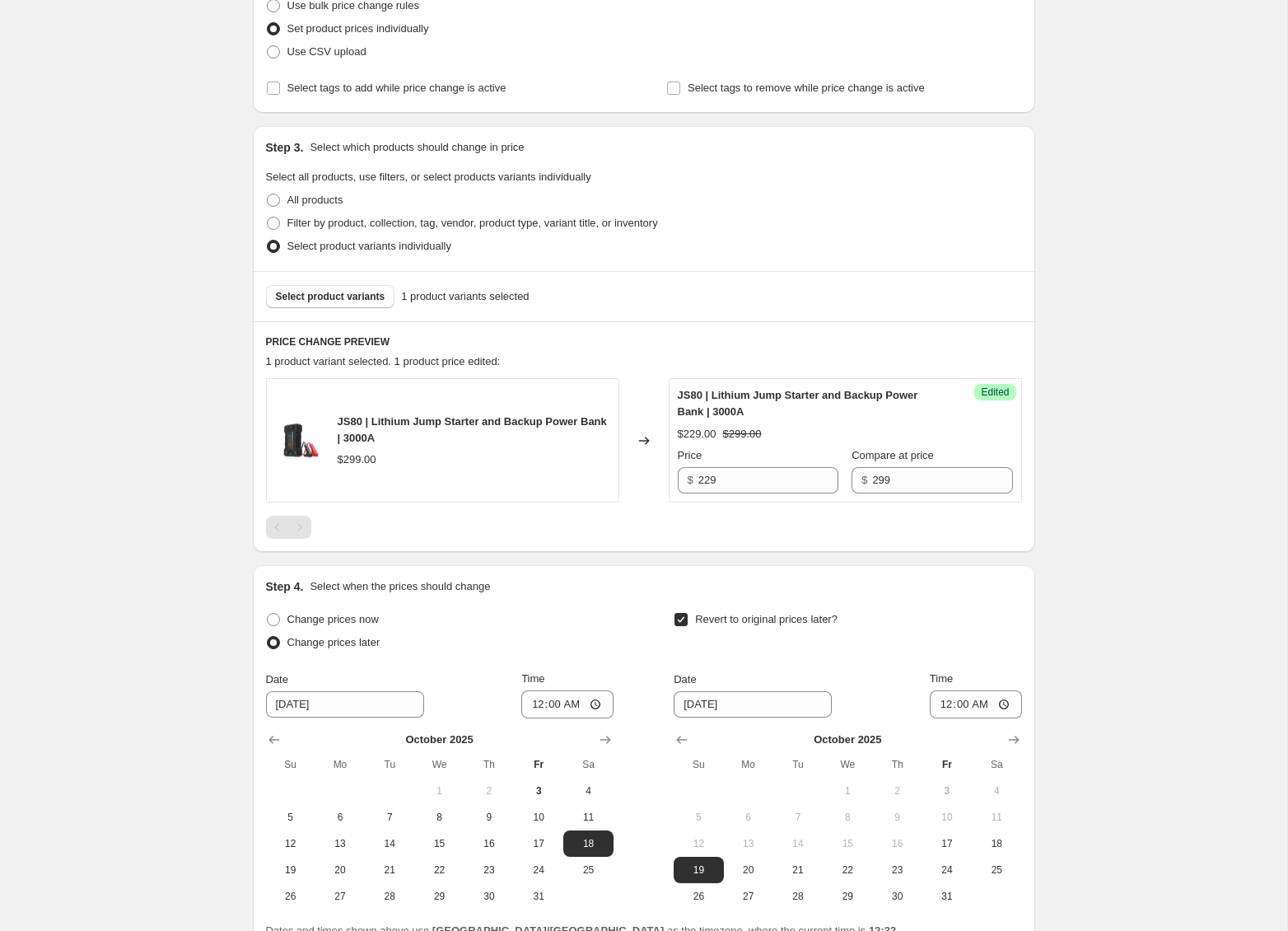
click at [1099, 546] on div "Day 17 | JS80 $229 + FREE DELIVERY | [DATE]. This page is ready Day 17 | JS80 $…" at bounding box center [644, 380] width 1287 height 1416
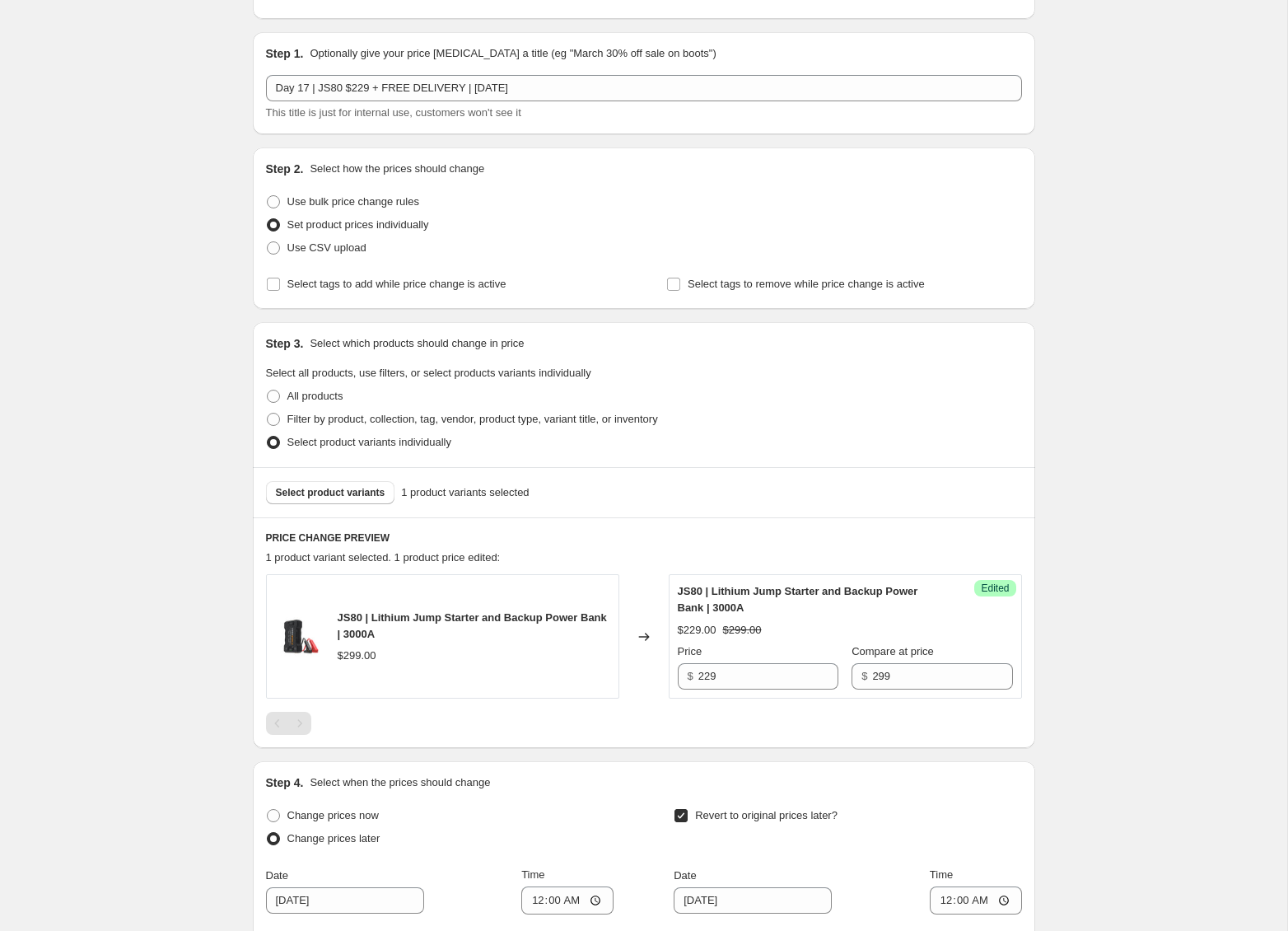
scroll to position [0, 0]
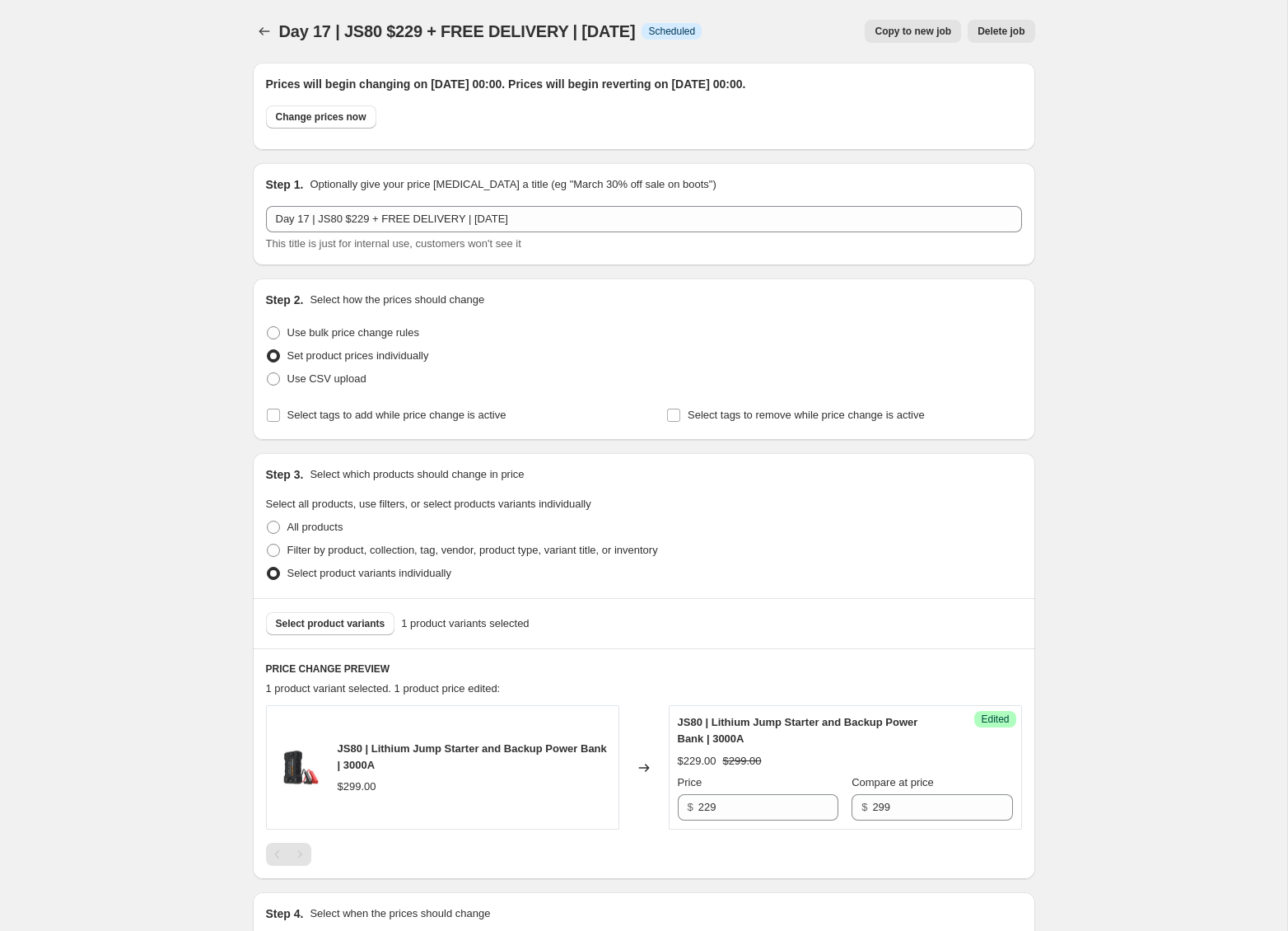
click at [912, 36] on span "Copy to new job" at bounding box center [913, 31] width 77 height 13
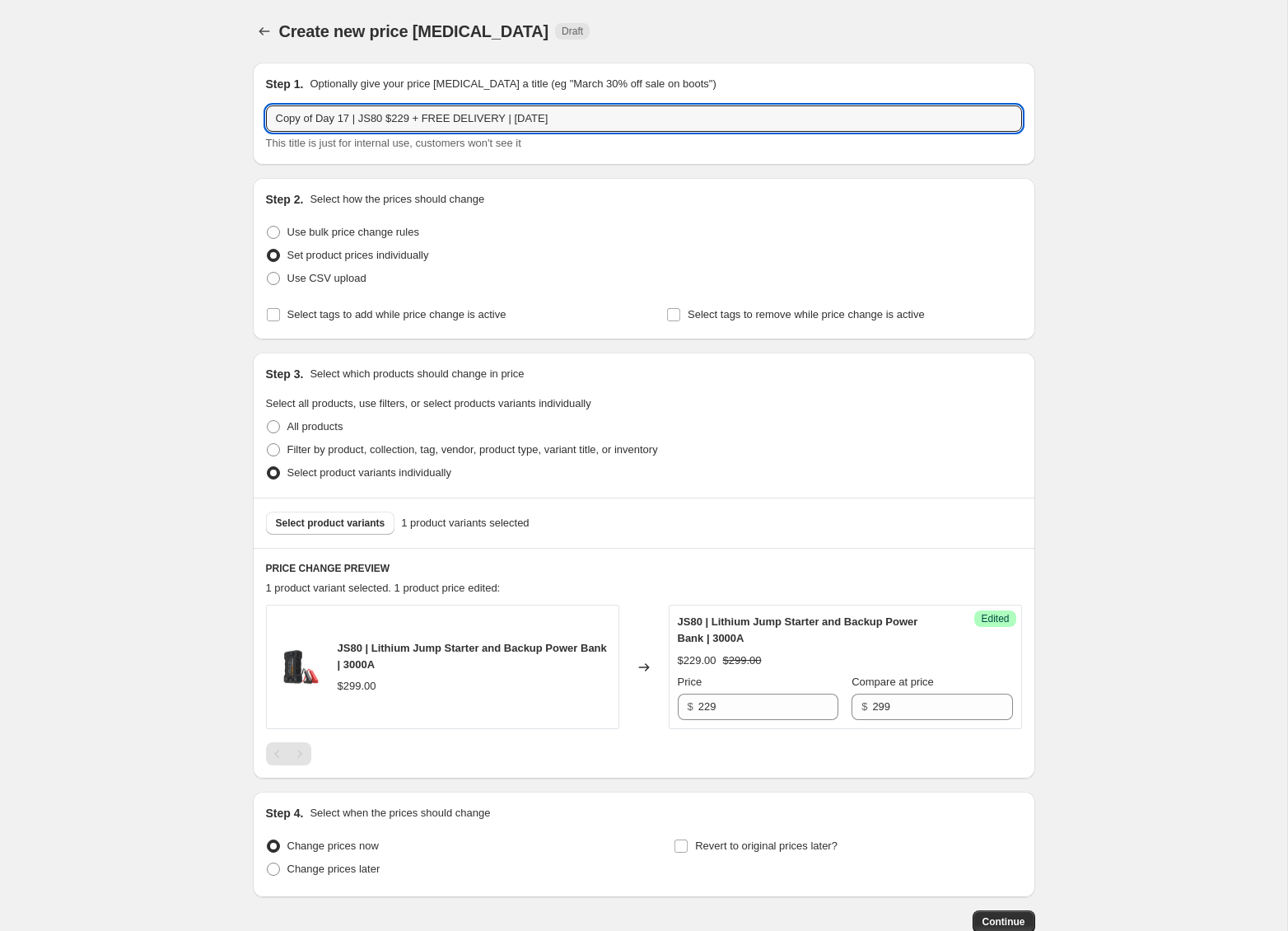
drag, startPoint x: 317, startPoint y: 118, endPoint x: 209, endPoint y: 112, distance: 108.2
click at [209, 112] on div "Create new price [MEDICAL_DATA]. This page is ready Create new price [MEDICAL_D…" at bounding box center [644, 517] width 1287 height 1034
type input "Day 17 | JS80 $229 + FREE DELIVERY | [DATE]"
click at [271, 35] on icon "Price change jobs" at bounding box center [264, 31] width 17 height 17
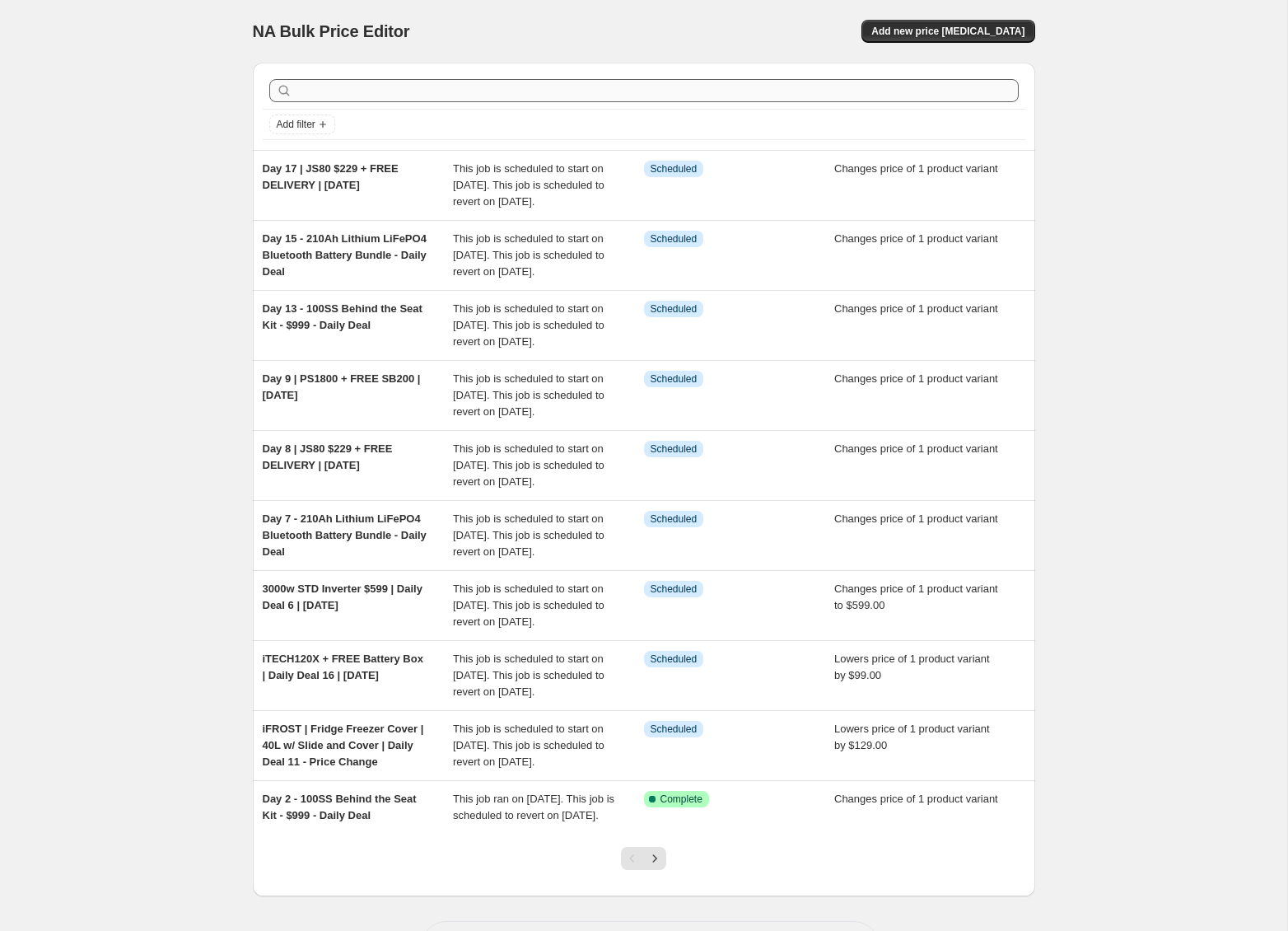
click at [513, 78] on div at bounding box center [644, 91] width 762 height 36
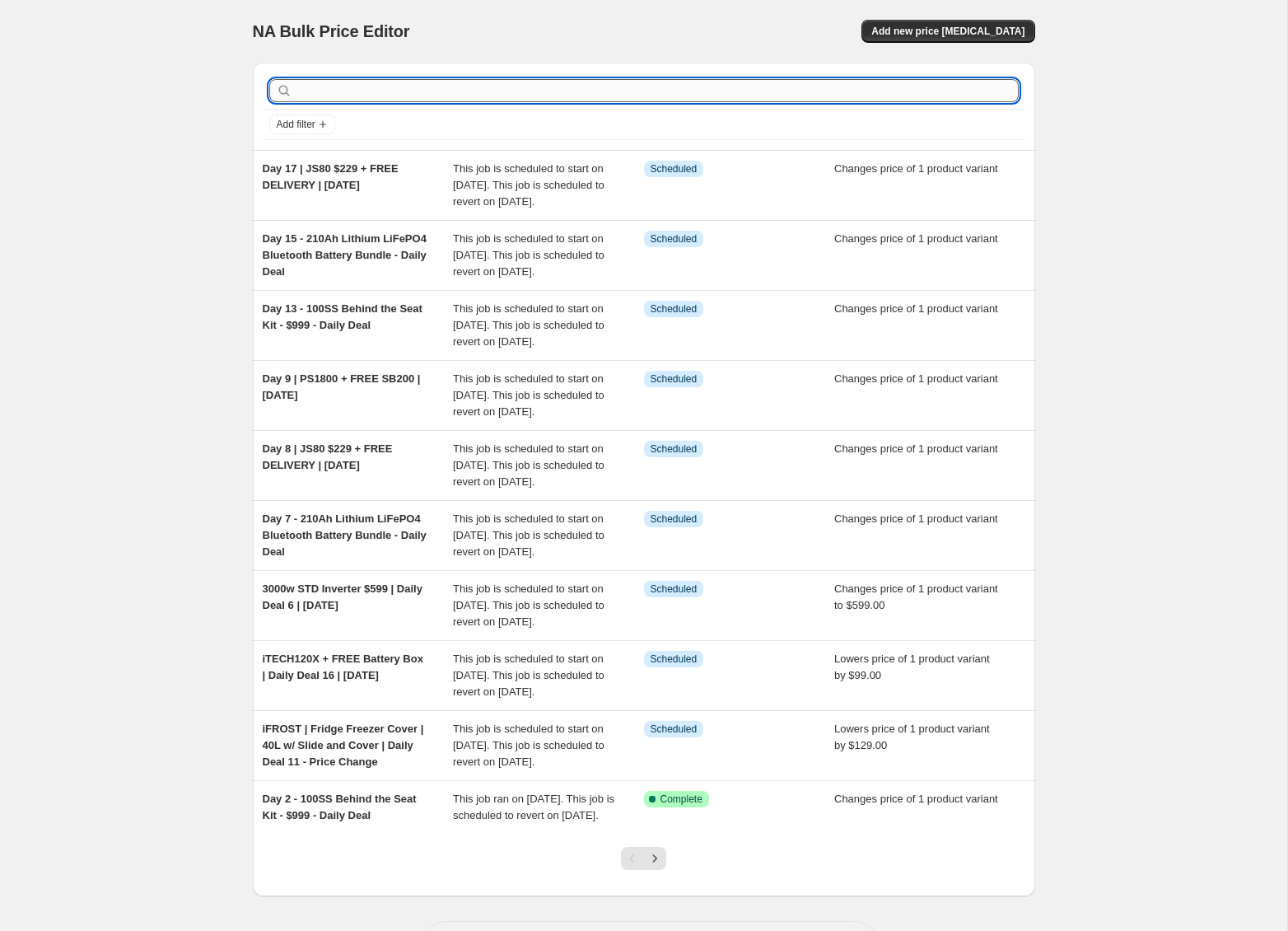
click at [513, 82] on input "text" at bounding box center [656, 90] width 723 height 23
type input "Js80"
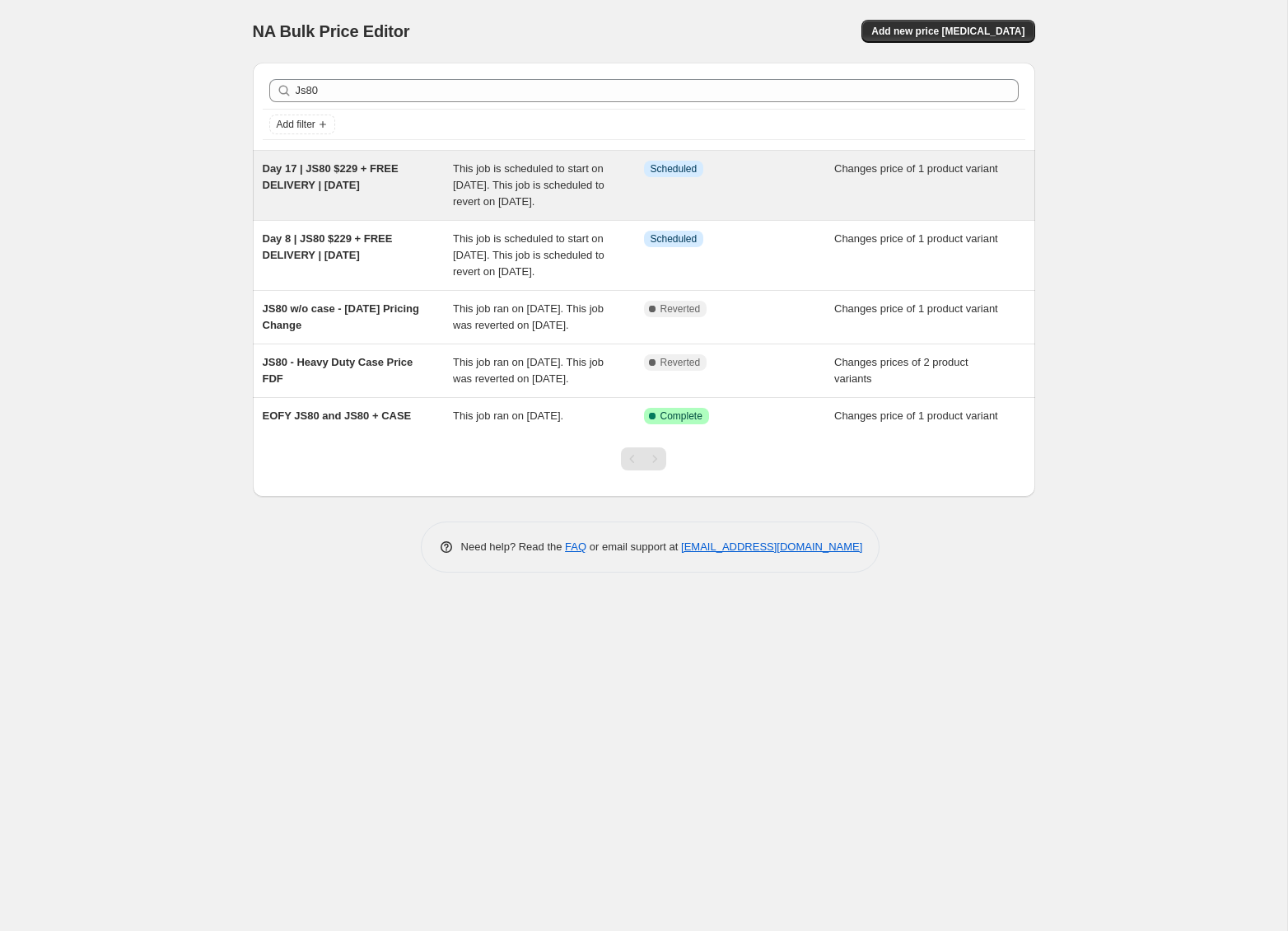
click at [411, 185] on div "Day 17 | JS80 $229 + FREE DELIVERY | [DATE]" at bounding box center [358, 186] width 192 height 50
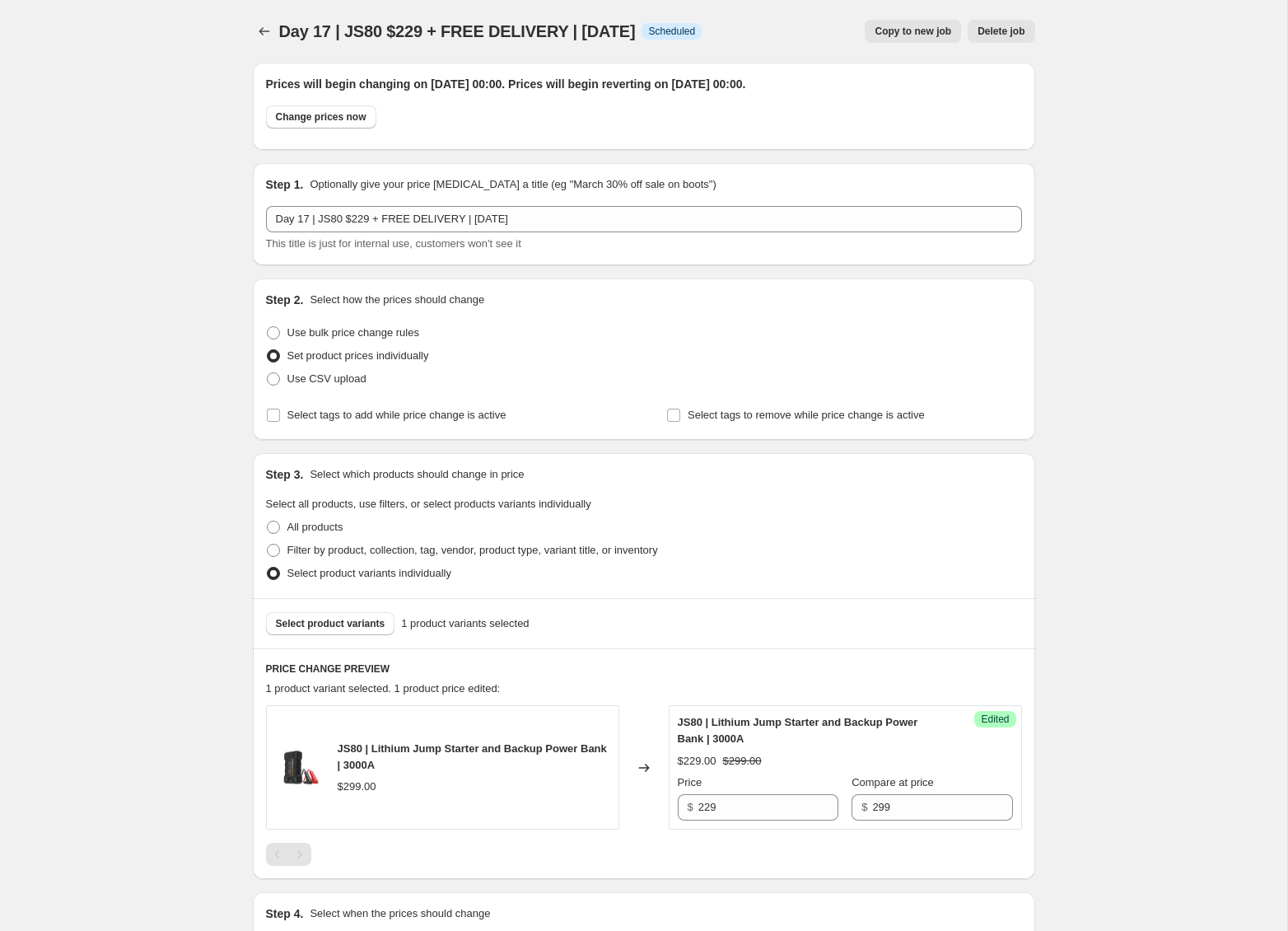
click at [880, 36] on span "Copy to new job" at bounding box center [913, 31] width 77 height 13
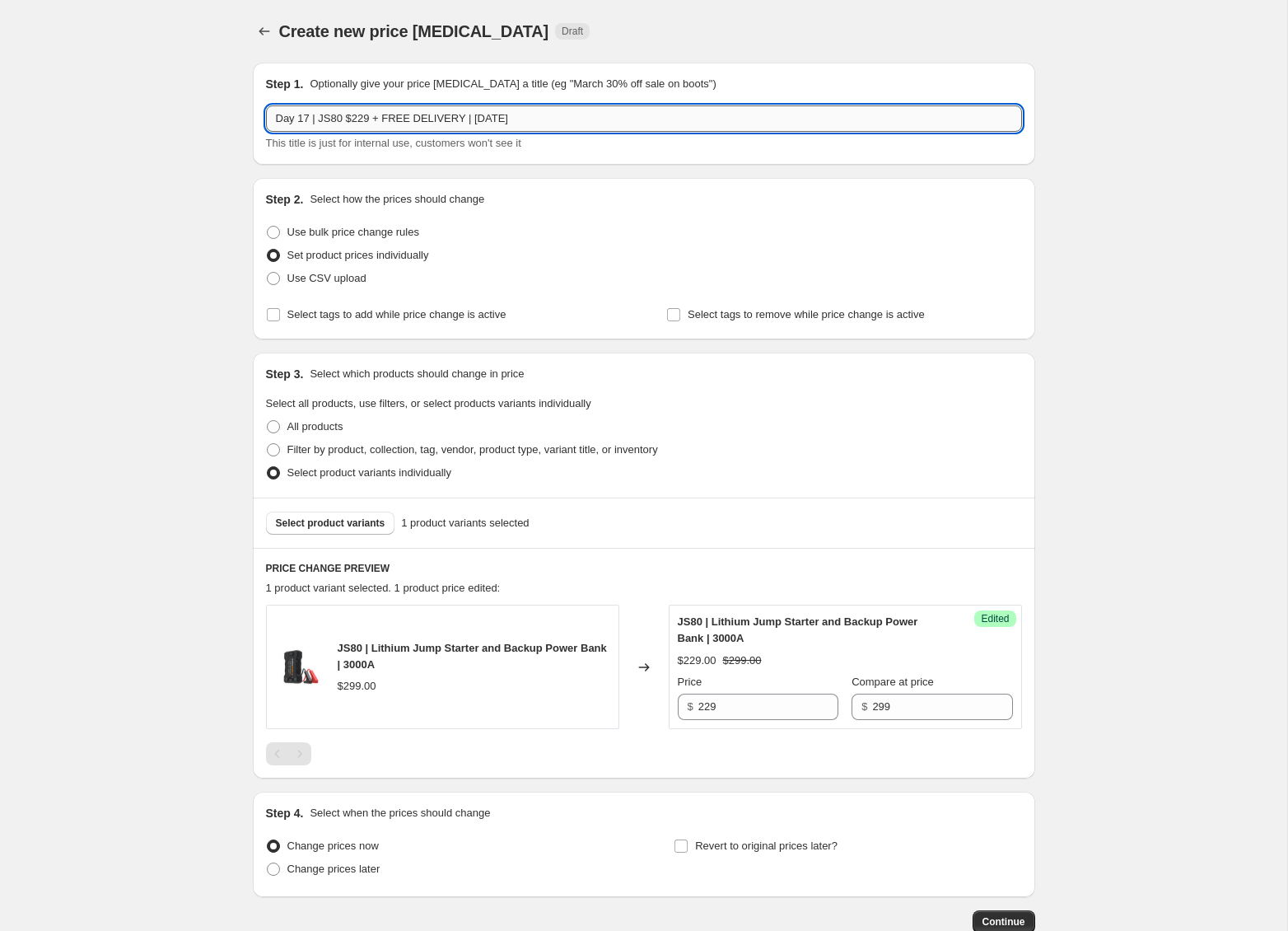
click at [307, 120] on input "Day 17 | JS80 $229 + FREE DELIVERY | [DATE]" at bounding box center [644, 119] width 756 height 26
click at [349, 121] on input "Day 12 | JS80 $229 + FREE DELIVERY | [DATE]" at bounding box center [644, 119] width 756 height 26
click at [480, 121] on input "Day 12 | JS80 W HEAVY DUTY CASE $229 + FREE DELIVERY | [DATE]" at bounding box center [644, 119] width 756 height 26
click at [644, 122] on input "Day 12 | JS80 W HEAVY DUTY CASE $259 + FREE DELIVERY | [DATE]" at bounding box center [644, 119] width 756 height 26
type input "Day 12 | JS80 W HEAVY DUTY CASE $259 + FREE DELIVERY | [DATE]"
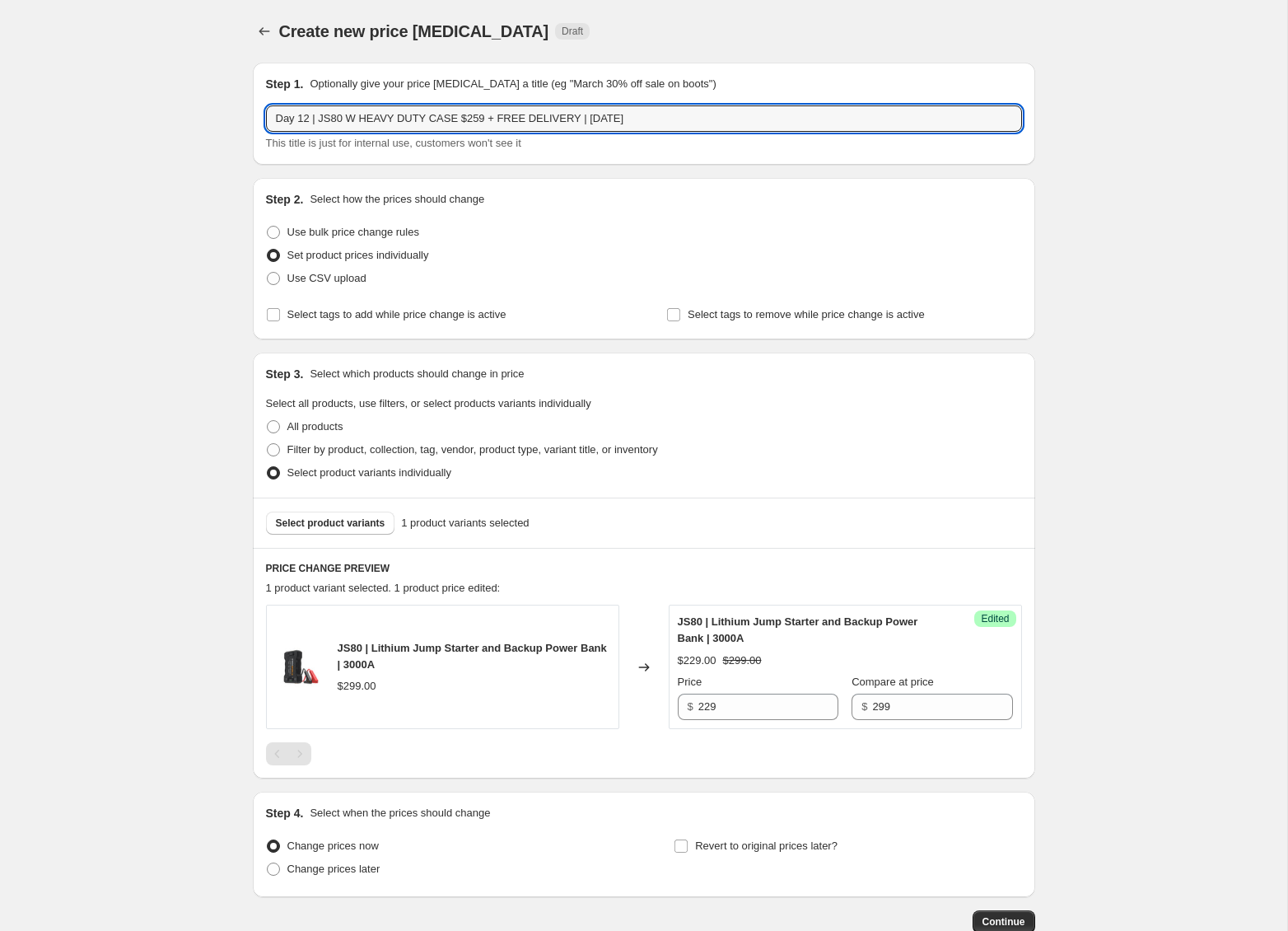
click at [194, 371] on div "Create new price [MEDICAL_DATA]. This page is ready Create new price [MEDICAL_D…" at bounding box center [644, 517] width 1287 height 1034
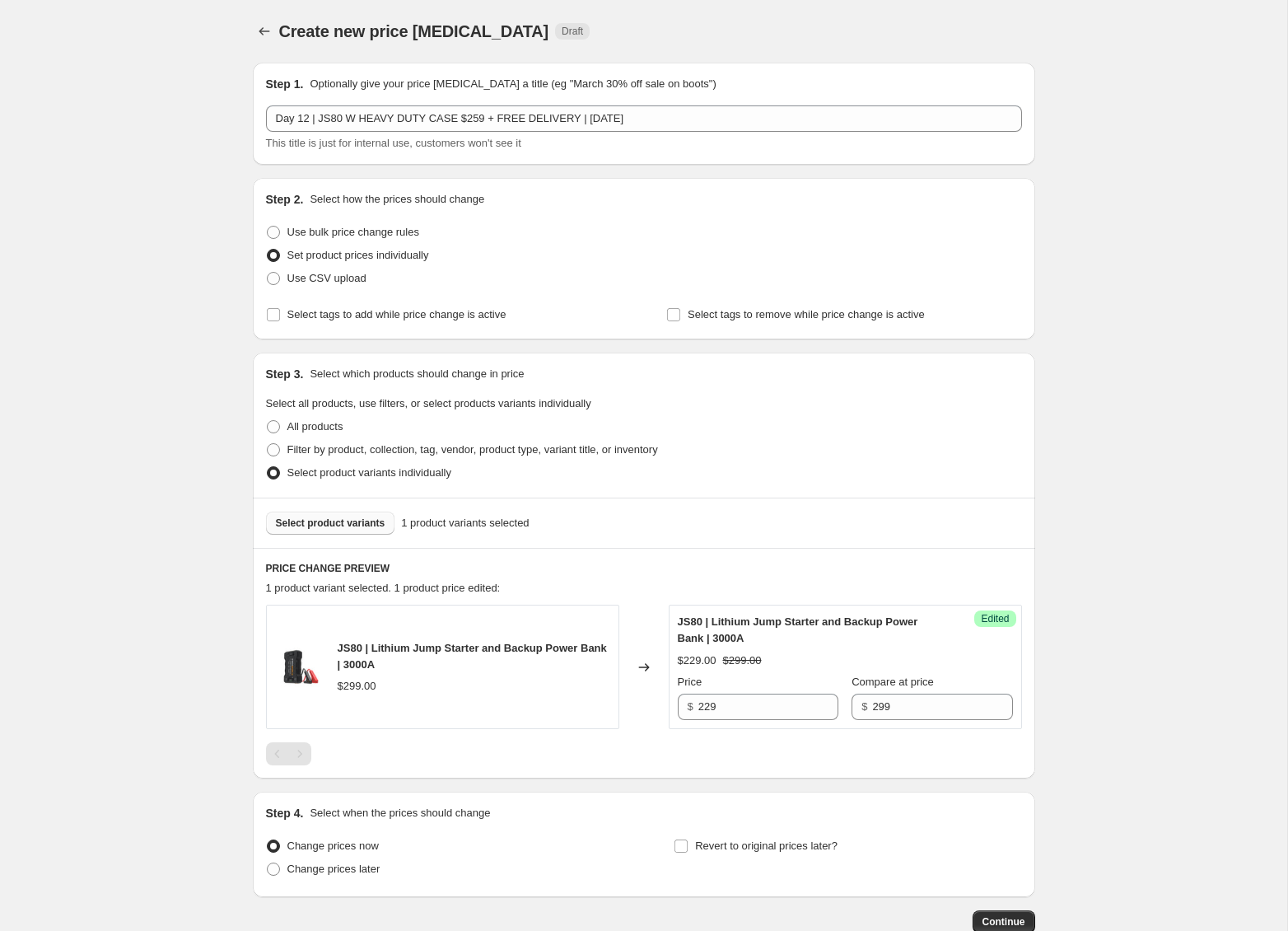
click at [359, 522] on span "Select product variants" at bounding box center [331, 523] width 110 height 13
click at [677, 705] on div "$ 349" at bounding box center [757, 706] width 161 height 26
type input "259"
click at [1094, 697] on div "Create new price [MEDICAL_DATA]. This page is ready Create new price [MEDICAL_D…" at bounding box center [644, 517] width 1287 height 1034
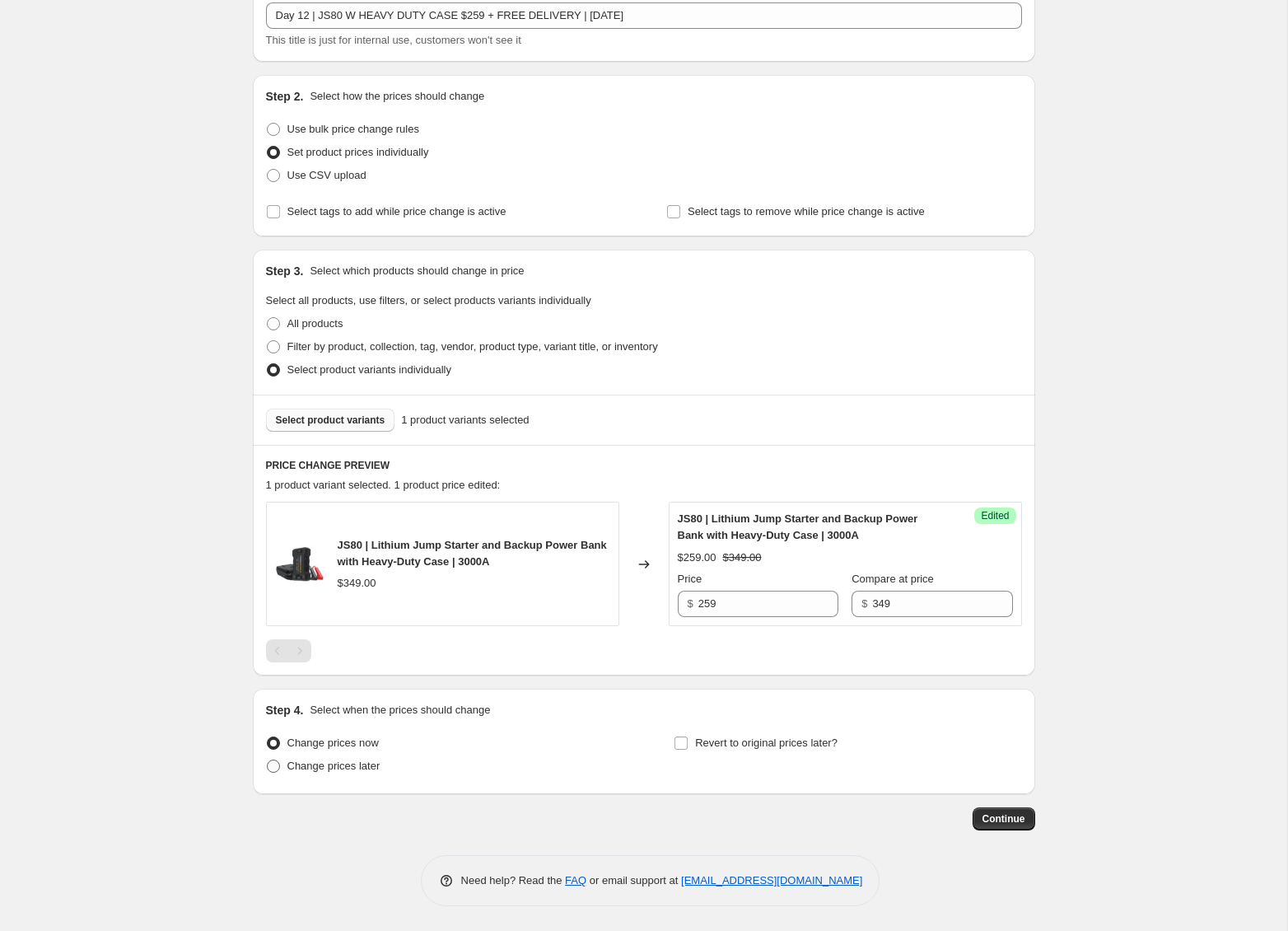
click at [378, 772] on span "Change prices later" at bounding box center [333, 765] width 93 height 12
click at [267, 760] on input "Change prices later" at bounding box center [266, 759] width 1 height 1
radio input "true"
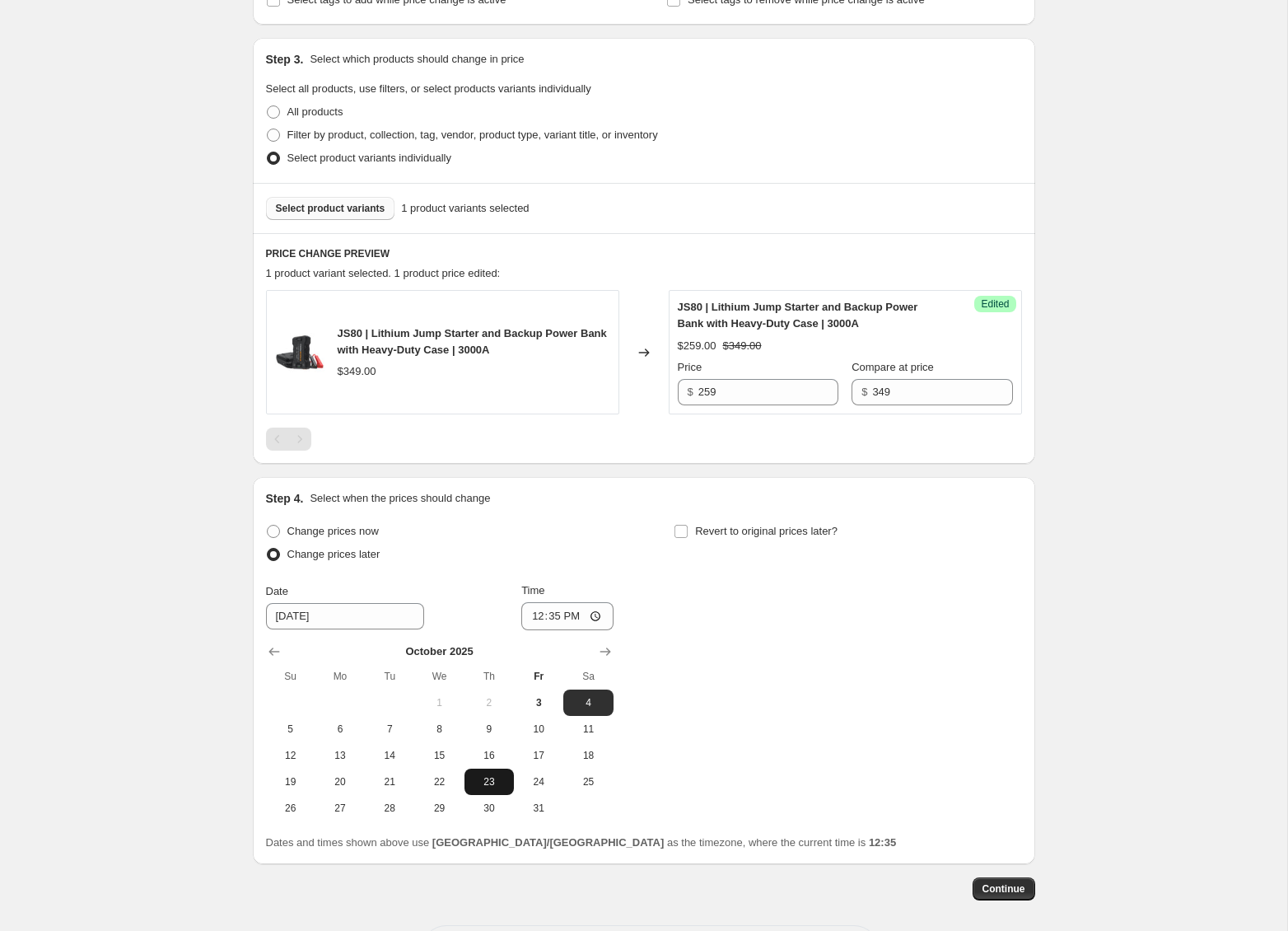
scroll to position [385, 0]
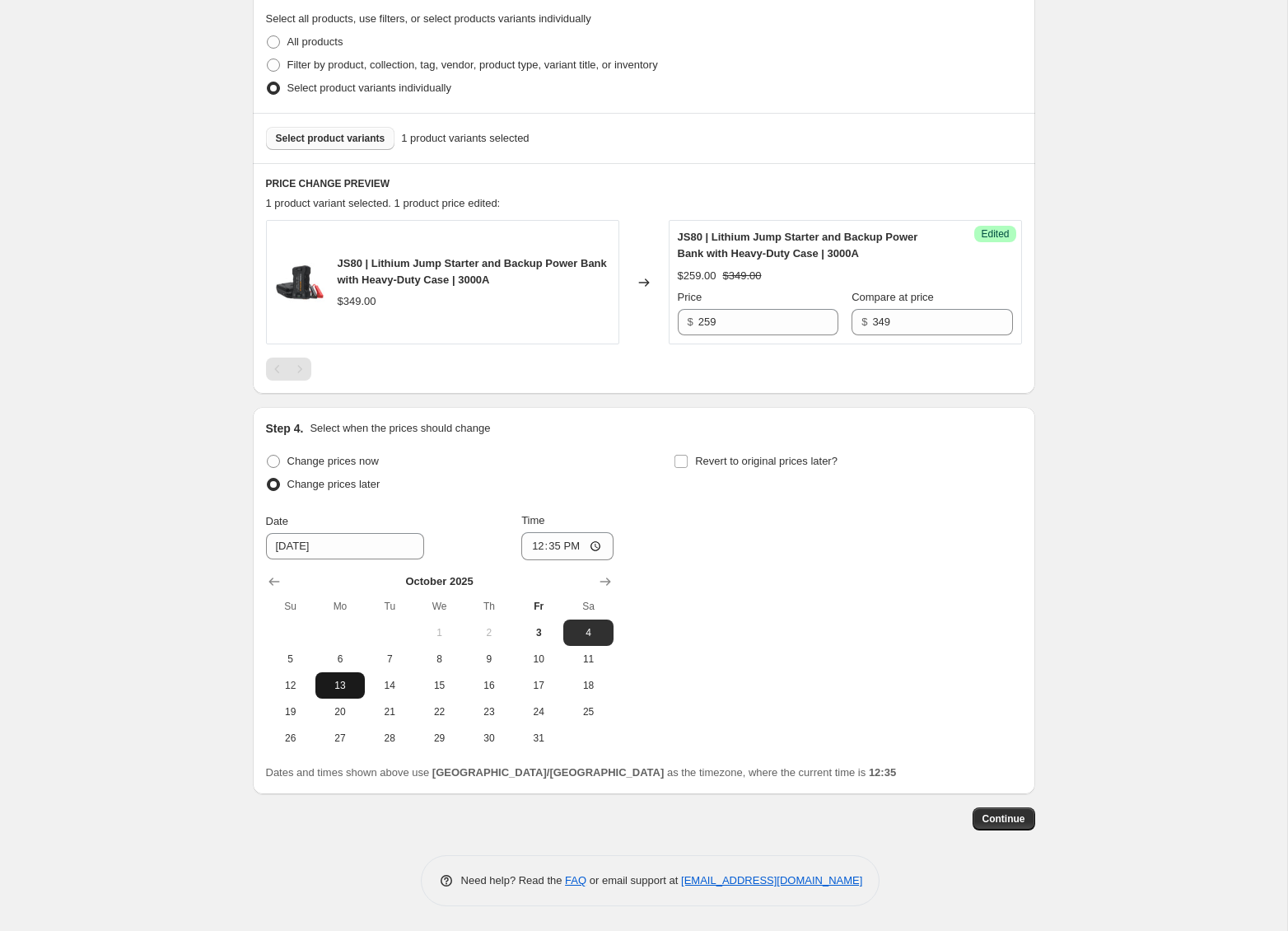
click at [339, 687] on span "13" at bounding box center [340, 685] width 36 height 13
type input "[DATE]"
click at [566, 547] on input "12:35" at bounding box center [568, 546] width 92 height 28
click at [554, 546] on input "00:35" at bounding box center [568, 546] width 92 height 28
type input "00:00"
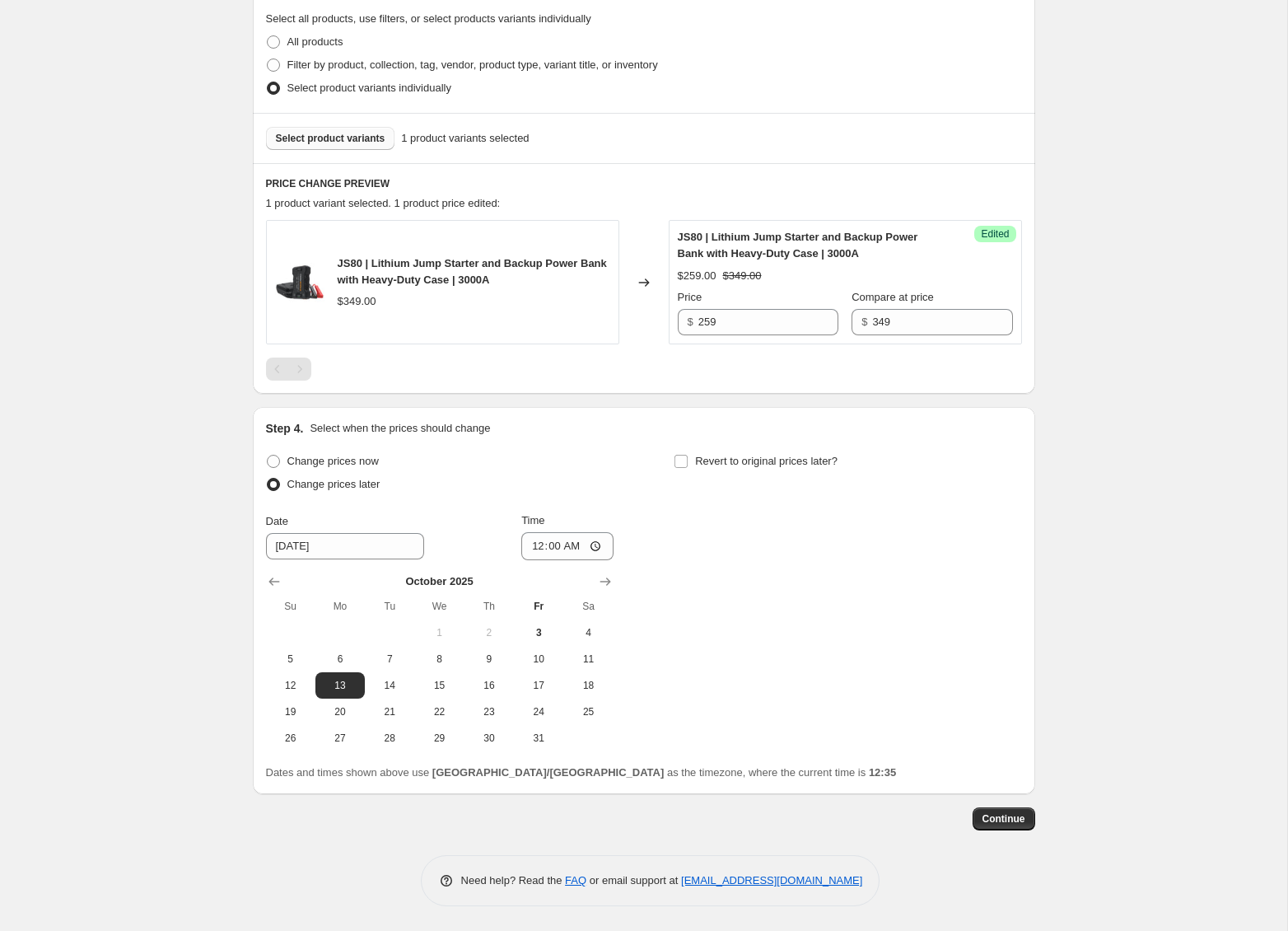
drag, startPoint x: 777, startPoint y: 553, endPoint x: 710, endPoint y: 494, distance: 89.3
click at [766, 552] on div "Change prices now Change prices later Date [DATE] Time 00:00 [DATE] Su Mo Tu We…" at bounding box center [644, 601] width 756 height 301
click at [686, 462] on input "Revert to original prices later?" at bounding box center [680, 461] width 13 height 13
checkbox input "true"
click at [785, 685] on span "14" at bounding box center [798, 685] width 36 height 13
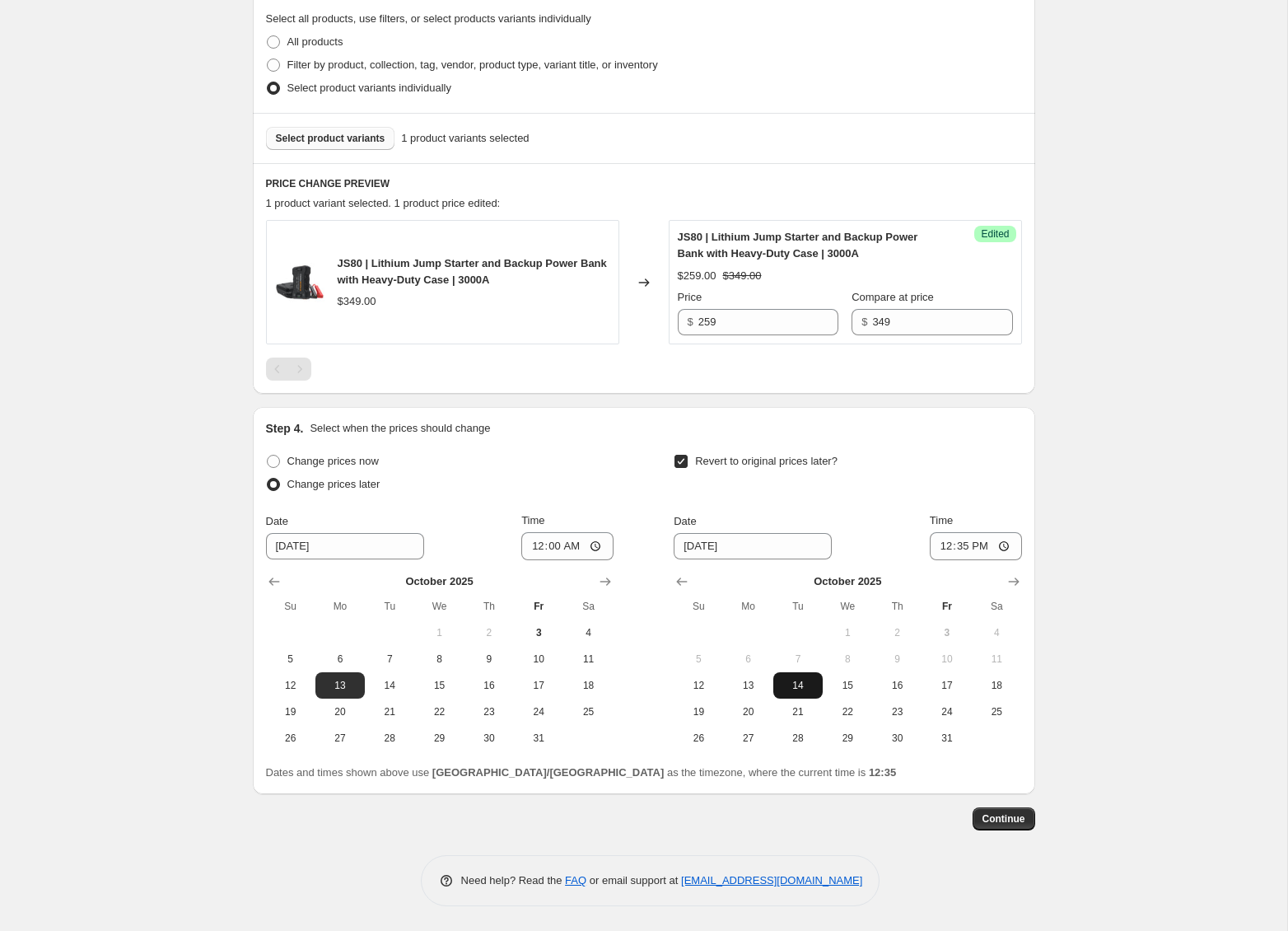
type input "[DATE]"
click at [945, 549] on input "12:35" at bounding box center [976, 546] width 92 height 28
click at [965, 550] on input "12:35" at bounding box center [976, 546] width 92 height 28
type input "00:00"
drag, startPoint x: 1119, startPoint y: 644, endPoint x: 1109, endPoint y: 675, distance: 32.6
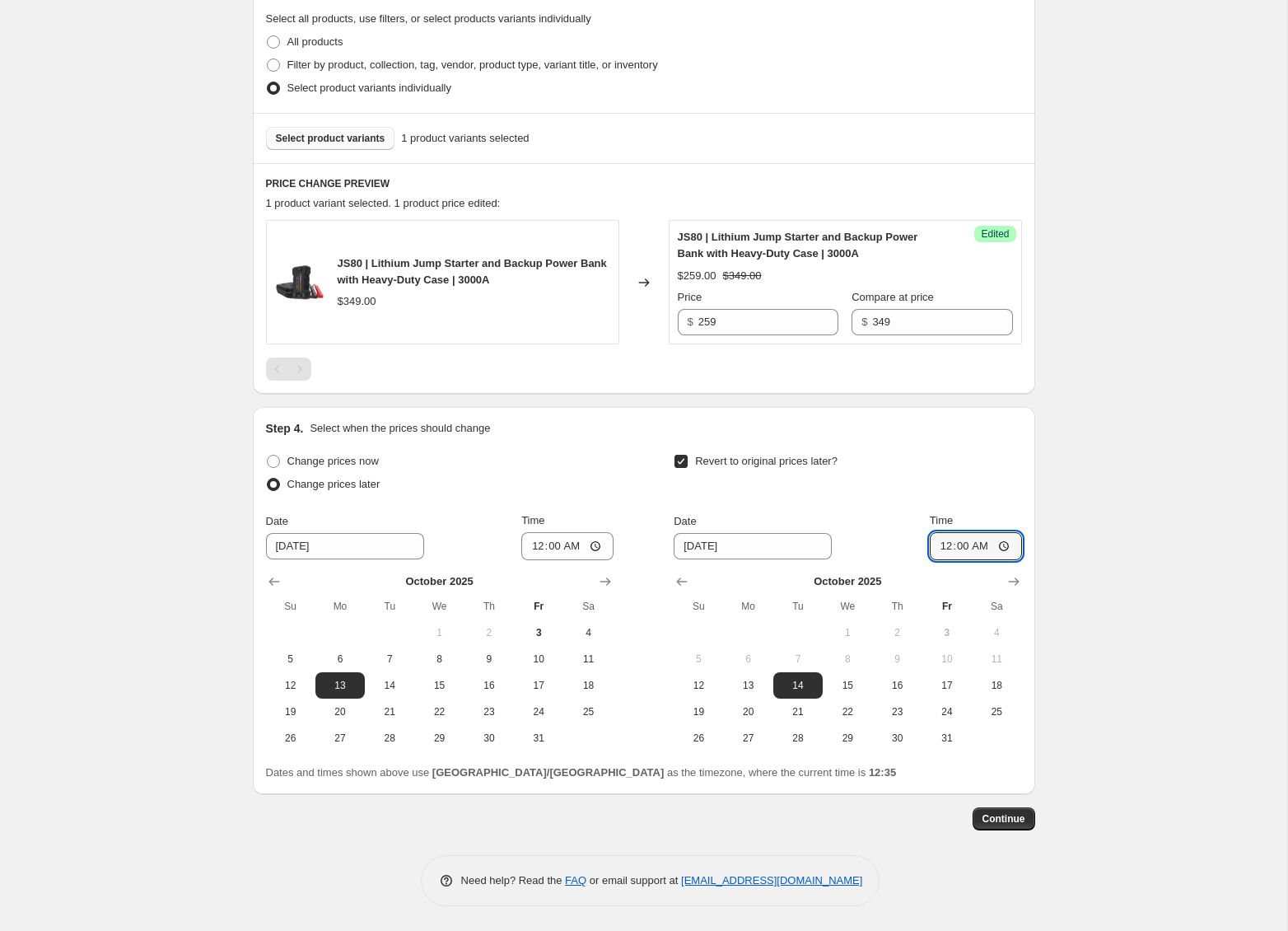
click at [1119, 644] on div "Create new price [MEDICAL_DATA]. This page is ready Create new price [MEDICAL_D…" at bounding box center [644, 272] width 1287 height 1315
click at [1033, 824] on button "Continue" at bounding box center [1004, 818] width 63 height 23
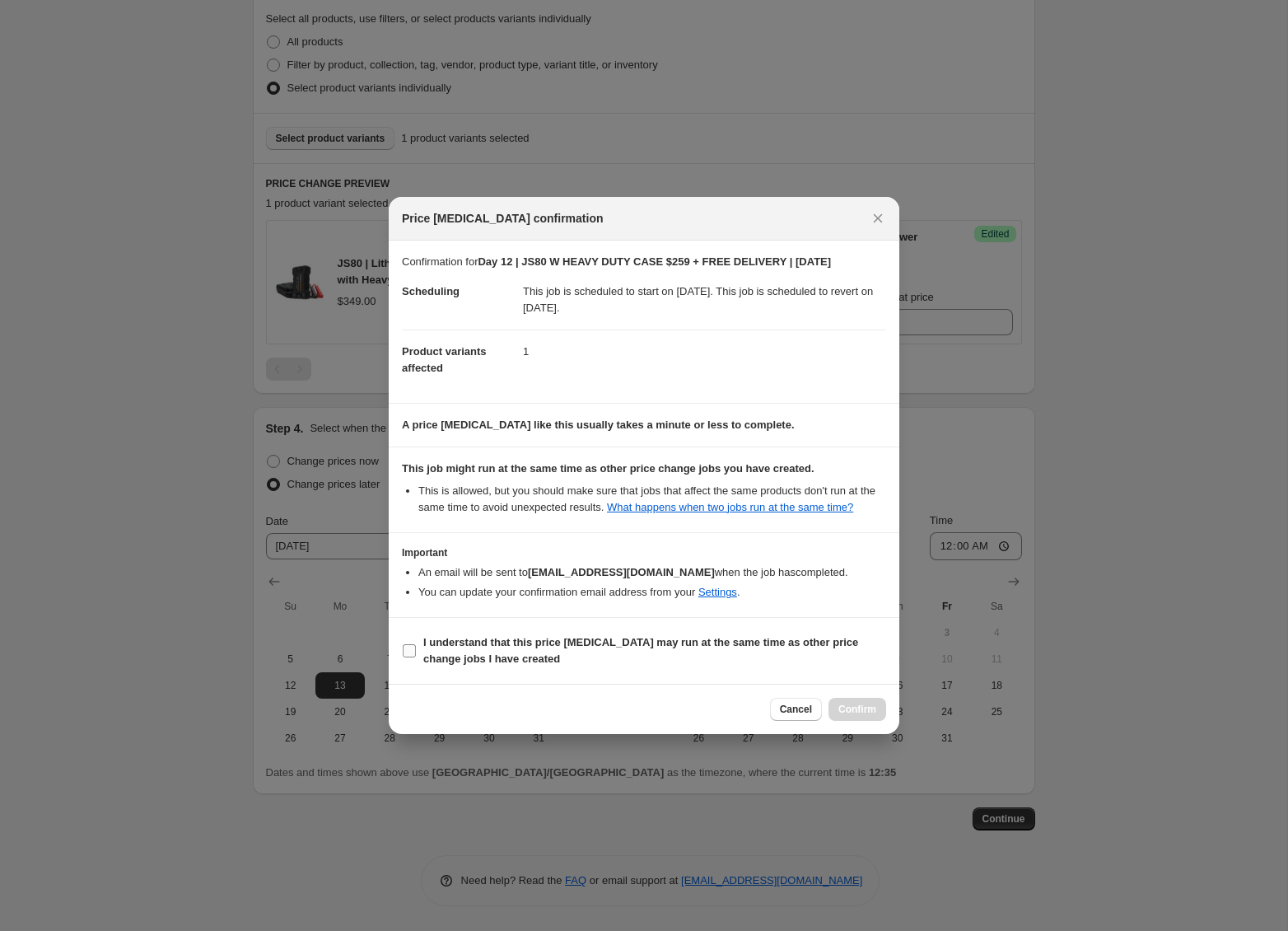
click at [516, 662] on b "I understand that this price [MEDICAL_DATA] may run at the same time as other p…" at bounding box center [641, 650] width 435 height 29
click at [416, 658] on input "I understand that this price [MEDICAL_DATA] may run at the same time as other p…" at bounding box center [409, 651] width 13 height 13
checkbox input "true"
click at [851, 711] on span "Confirm" at bounding box center [857, 708] width 38 height 13
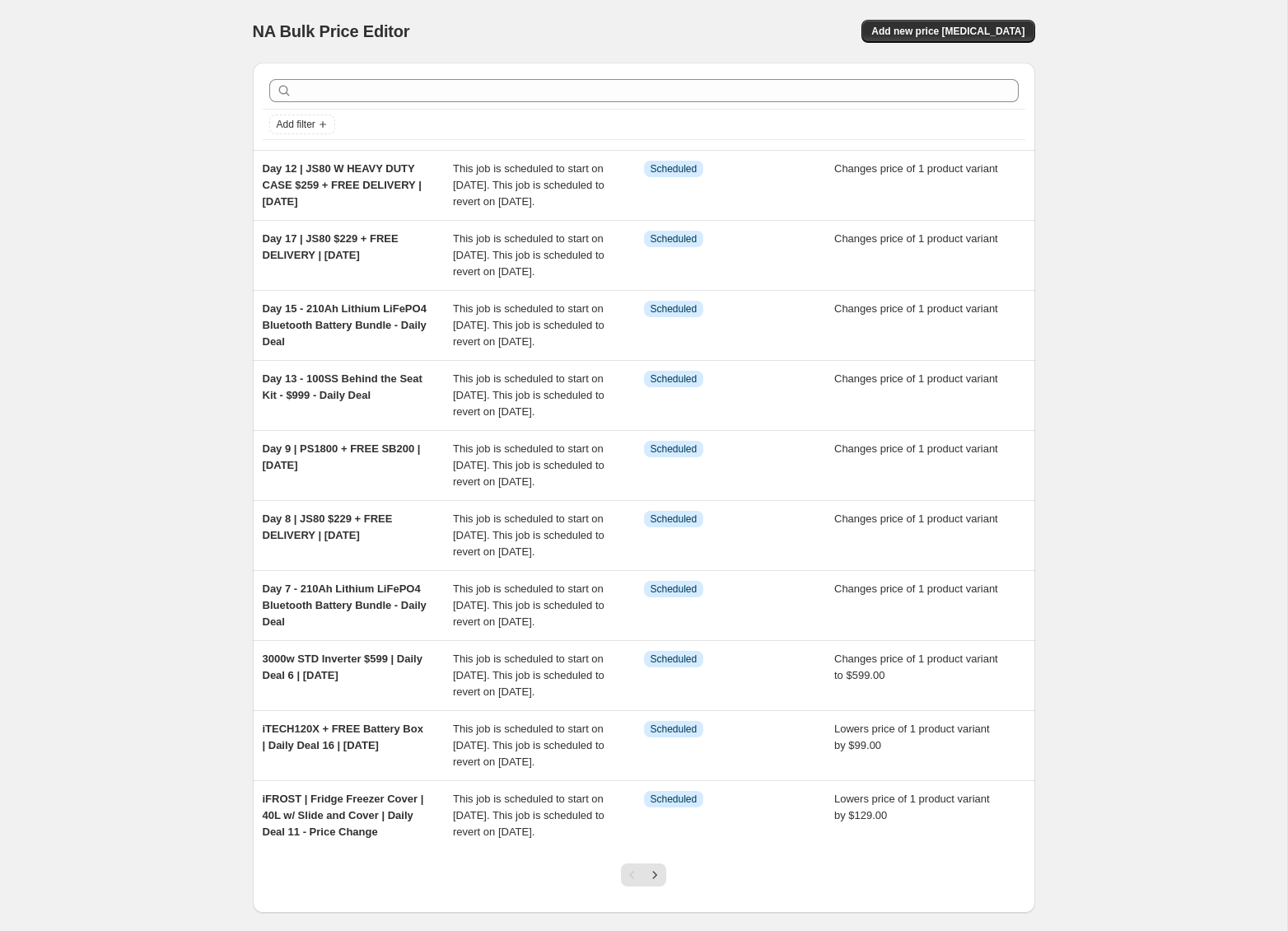
click at [203, 413] on div "NA Bulk Price Editor. This page is ready NA Bulk Price Editor Add new price [ME…" at bounding box center [644, 506] width 1287 height 1013
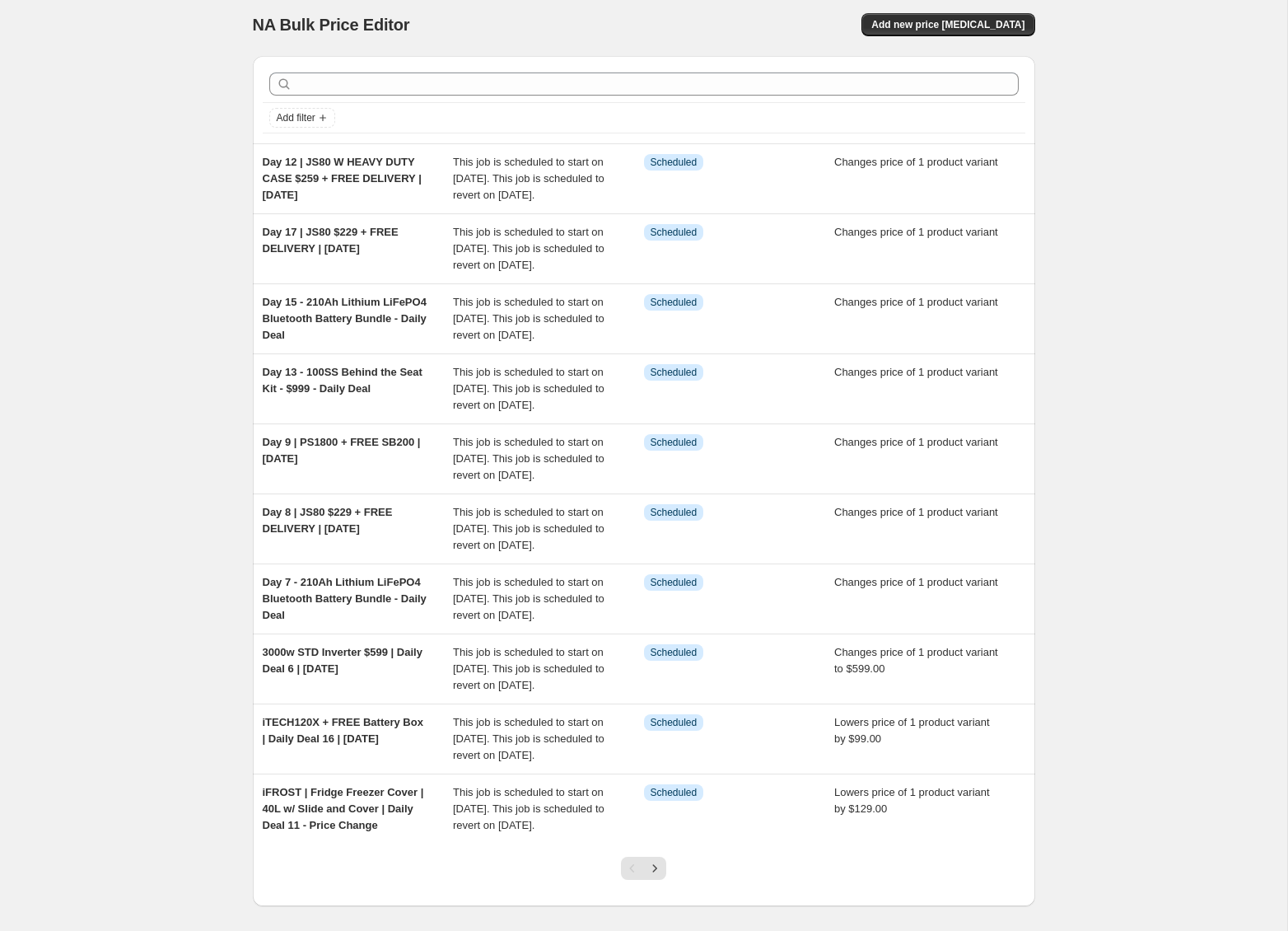
scroll to position [247, 0]
